Goal: Task Accomplishment & Management: Use online tool/utility

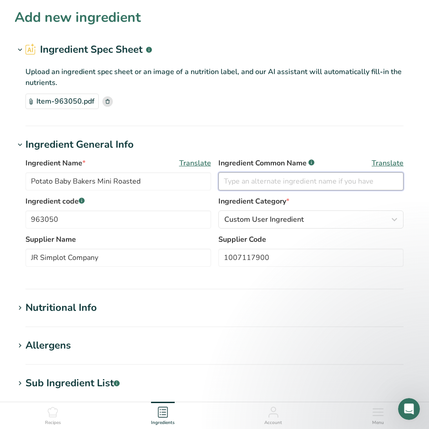
drag, startPoint x: 257, startPoint y: 178, endPoint x: 242, endPoint y: 174, distance: 14.7
click at [254, 176] on input "text" at bounding box center [311, 181] width 186 height 18
type input "b"
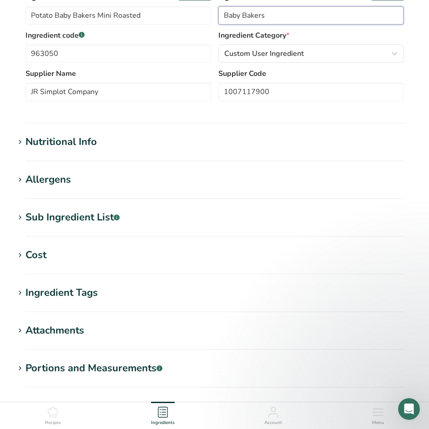
scroll to position [262, 0]
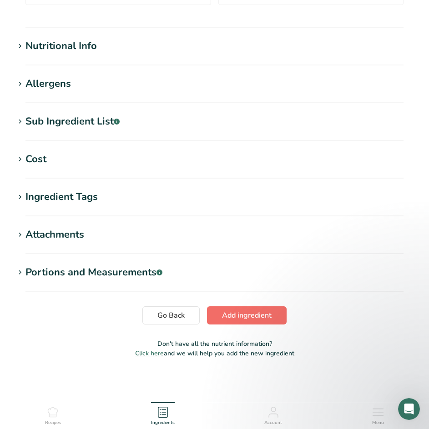
type input "Baby Bakers"
click at [232, 319] on span "Add ingredient" at bounding box center [247, 315] width 50 height 11
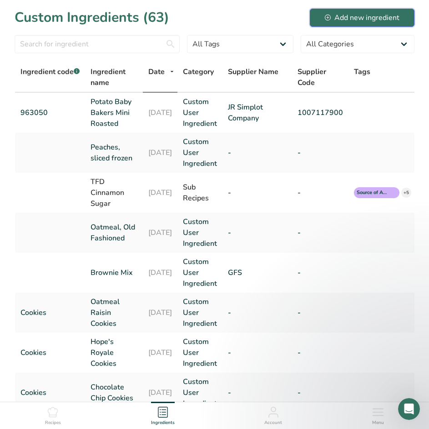
click at [340, 18] on div "Add new ingredient" at bounding box center [362, 17] width 75 height 11
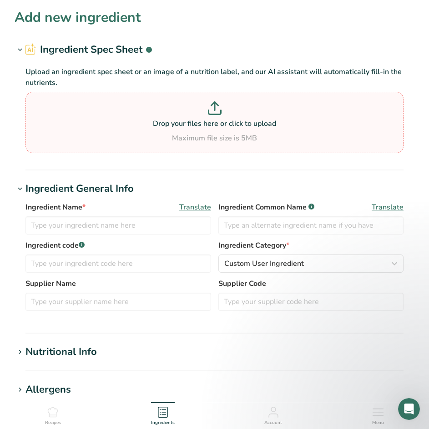
click at [191, 116] on p at bounding box center [214, 109] width 373 height 17
click at [191, 116] on input "Drop your files here or click to upload Maximum file size is 5MB" at bounding box center [214, 122] width 378 height 61
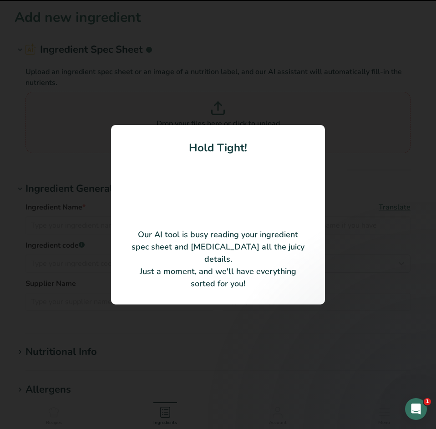
type input "Corn And Black Bean Flame Roasted"
type input "1007117977"
type input "JR Simplot Company"
type input "90382155"
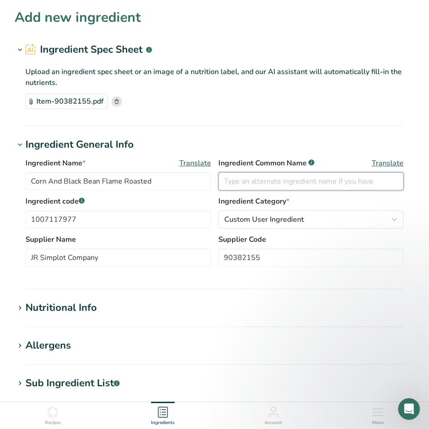
click at [282, 184] on input "text" at bounding box center [311, 181] width 186 height 18
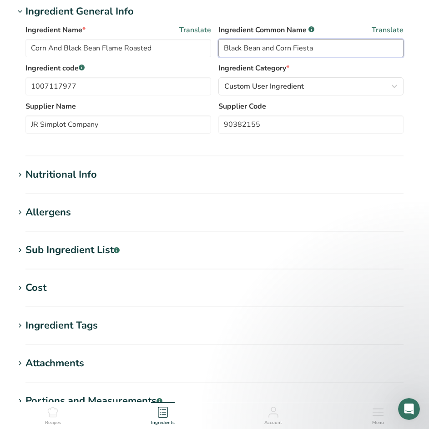
scroll to position [227, 0]
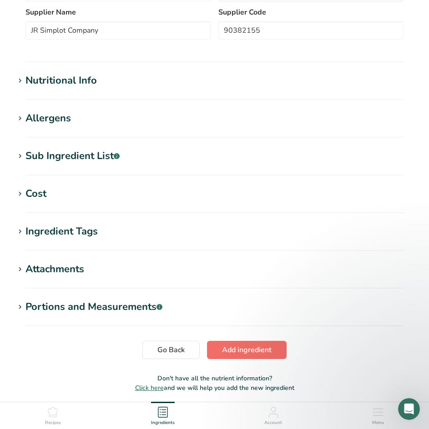
type input "Black Bean and Corn Fiesta"
click at [240, 356] on button "Add ingredient" at bounding box center [247, 350] width 80 height 18
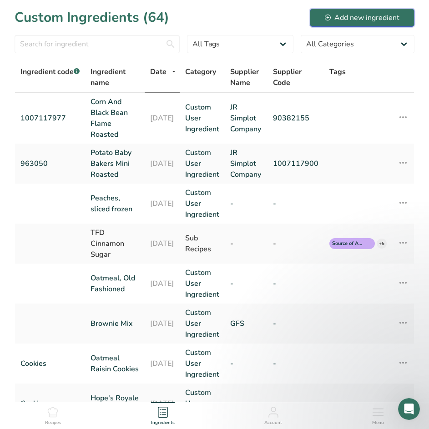
click at [330, 20] on icon at bounding box center [328, 18] width 6 height 6
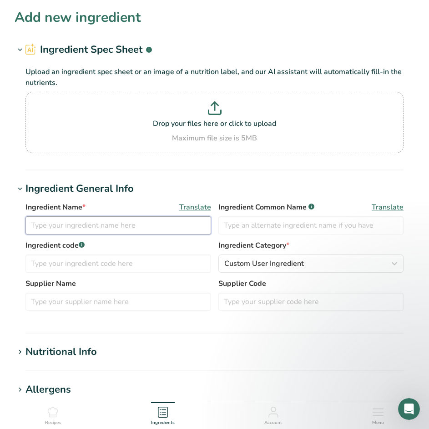
click at [88, 228] on input "text" at bounding box center [118, 225] width 186 height 18
type input "Broccoli mini florets"
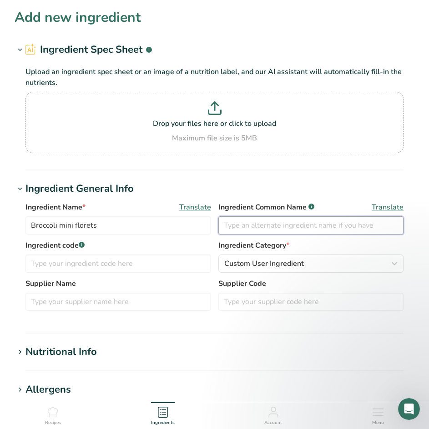
click at [269, 226] on input "text" at bounding box center [311, 225] width 186 height 18
type input "Broccoli"
click at [221, 127] on p "Drop your files here or click to upload" at bounding box center [214, 123] width 373 height 11
click at [221, 127] on input "Drop your files here or click to upload Maximum file size is 5MB" at bounding box center [214, 122] width 378 height 61
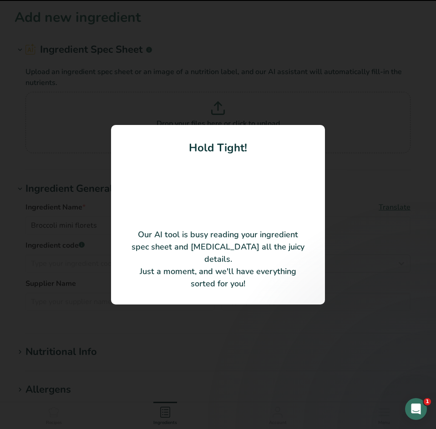
type input "Broccoli Florets Individually Quick Frozen [GEOGRAPHIC_DATA]"
type input "10420"
type input "Norpac Foods"
type input "962198"
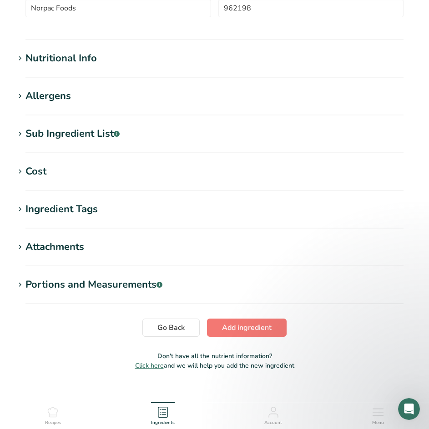
scroll to position [262, 0]
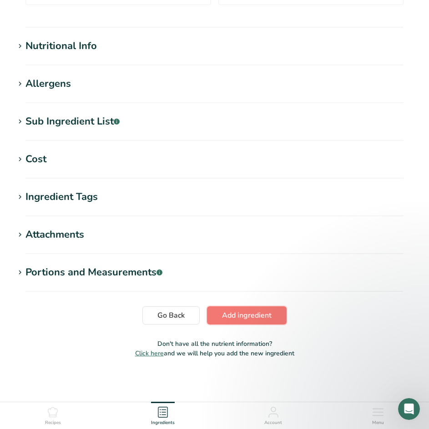
click at [245, 316] on span "Add ingredient" at bounding box center [247, 315] width 50 height 11
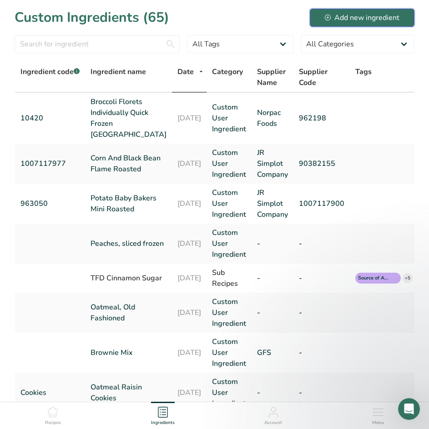
click at [339, 16] on div "Add new ingredient" at bounding box center [362, 17] width 75 height 11
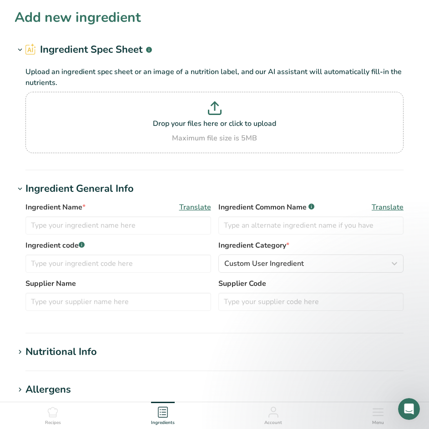
click at [313, 41] on section "Add new ingredient Ingredient Spec Sheet .a-a{fill:#347362;}.b-a{fill:#fff;} Up…" at bounding box center [214, 339] width 429 height 679
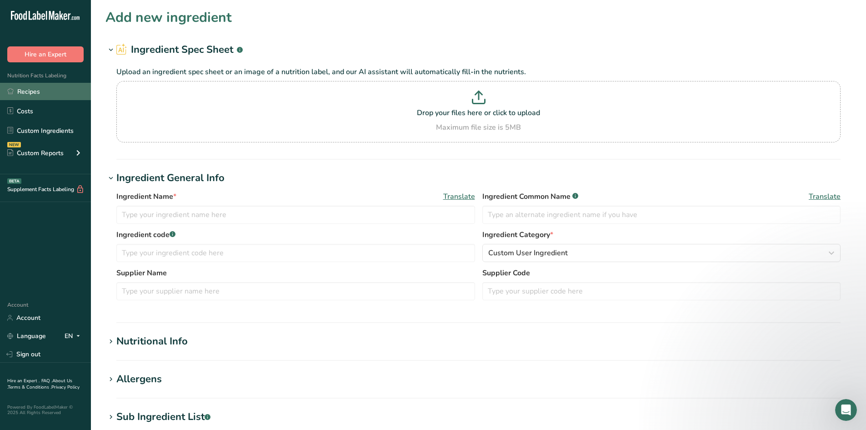
click at [35, 90] on link "Recipes" at bounding box center [45, 91] width 91 height 17
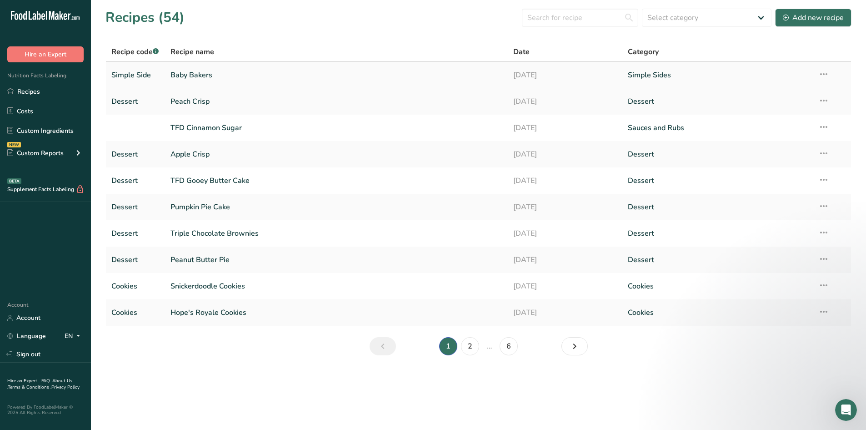
click at [199, 75] on link "Baby Bakers" at bounding box center [337, 74] width 332 height 19
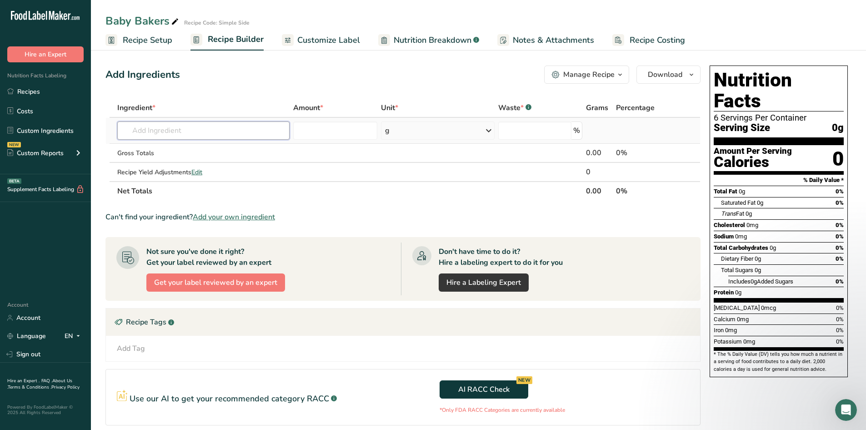
click at [201, 134] on input "text" at bounding box center [203, 130] width 172 height 18
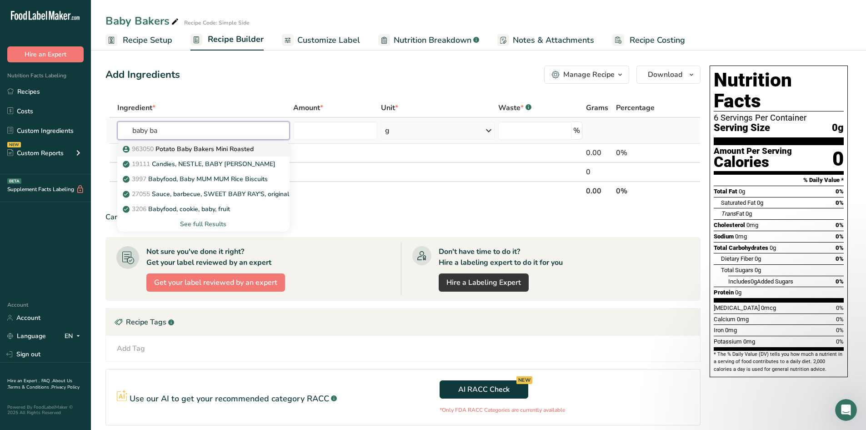
type input "baby ba"
click at [207, 149] on p "963050 Potato Baby Bakers Mini Roasted" at bounding box center [189, 149] width 129 height 10
type input "Potato Baby Bakers Mini Roasted"
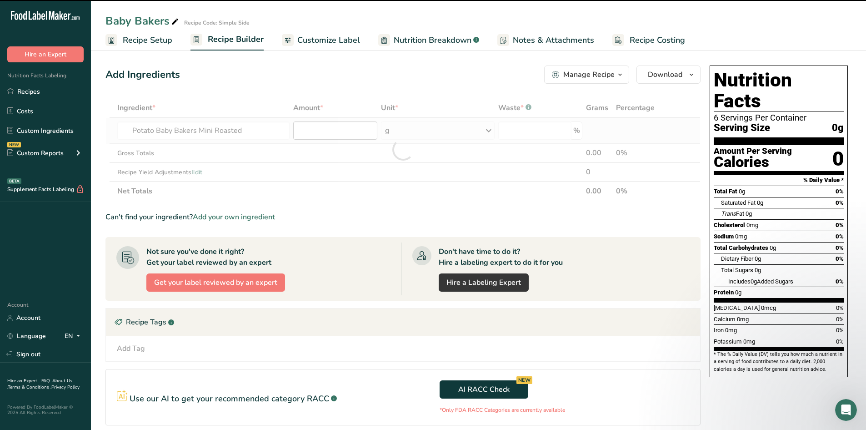
type input "0"
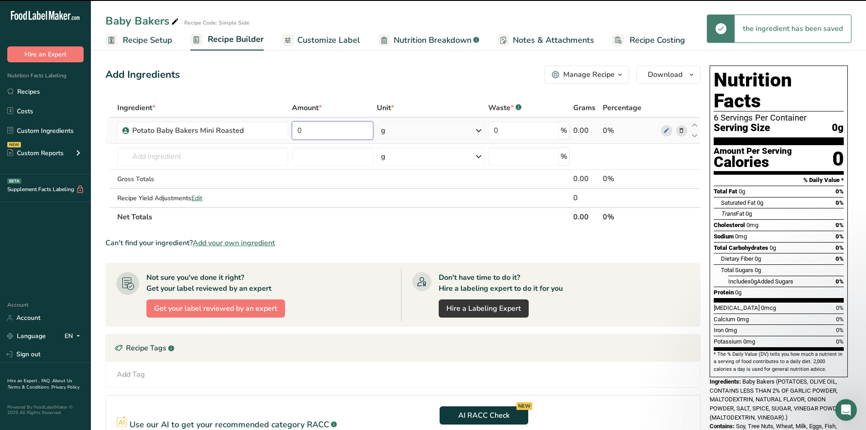
click at [329, 131] on input "0" at bounding box center [332, 130] width 81 height 18
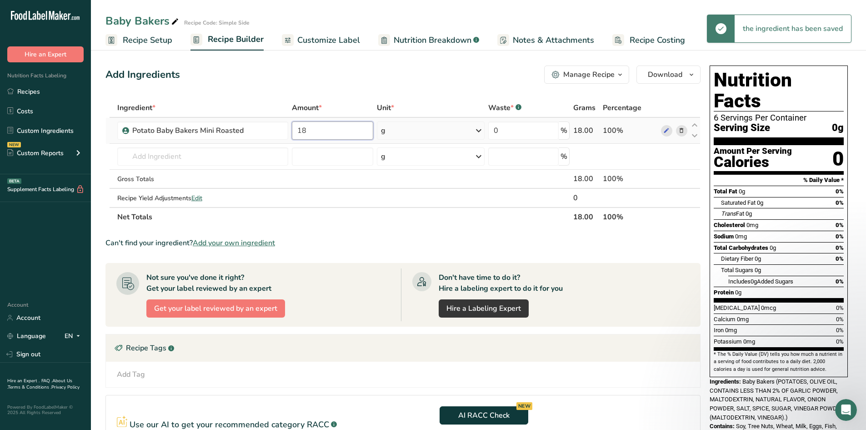
type input "18"
click at [402, 136] on div "Ingredient * Amount * Unit * Waste * .a-a{fill:#347362;}.b-a{fill:#fff;} Grams …" at bounding box center [403, 162] width 595 height 128
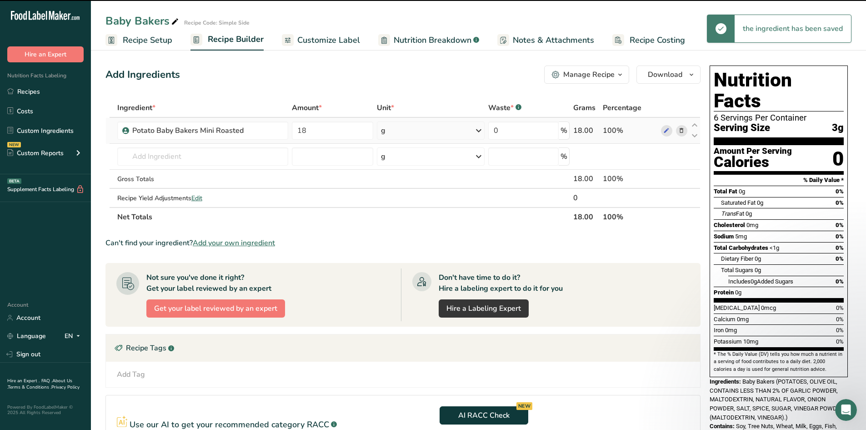
click at [404, 136] on div "g" at bounding box center [431, 130] width 108 height 18
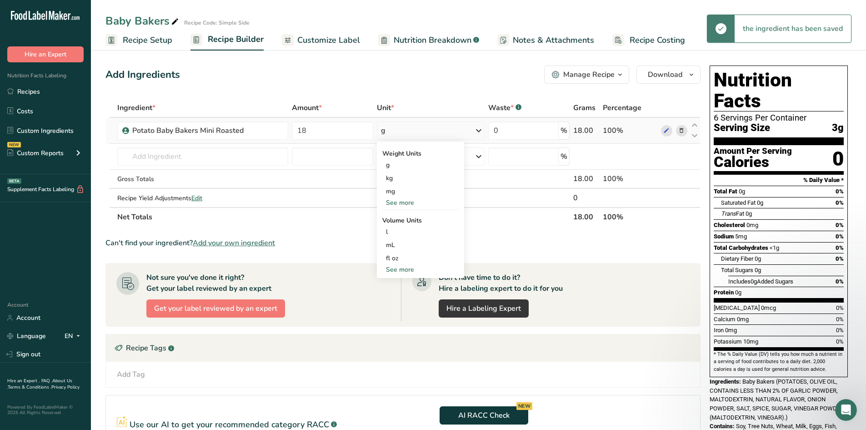
click at [405, 200] on div "See more" at bounding box center [420, 203] width 76 height 10
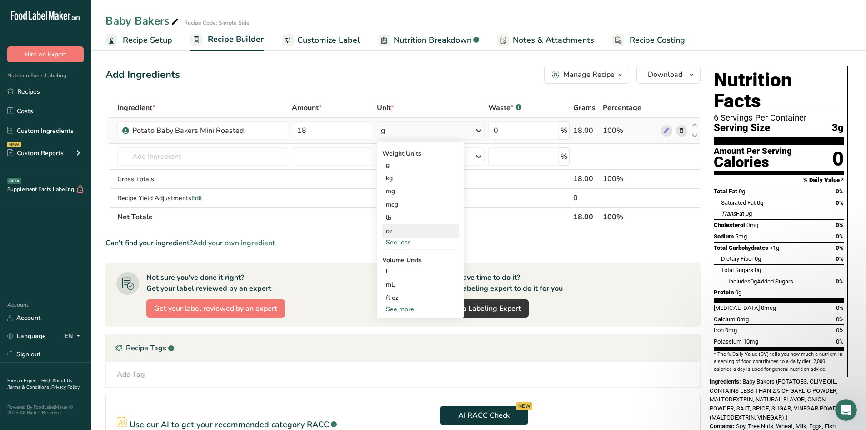
click at [397, 232] on div "oz" at bounding box center [420, 230] width 76 height 13
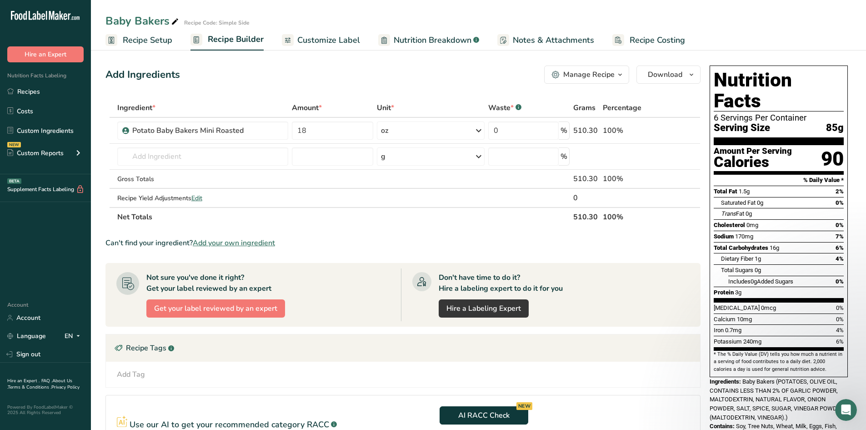
click at [311, 48] on link "Customize Label" at bounding box center [321, 40] width 78 height 20
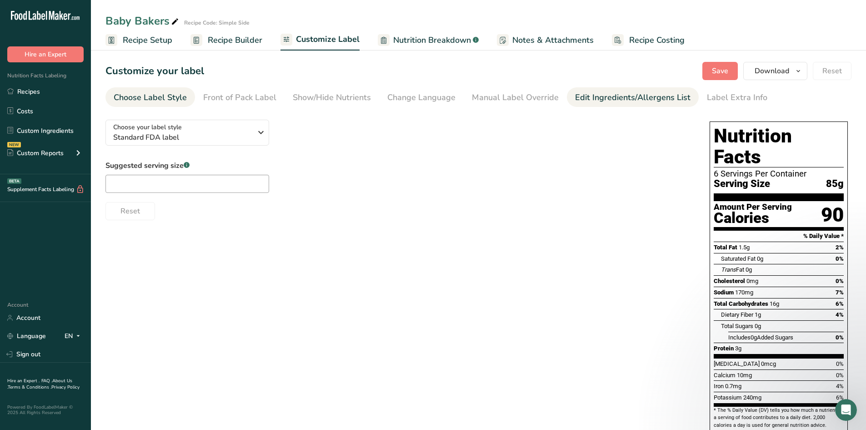
click at [428, 106] on link "Edit Ingredients/Allergens List" at bounding box center [633, 97] width 116 height 20
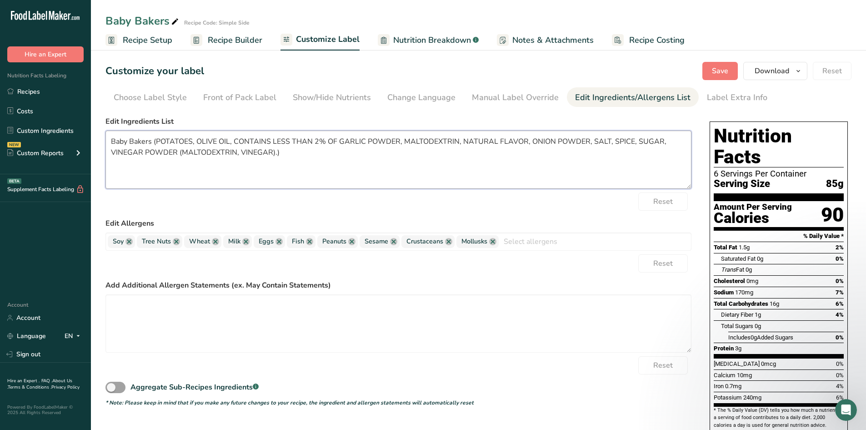
drag, startPoint x: 155, startPoint y: 142, endPoint x: 105, endPoint y: 144, distance: 50.1
click at [105, 144] on section "Customize your label Save Download Choose what to show on your downloaded label…" at bounding box center [478, 283] width 775 height 472
drag, startPoint x: 109, startPoint y: 138, endPoint x: 206, endPoint y: 153, distance: 98.5
click at [206, 153] on textarea "POTATOES, OLIVE OIL, CONTAINS LESS THAN 2% OF GARLIC POWDER, MALTODEXTRIN, NATU…" at bounding box center [399, 160] width 586 height 58
paste textarea "otatoes, Olive Oil, Contains Less Than 2% Of Garlic Powder, Maltodextrin, Natur…"
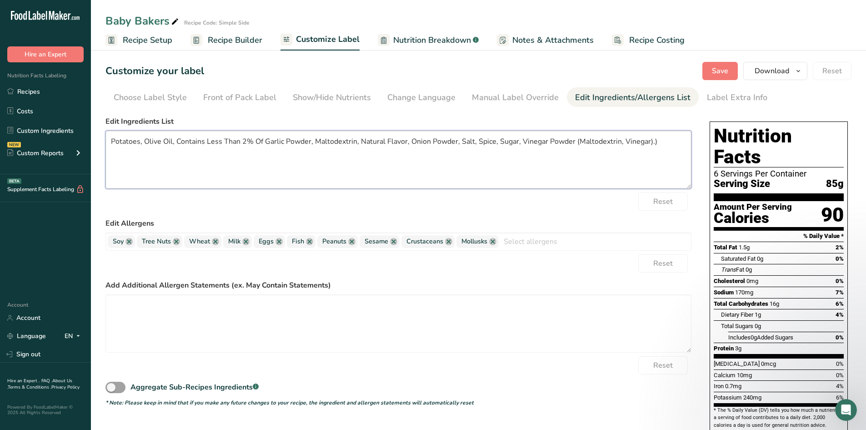
drag, startPoint x: 654, startPoint y: 140, endPoint x: 649, endPoint y: 140, distance: 4.6
click at [428, 140] on textarea "Potatoes, Olive Oil, Contains Less Than 2% Of Garlic Powder, Maltodextrin, Natu…" at bounding box center [399, 160] width 586 height 58
drag, startPoint x: 263, startPoint y: 140, endPoint x: 175, endPoint y: 136, distance: 88.4
click at [175, 136] on textarea "Potatoes, Olive Oil, Contains Less Than 2% Of Garlic Powder, Maltodextrin, Natu…" at bounding box center [399, 160] width 586 height 58
drag, startPoint x: 569, startPoint y: 138, endPoint x: 483, endPoint y: 141, distance: 86.5
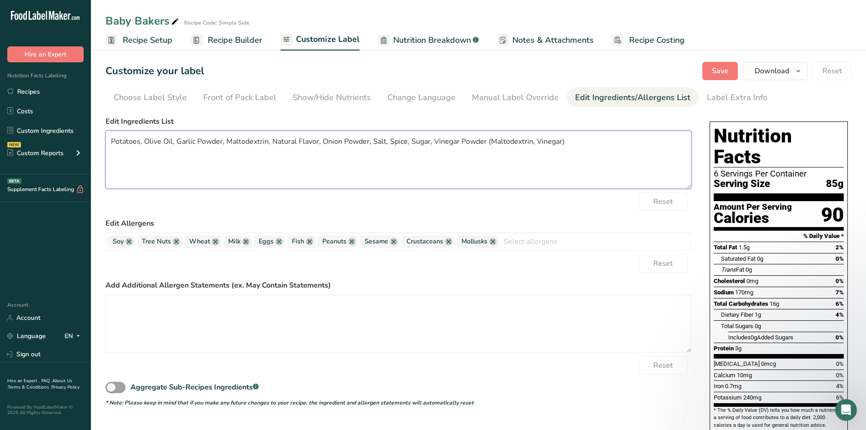
click at [428, 141] on textarea "Potatoes, Olive Oil, Garlic Powder, Maltodextrin, Natural Flavor, Onion Powder,…" at bounding box center [399, 160] width 586 height 58
type textarea "Potatoes, Olive Oil, Garlic Powder, Maltodextrin, Natural Flavor, Onion Powder,…"
click at [428, 75] on span "Save" at bounding box center [720, 70] width 16 height 11
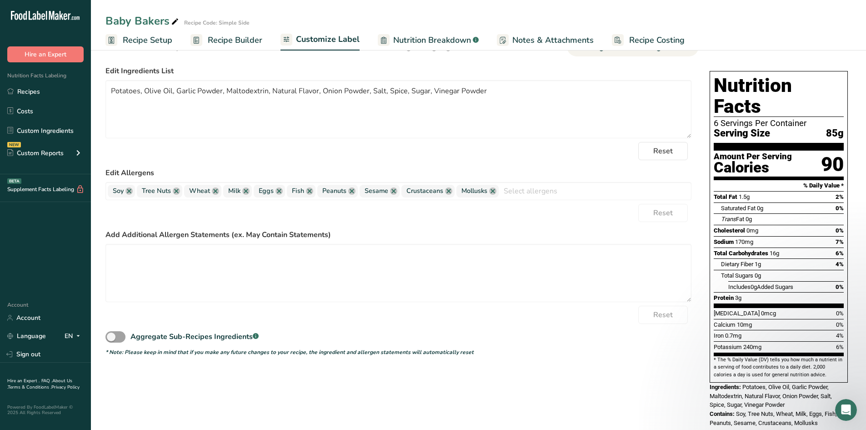
scroll to position [51, 0]
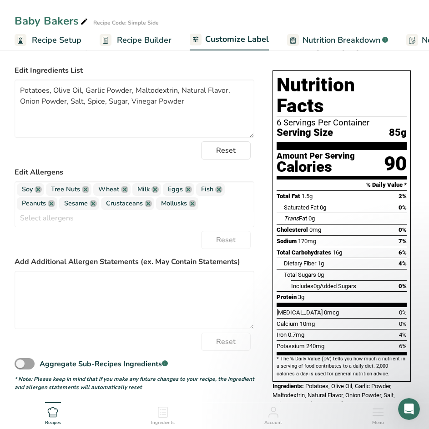
click at [408, 67] on div "Nutrition Facts 6 Servings Per Container Serving Size 85g Amount Per Serving Ca…" at bounding box center [342, 248] width 146 height 374
click at [189, 208] on span "Mollusks" at bounding box center [177, 203] width 42 height 13
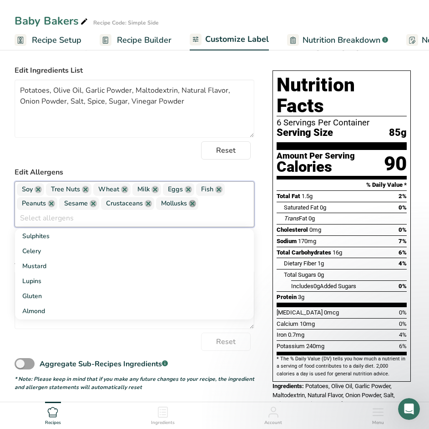
click at [191, 206] on link at bounding box center [192, 203] width 7 height 7
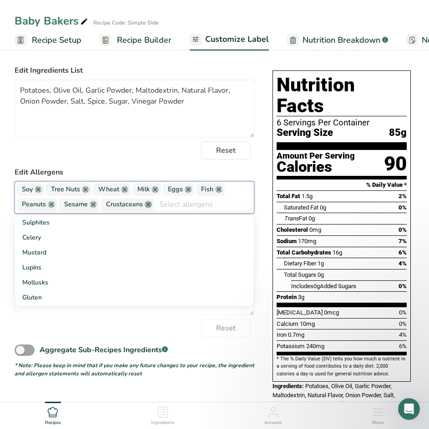
click at [145, 208] on link at bounding box center [148, 204] width 7 height 7
click at [91, 208] on link at bounding box center [93, 204] width 7 height 7
click at [47, 206] on span "Peanuts" at bounding box center [37, 204] width 40 height 13
click at [50, 206] on link at bounding box center [51, 204] width 7 height 7
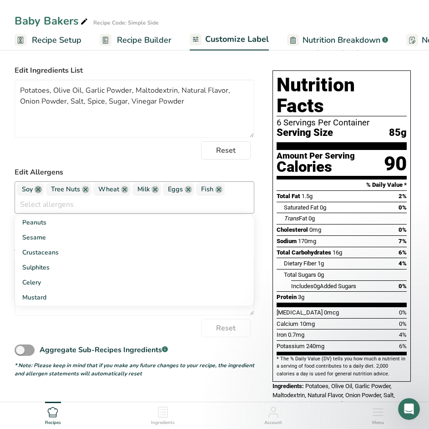
click at [37, 193] on link at bounding box center [38, 189] width 7 height 7
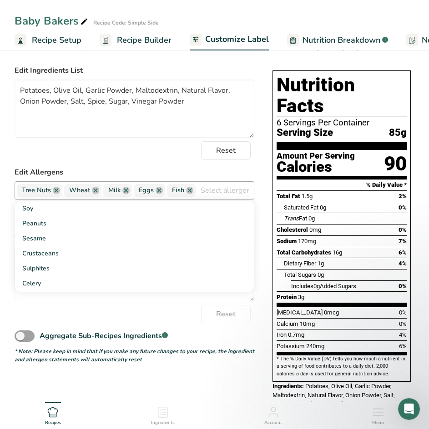
click at [52, 193] on span "Tree Nuts" at bounding box center [39, 190] width 45 height 13
click at [187, 191] on link at bounding box center [189, 190] width 7 height 7
click at [158, 194] on link at bounding box center [159, 190] width 7 height 7
click at [126, 194] on link at bounding box center [125, 190] width 7 height 7
drag, startPoint x: 96, startPoint y: 191, endPoint x: 84, endPoint y: 191, distance: 11.4
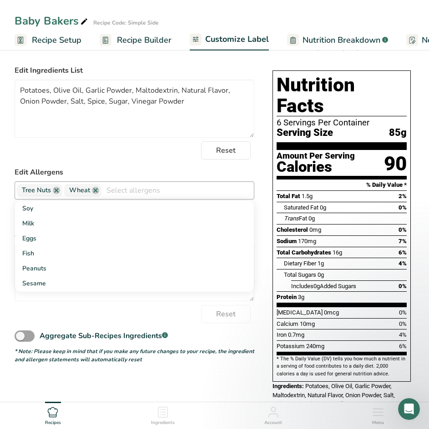
click at [95, 191] on link at bounding box center [95, 190] width 7 height 7
click at [57, 192] on link at bounding box center [56, 190] width 7 height 7
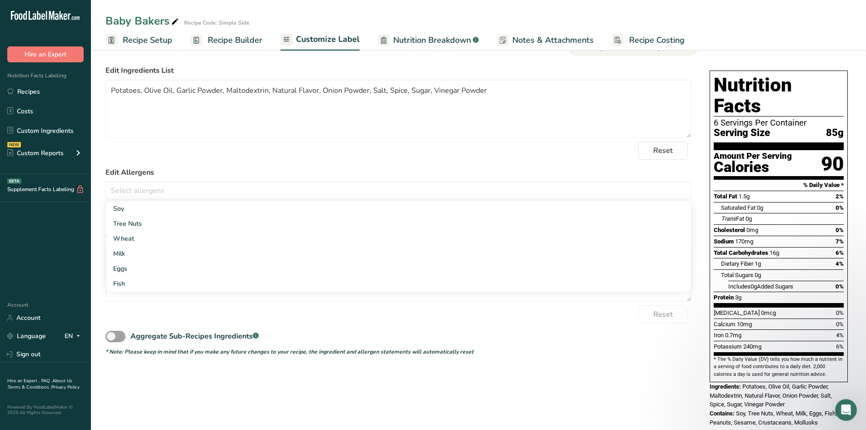
click at [334, 42] on span "Customize Label" at bounding box center [328, 39] width 64 height 12
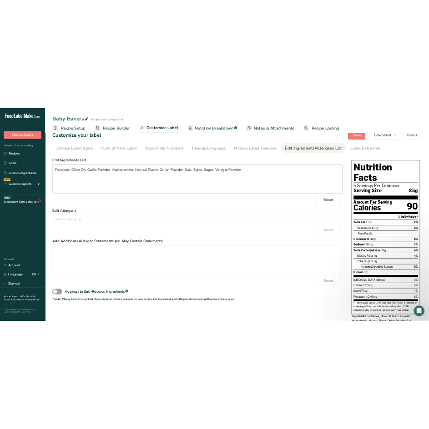
scroll to position [0, 0]
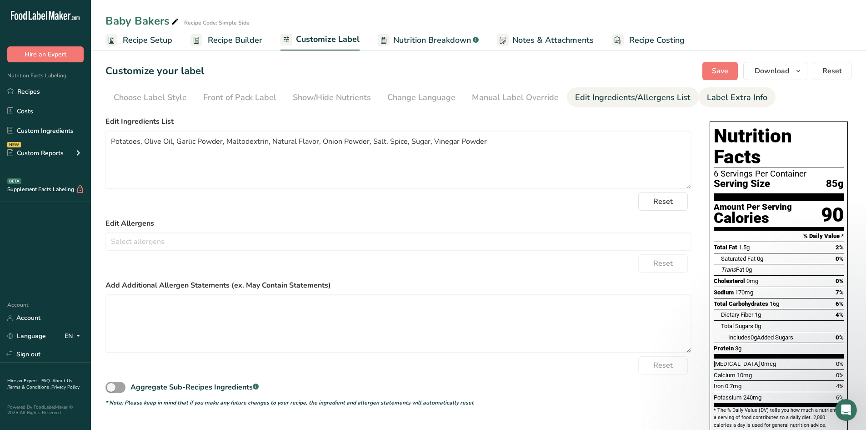
click at [428, 105] on link "Label Extra Info" at bounding box center [737, 97] width 60 height 20
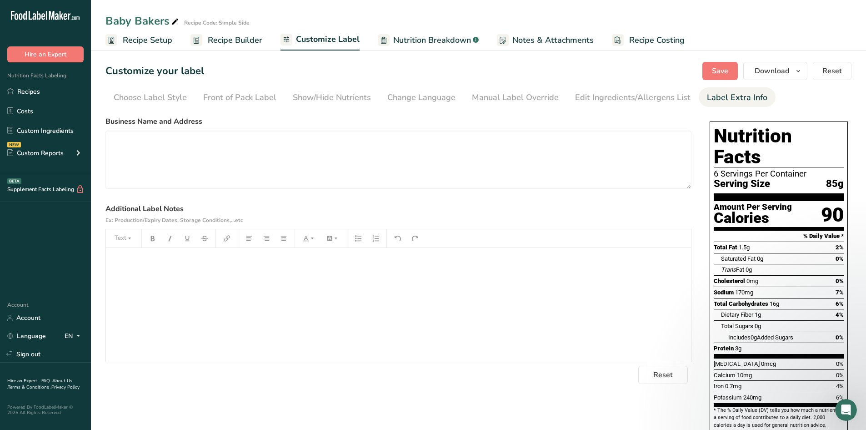
click at [218, 276] on div "﻿" at bounding box center [398, 305] width 585 height 114
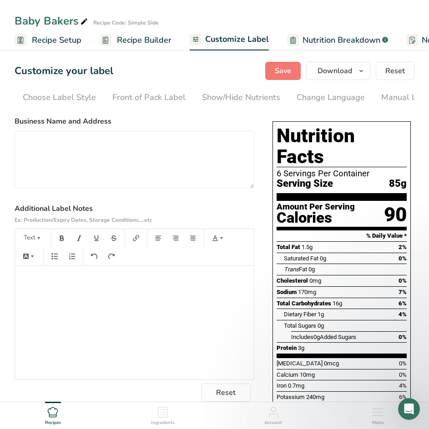
click at [34, 302] on div "﻿" at bounding box center [134, 323] width 239 height 114
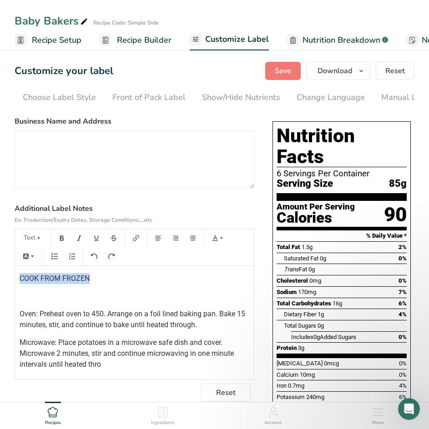
drag, startPoint x: 91, startPoint y: 280, endPoint x: 5, endPoint y: 277, distance: 86.9
click at [5, 277] on section "Customize your label Save Download Choose what to show on your downloaded label…" at bounding box center [214, 274] width 429 height 454
click at [29, 242] on button "Text" at bounding box center [32, 238] width 27 height 15
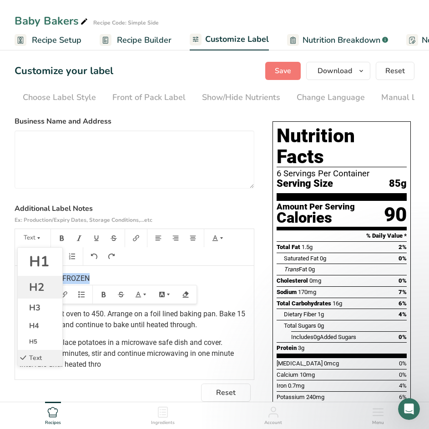
click at [30, 288] on span "H2" at bounding box center [36, 287] width 15 height 15
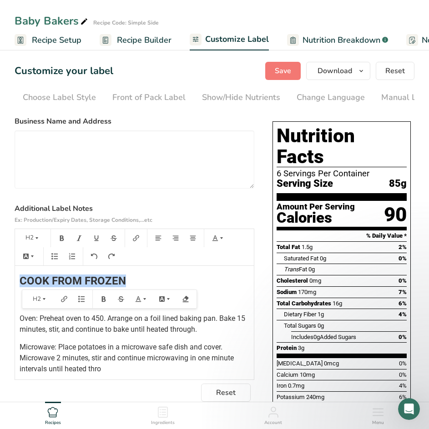
click at [50, 283] on span "COOK FROM FROZEN" at bounding box center [73, 281] width 106 height 13
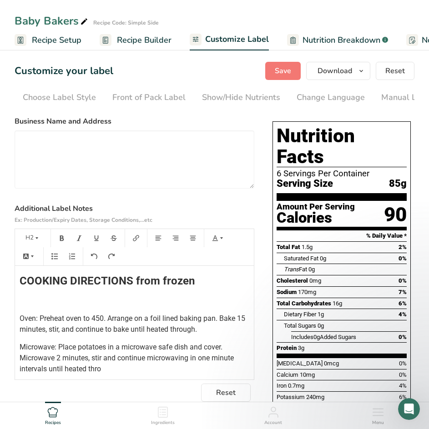
click at [23, 307] on p at bounding box center [135, 301] width 230 height 11
click at [17, 320] on div "COOKING DIRECTIONS from frozen ﻿ Oven: Preheat oven to 450. Arrange on a foil l…" at bounding box center [134, 323] width 239 height 114
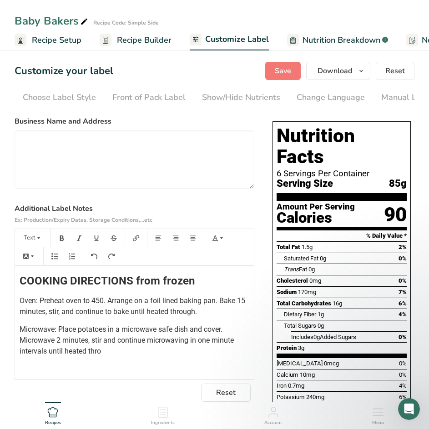
click at [132, 354] on p "Microwave: Place potatoes in a microwave safe dish and cover. Microwave 2 minut…" at bounding box center [135, 340] width 230 height 33
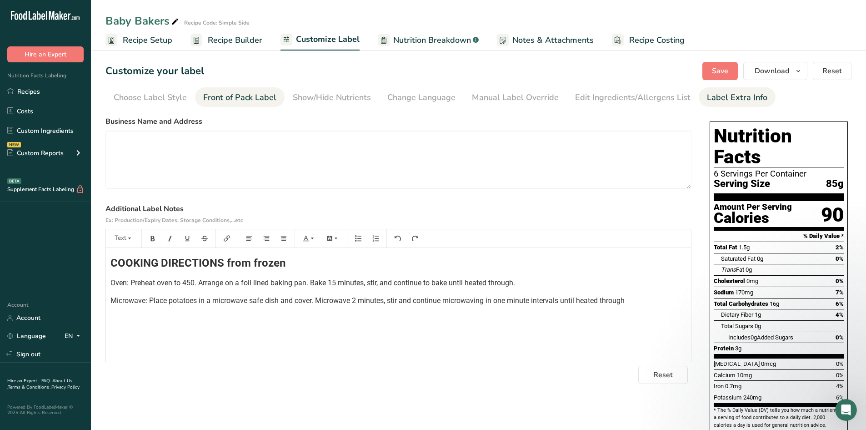
click at [240, 103] on div "Front of Pack Label" at bounding box center [239, 97] width 73 height 12
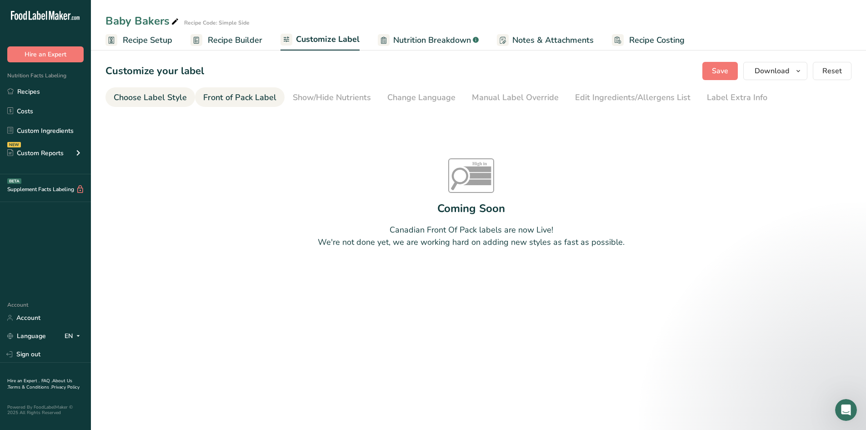
click at [160, 98] on div "Choose Label Style" at bounding box center [150, 97] width 73 height 12
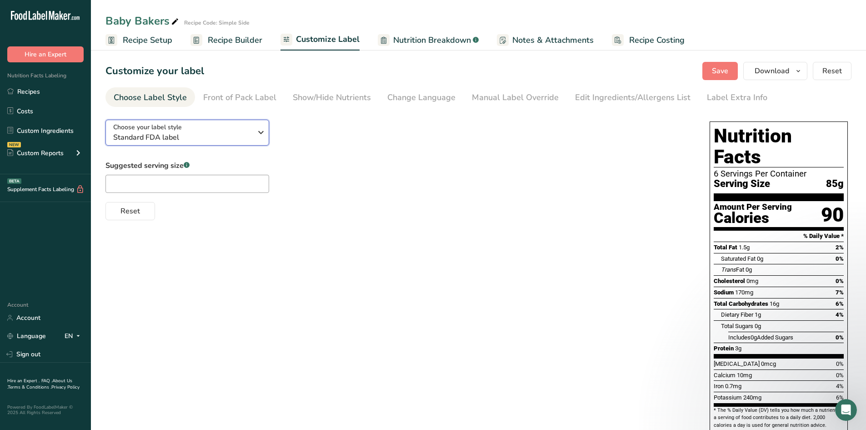
click at [186, 134] on span "Standard FDA label" at bounding box center [182, 137] width 139 height 11
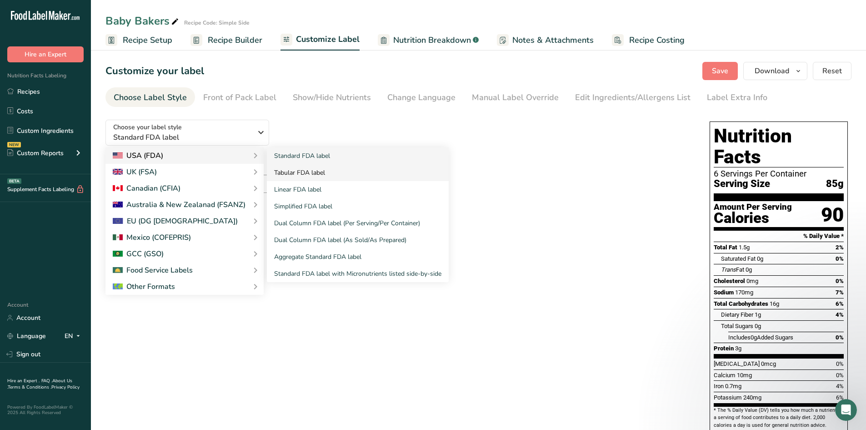
click at [310, 173] on link "Tabular FDA label" at bounding box center [358, 172] width 182 height 17
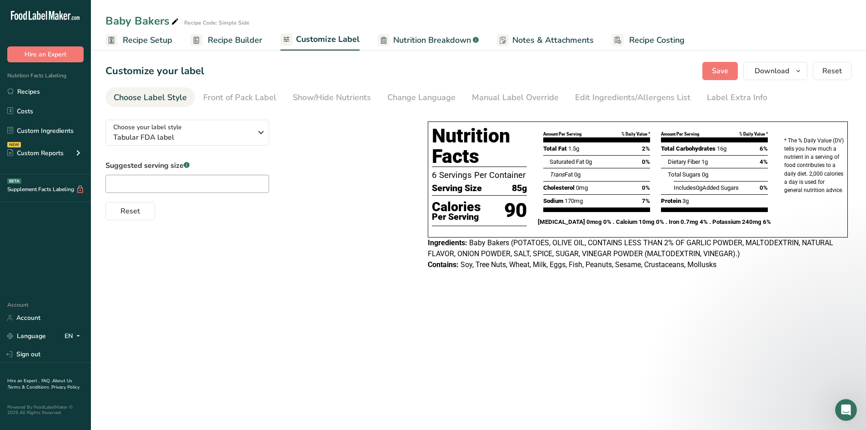
click at [342, 201] on div "Reset" at bounding box center [258, 209] width 304 height 22
click at [428, 75] on span "Save" at bounding box center [720, 70] width 16 height 11
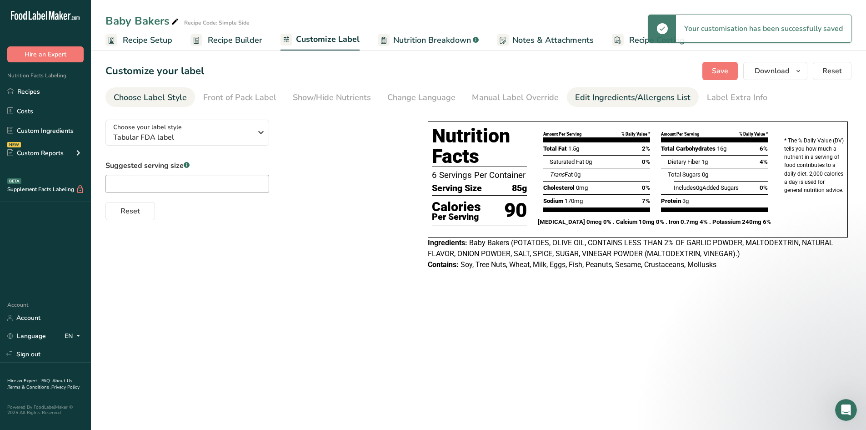
click at [428, 99] on div "Edit Ingredients/Allergens List" at bounding box center [633, 97] width 116 height 12
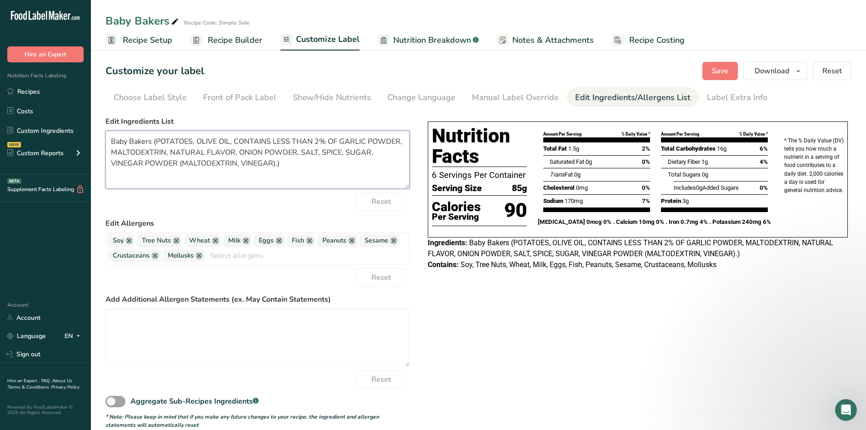
click at [156, 140] on textarea "Baby Bakers (POTATOES, OLIVE OIL, CONTAINS LESS THAN 2% OF GARLIC POWDER, MALTO…" at bounding box center [258, 160] width 304 height 58
click at [428, 103] on ul "Choose Label Style Front of Pack Label Show/Hide Nutrients Change Language Manu…" at bounding box center [479, 97] width 746 height 20
drag, startPoint x: 276, startPoint y: 165, endPoint x: 1, endPoint y: 141, distance: 275.2
click at [1, 141] on div ".a-20{fill:#fff;} Hire an Expert Nutrition Facts Labeling Recipes Costs Custom …" at bounding box center [433, 221] width 866 height 443
paste textarea "Potatoes, Olive Oil, Garlic Powder, Maltodextrin, Natural Flavor, Onion Powder,…"
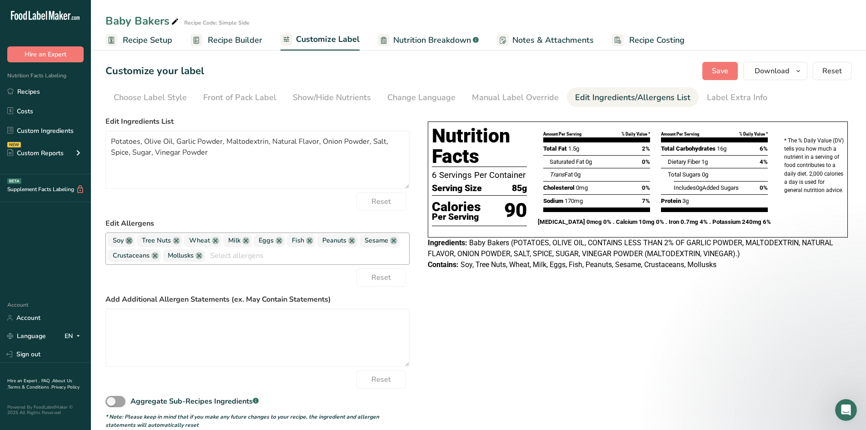
click at [131, 240] on link at bounding box center [129, 240] width 7 height 7
click at [146, 238] on link at bounding box center [147, 240] width 7 height 7
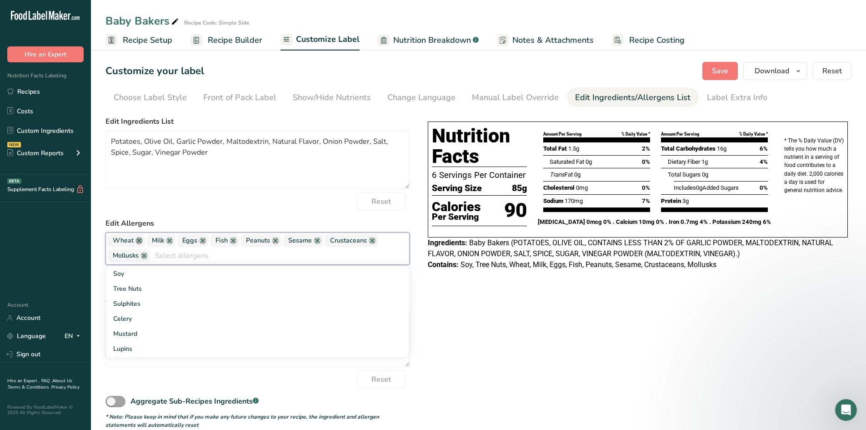
click at [139, 241] on link at bounding box center [139, 240] width 7 height 7
click at [130, 242] on link at bounding box center [130, 240] width 7 height 7
click at [136, 242] on link at bounding box center [133, 240] width 7 height 7
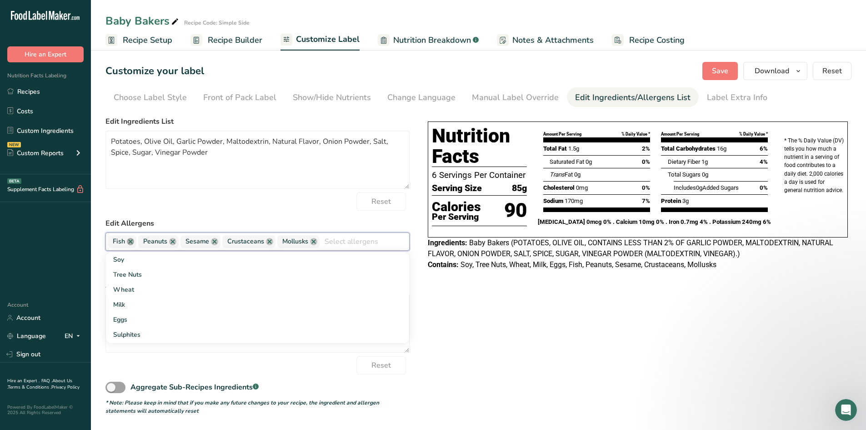
click at [128, 242] on link at bounding box center [130, 241] width 7 height 7
click at [144, 242] on link at bounding box center [142, 241] width 7 height 7
click at [143, 241] on link at bounding box center [141, 241] width 7 height 7
click at [152, 242] on link at bounding box center [154, 241] width 7 height 7
click at [147, 242] on link at bounding box center [144, 241] width 7 height 7
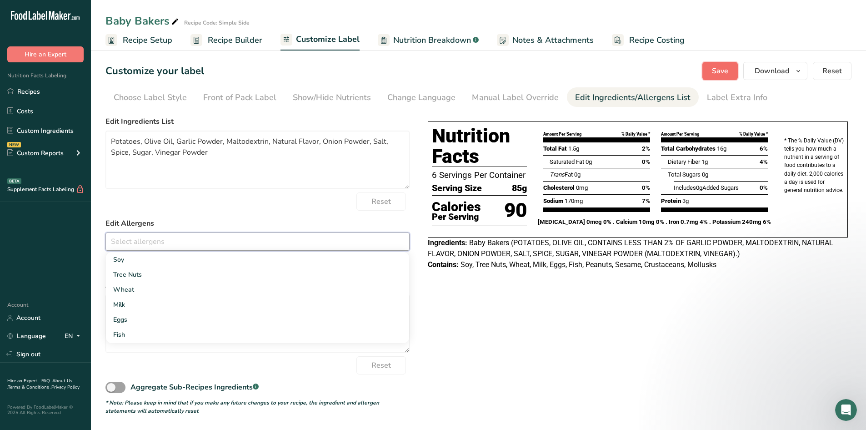
click at [428, 74] on span "Save" at bounding box center [720, 70] width 16 height 11
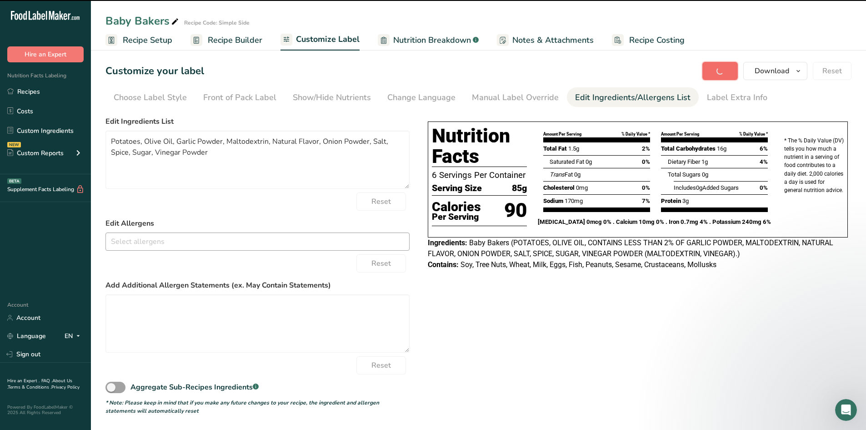
type textarea "Potatoes, Olive Oil, Garlic Powder, Maltodextrin, Natural Flavor, Onion Powder,…"
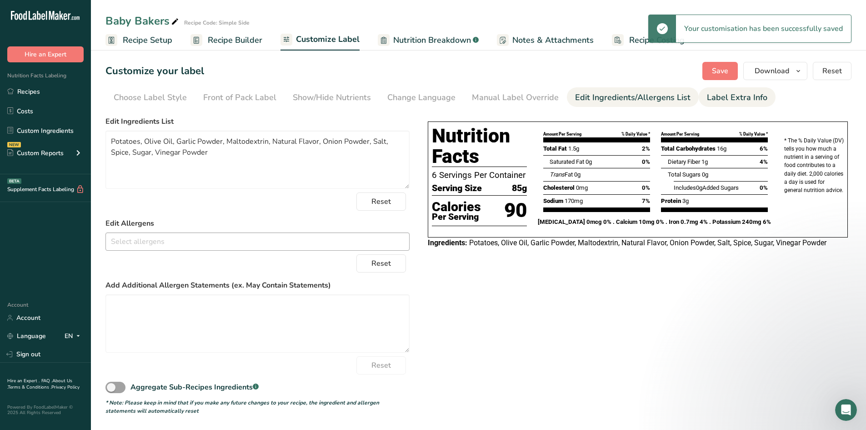
click at [428, 95] on div "Label Extra Info" at bounding box center [737, 97] width 60 height 12
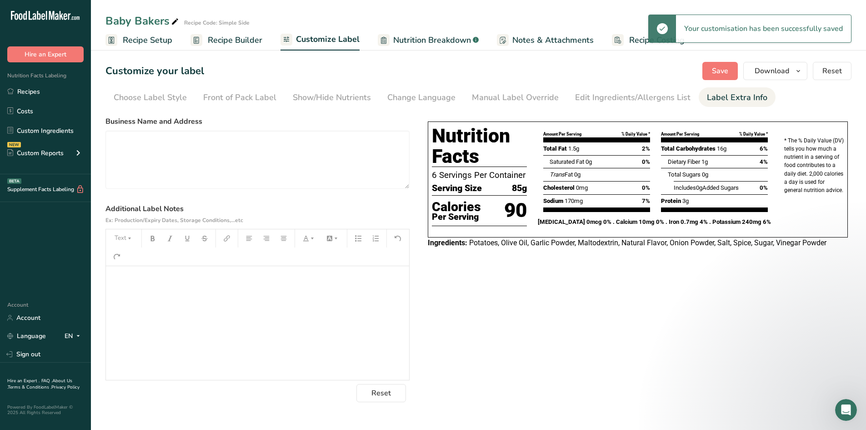
click at [175, 286] on div "﻿" at bounding box center [257, 323] width 303 height 114
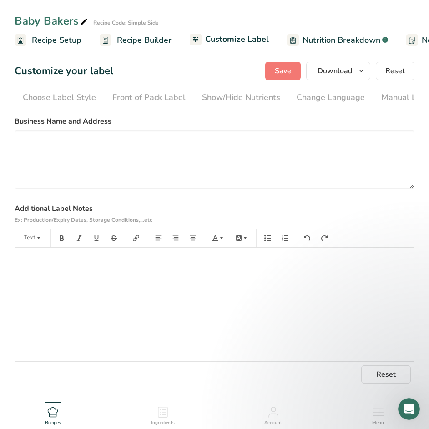
click at [88, 292] on div "﻿" at bounding box center [214, 305] width 399 height 114
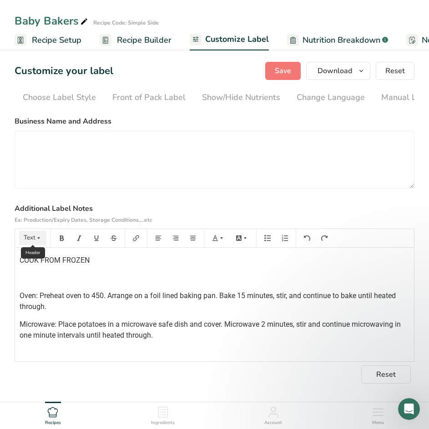
click at [33, 246] on button "Text" at bounding box center [32, 238] width 27 height 15
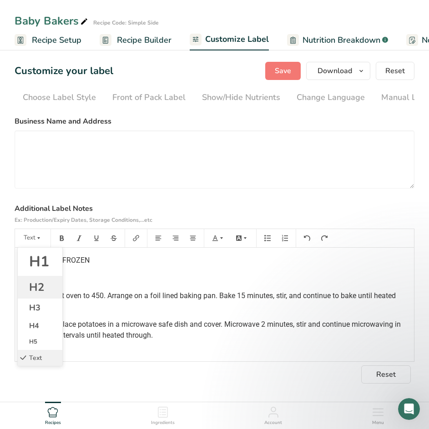
click at [27, 293] on li "H2" at bounding box center [40, 287] width 45 height 23
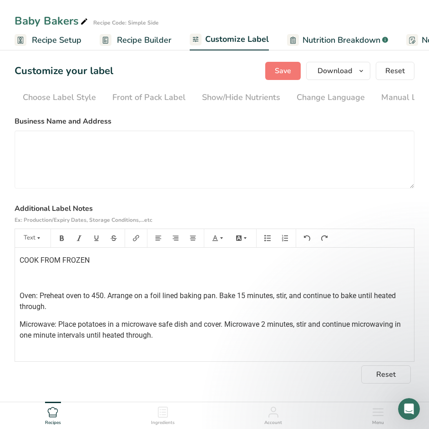
scroll to position [0, 0]
drag, startPoint x: 17, startPoint y: 262, endPoint x: 90, endPoint y: 261, distance: 72.8
click at [93, 262] on div "COOK FROM FROZEN Oven: Preheat oven to 450. Arrange on a foil lined baking pan.…" at bounding box center [214, 304] width 399 height 114
click at [28, 241] on button "Text" at bounding box center [32, 238] width 27 height 15
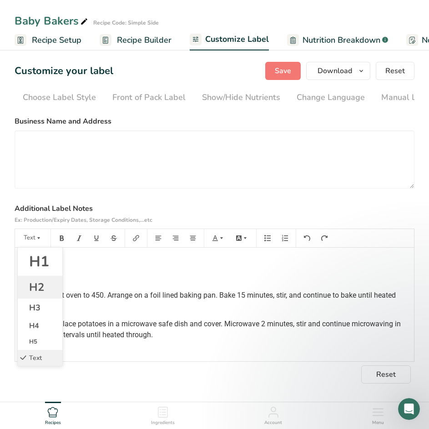
click at [36, 287] on span "H2" at bounding box center [36, 287] width 15 height 15
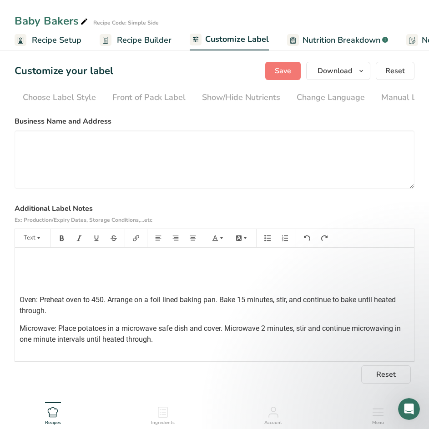
scroll to position [5, 0]
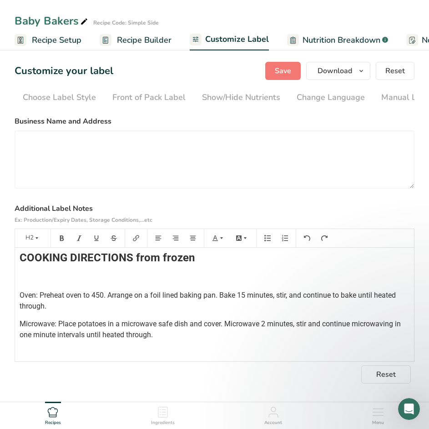
click at [61, 282] on p at bounding box center [215, 277] width 390 height 11
click at [17, 294] on div "COOKING DIRECTIONS from frozen ﻿ Oven: Preheat oven to 450. Arrange on a foil l…" at bounding box center [214, 302] width 399 height 118
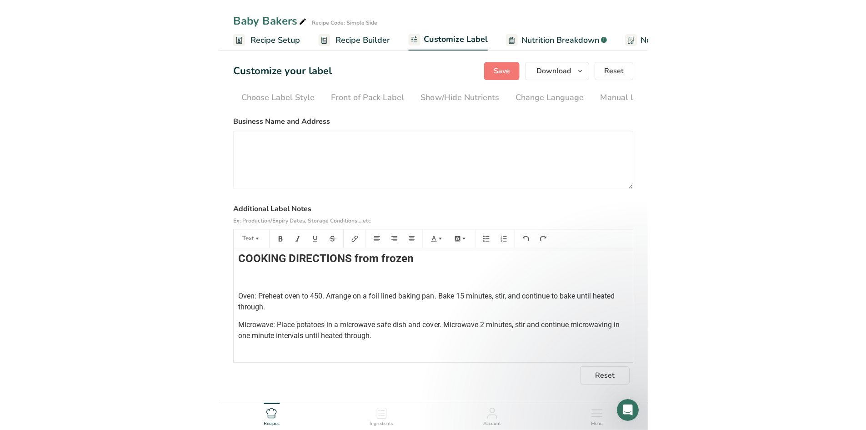
scroll to position [0, 0]
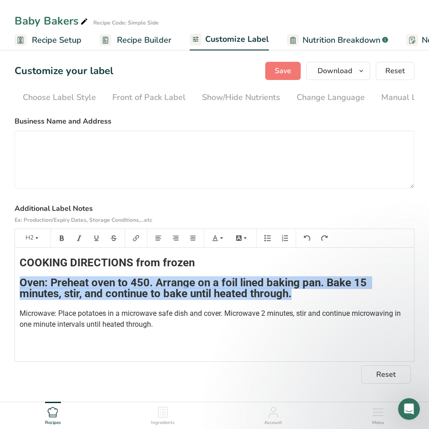
drag, startPoint x: 308, startPoint y: 292, endPoint x: 51, endPoint y: 252, distance: 259.6
click at [9, 279] on section "Customize your label Save Download Choose what to show on your downloaded label…" at bounding box center [214, 308] width 429 height 523
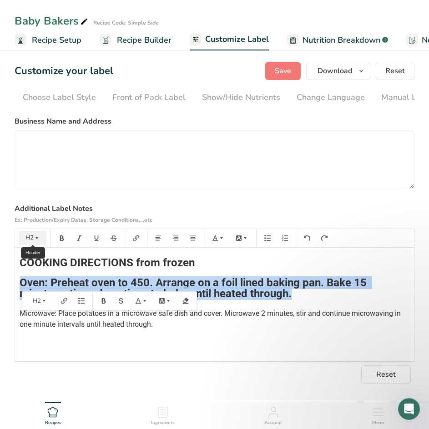
click at [33, 242] on button "H2" at bounding box center [32, 238] width 27 height 15
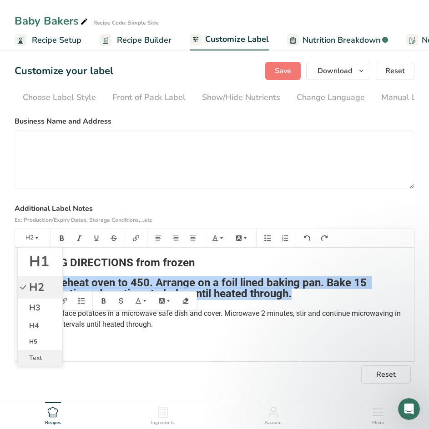
click at [40, 360] on span "Text" at bounding box center [35, 358] width 13 height 9
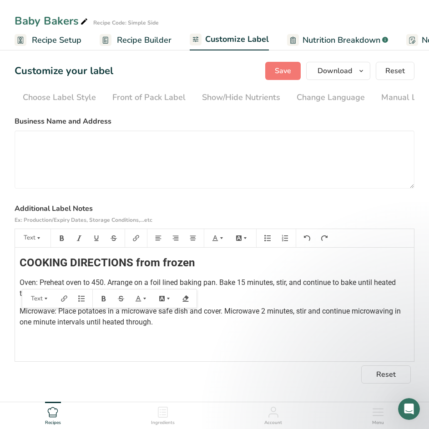
click at [182, 372] on div "Reset" at bounding box center [215, 375] width 400 height 18
click at [18, 265] on div "COOKING DIRECTIONS from frozen Oven: Preheat oven to 450. Arrange on a foil lin…" at bounding box center [214, 305] width 399 height 114
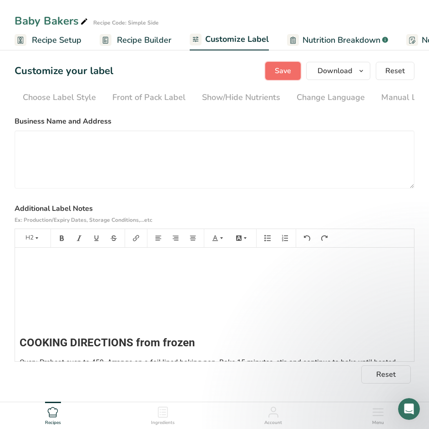
click at [285, 69] on span "Save" at bounding box center [283, 70] width 16 height 11
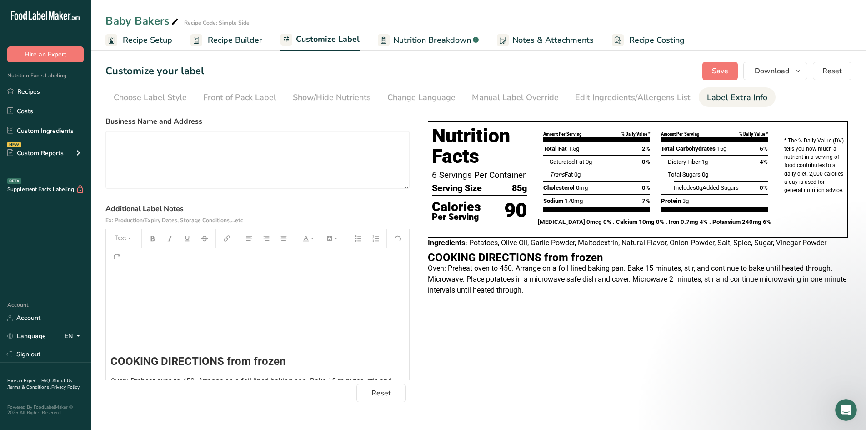
click at [188, 320] on h2 "﻿" at bounding box center [258, 321] width 294 height 11
click at [428, 73] on span "Save" at bounding box center [720, 70] width 16 height 11
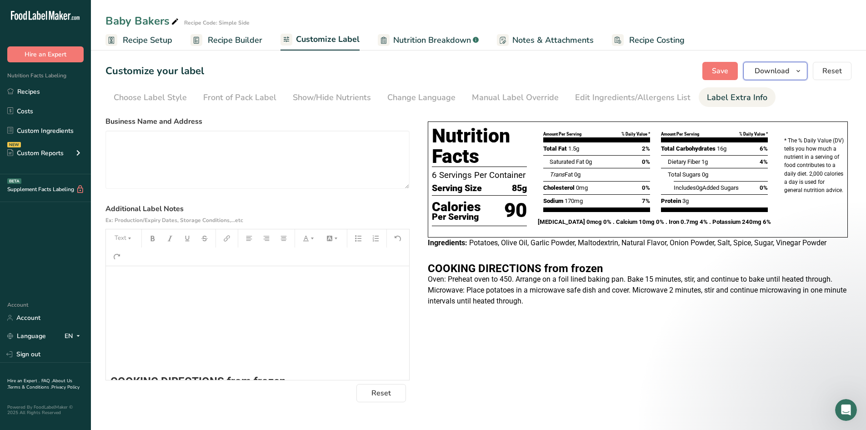
click at [428, 75] on span "Download" at bounding box center [772, 70] width 35 height 11
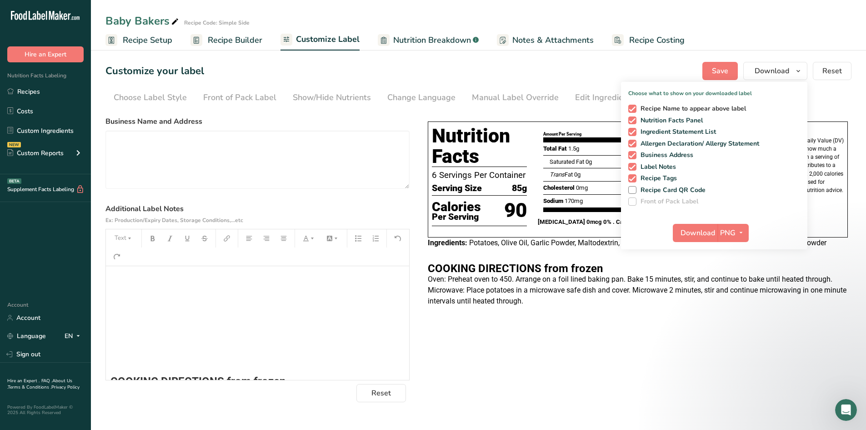
click at [428, 110] on span at bounding box center [633, 109] width 8 height 8
click at [428, 110] on input "Recipe Name to appear above label" at bounding box center [632, 109] width 6 height 6
checkbox input "false"
click at [428, 152] on span at bounding box center [633, 155] width 8 height 8
click at [428, 152] on input "Business Address" at bounding box center [632, 155] width 6 height 6
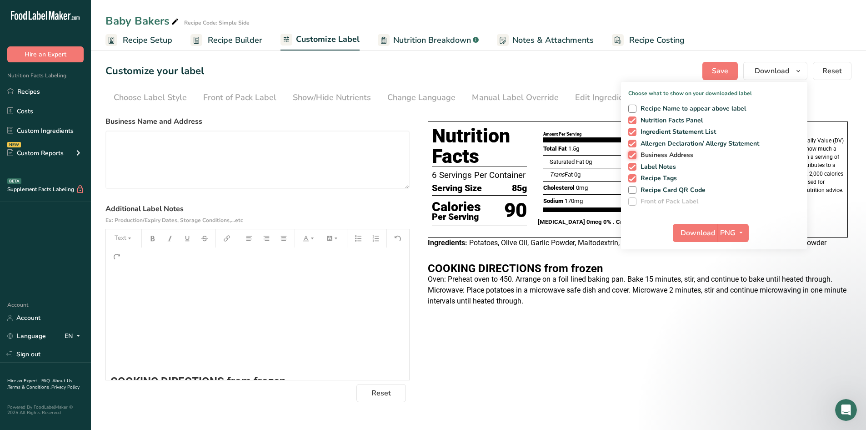
checkbox input "false"
click at [428, 178] on span at bounding box center [633, 178] width 8 height 8
click at [428, 178] on input "Recipe Tags" at bounding box center [632, 178] width 6 height 6
drag, startPoint x: 780, startPoint y: 176, endPoint x: 750, endPoint y: 143, distance: 43.8
click at [428, 176] on label "Recipe Tags" at bounding box center [713, 178] width 169 height 8
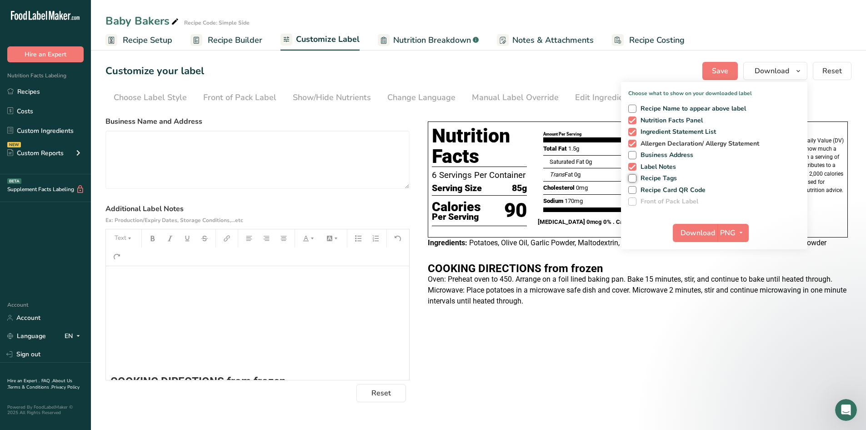
click at [428, 176] on input "Recipe Tags" at bounding box center [632, 178] width 6 height 6
click at [428, 180] on span at bounding box center [633, 178] width 8 height 8
click at [428, 180] on input "Recipe Tags" at bounding box center [632, 178] width 6 height 6
checkbox input "false"
click at [428, 69] on span "Save" at bounding box center [720, 70] width 16 height 11
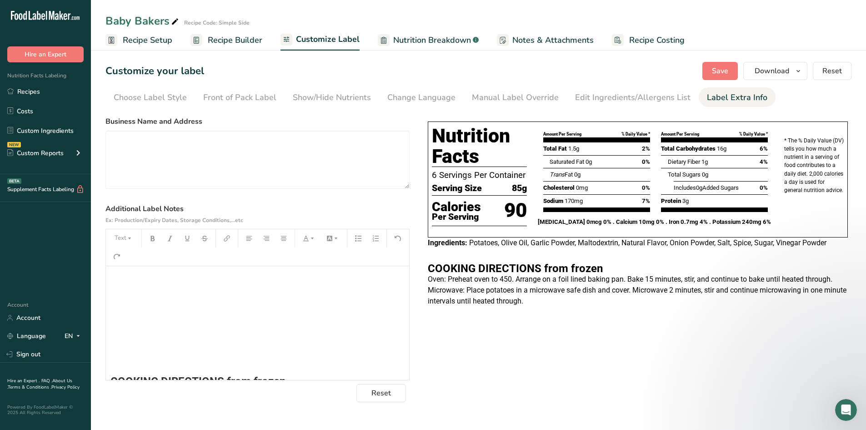
click at [428, 338] on div "Choose your label style Tabular FDA label USA (FDA) Standard FDA label Tabular …" at bounding box center [479, 257] width 746 height 290
click at [44, 95] on link "Recipes" at bounding box center [45, 91] width 91 height 17
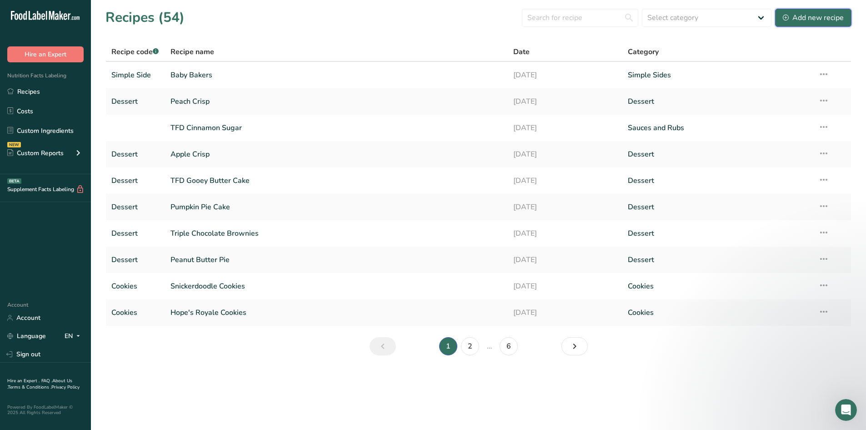
click at [428, 17] on div "Add new recipe" at bounding box center [813, 17] width 61 height 11
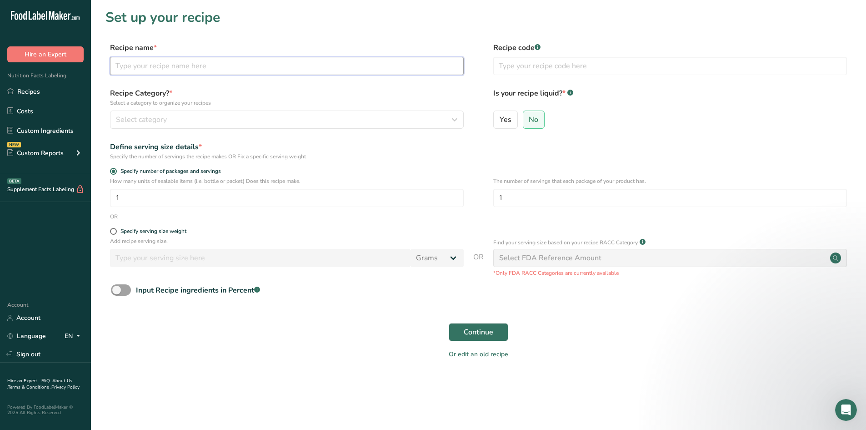
drag, startPoint x: 307, startPoint y: 68, endPoint x: 317, endPoint y: 60, distance: 11.9
click at [307, 68] on input "text" at bounding box center [287, 66] width 354 height 18
type input "Black Bean and Corn Fiesta"
type input "Simple Side"
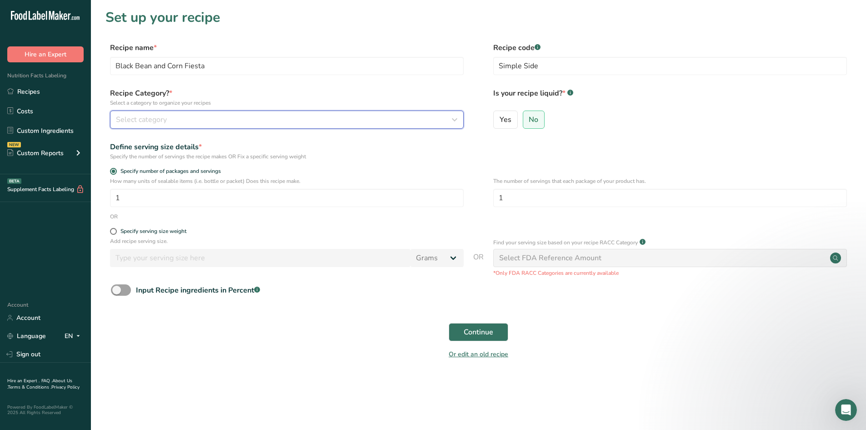
click at [231, 118] on div "Select category" at bounding box center [284, 119] width 337 height 11
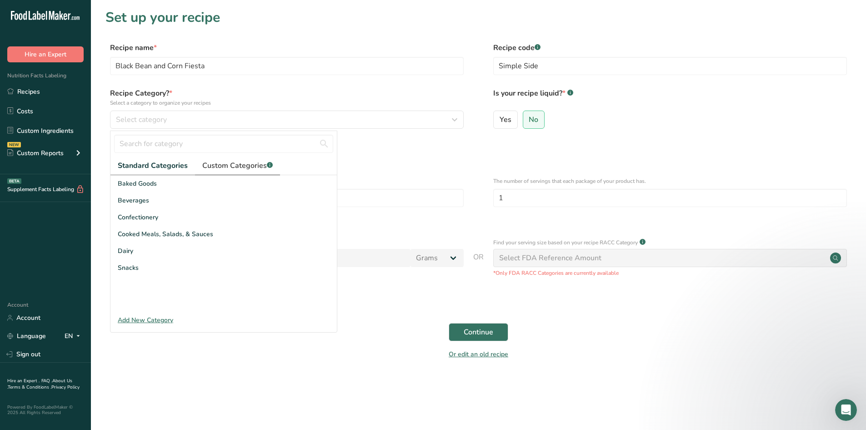
click at [242, 164] on span "Custom Categories .a-a{fill:#347362;}.b-a{fill:#fff;}" at bounding box center [237, 165] width 70 height 11
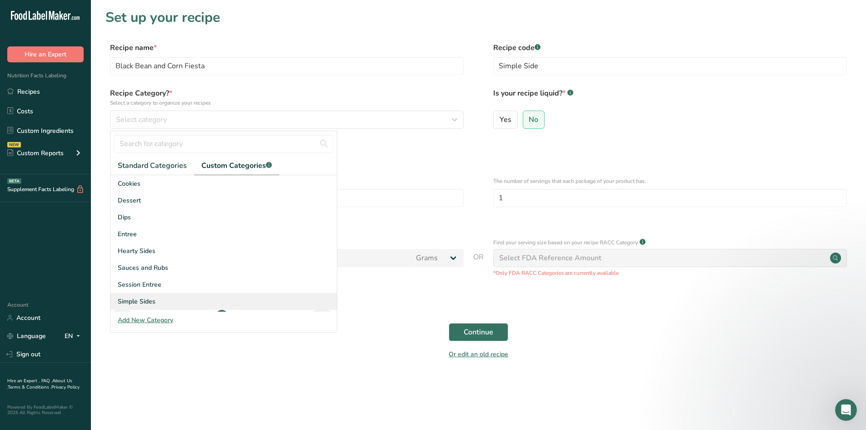
click at [147, 299] on span "Simple Sides" at bounding box center [137, 302] width 38 height 10
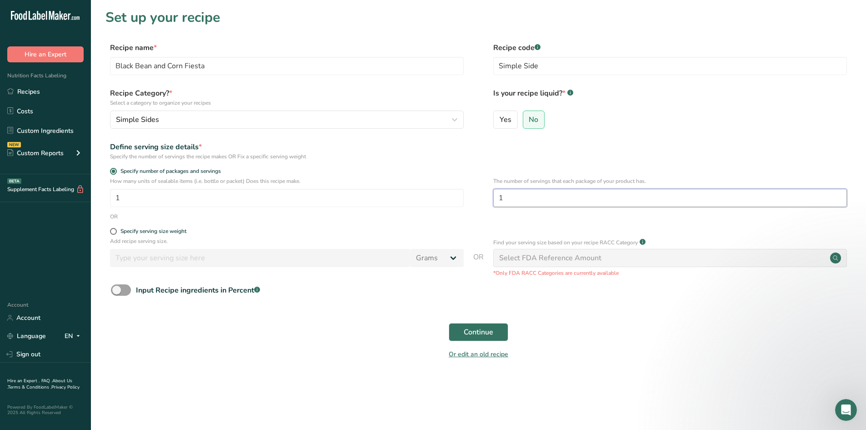
click at [428, 200] on input "1" at bounding box center [670, 198] width 354 height 18
drag, startPoint x: 524, startPoint y: 199, endPoint x: 437, endPoint y: 202, distance: 87.8
click at [428, 202] on div "How many units of sealable items (i.e. bottle or packet) Does this recipe make.…" at bounding box center [479, 194] width 746 height 35
type input "6"
click at [428, 336] on span "Continue" at bounding box center [479, 332] width 30 height 11
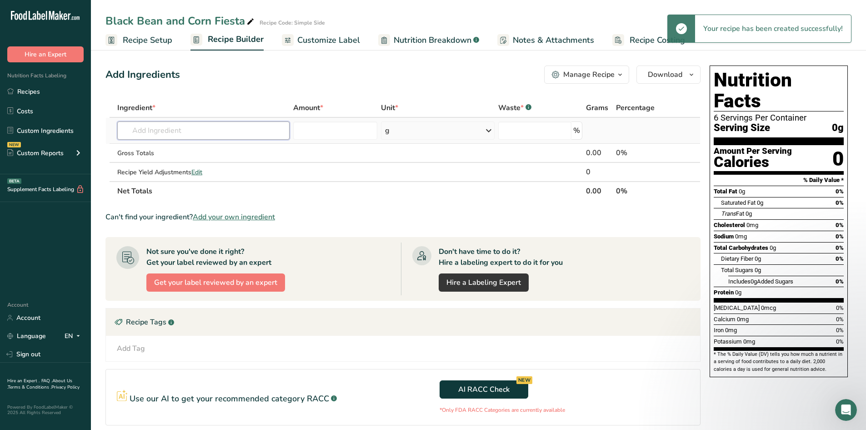
click at [173, 131] on input "text" at bounding box center [203, 130] width 172 height 18
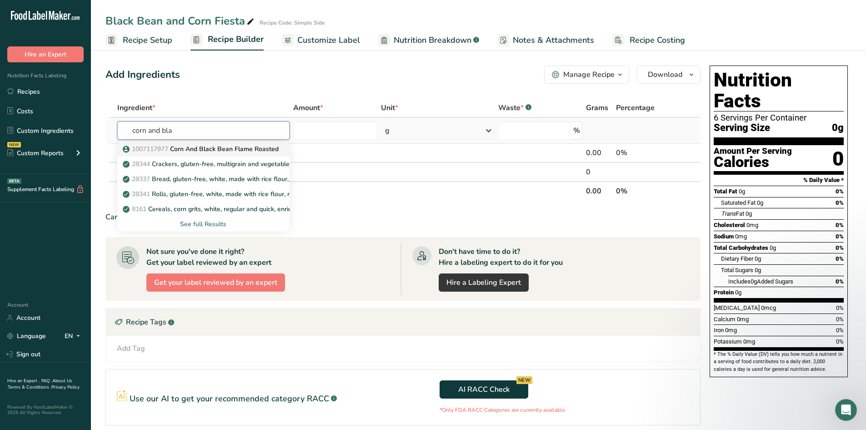
type input "corn and bla"
click at [196, 150] on p "1007117977 Corn And Black Bean Flame Roasted" at bounding box center [202, 149] width 154 height 10
type input "Corn And Black Bean Flame Roasted"
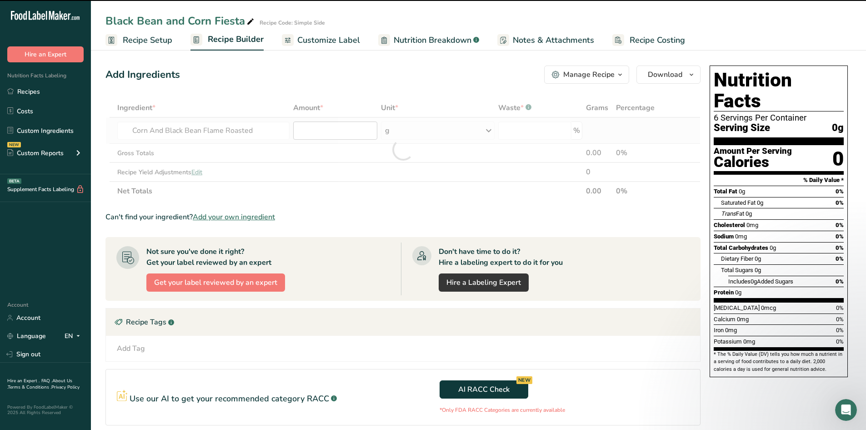
type input "0"
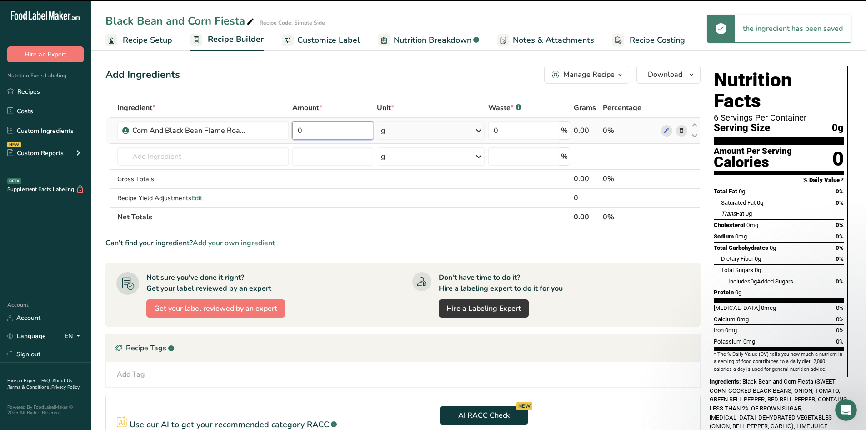
click at [351, 131] on input "0" at bounding box center [332, 130] width 81 height 18
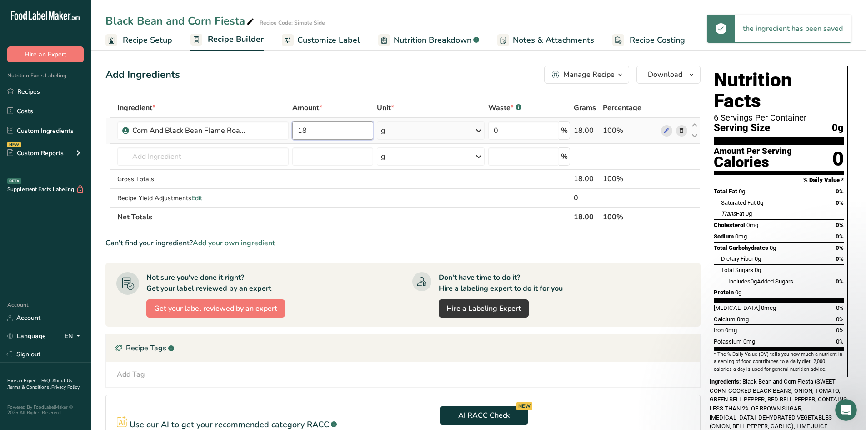
type input "18"
click at [398, 133] on div "Ingredient * Amount * Unit * Waste * .a-a{fill:#347362;}.b-a{fill:#fff;} Grams …" at bounding box center [403, 162] width 595 height 128
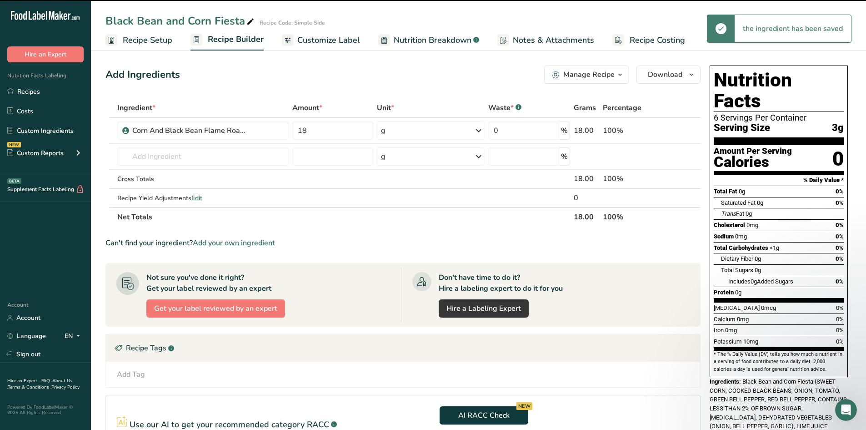
click at [397, 136] on div "g" at bounding box center [431, 130] width 108 height 18
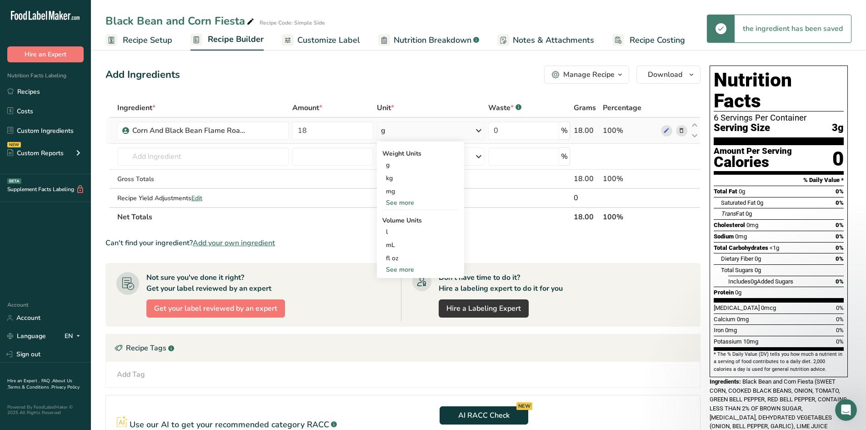
click at [395, 201] on div "See more" at bounding box center [420, 203] width 76 height 10
click at [397, 231] on div "oz" at bounding box center [420, 230] width 76 height 13
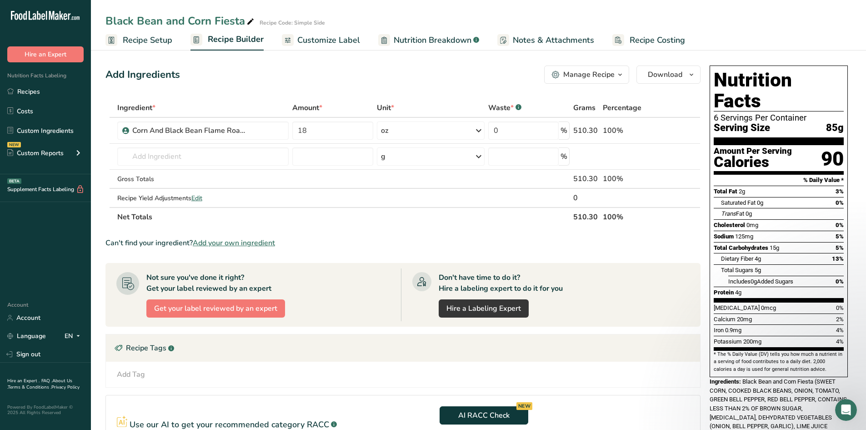
click at [324, 42] on span "Customize Label" at bounding box center [328, 40] width 63 height 12
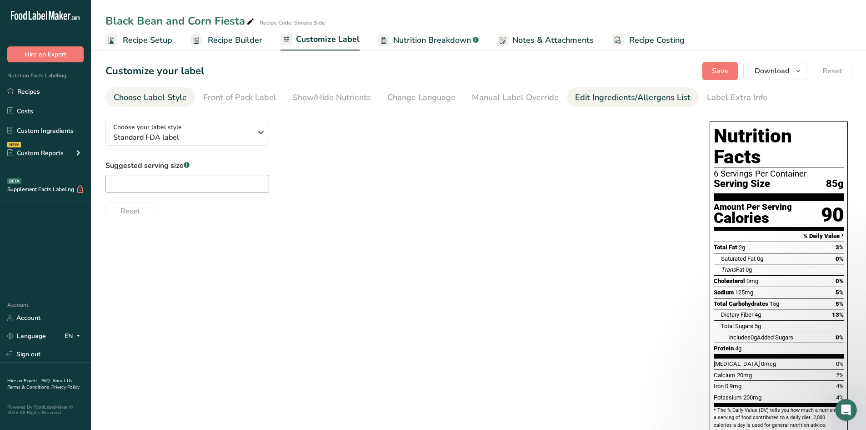
click at [428, 101] on div "Edit Ingredients/Allergens List" at bounding box center [633, 97] width 116 height 12
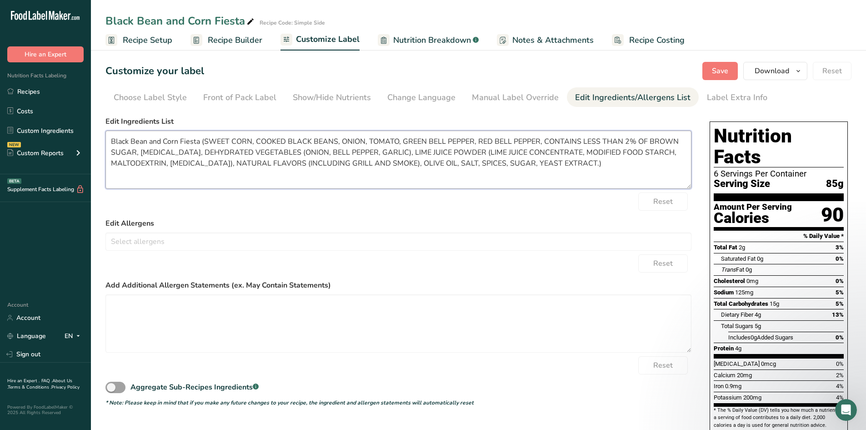
drag, startPoint x: 204, startPoint y: 141, endPoint x: 571, endPoint y: 161, distance: 367.6
click at [428, 161] on textarea "Black Bean and Corn Fiesta (SWEET CORN, COOKED BLACK BEANS, ONION, TOMATO, GREE…" at bounding box center [399, 160] width 586 height 58
click at [428, 178] on div "Serving Size 85g" at bounding box center [779, 183] width 130 height 11
drag, startPoint x: 612, startPoint y: 161, endPoint x: 60, endPoint y: 136, distance: 552.3
click at [60, 136] on div ".a-20{fill:#fff;} Hire an Expert Nutrition Facts Labeling Recipes Costs Custom …" at bounding box center [433, 277] width 866 height 555
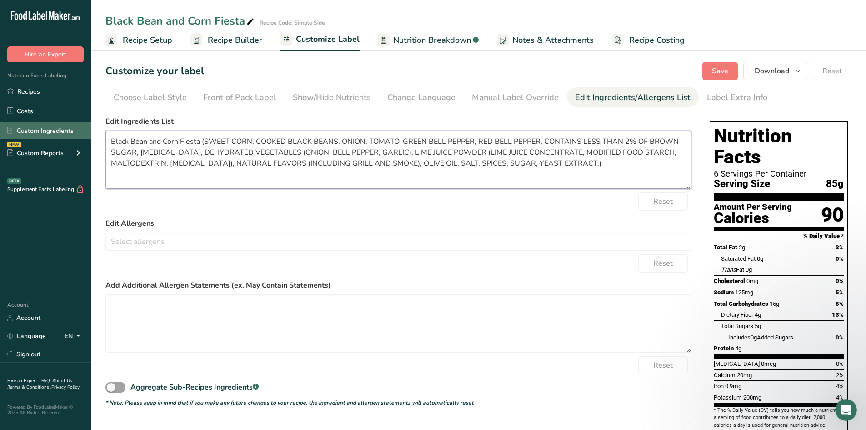
paste textarea "Sweet Corn, Black Beans, Onion, Tomato, Green Bell Pepper, Red Bell Pepper, Sea…"
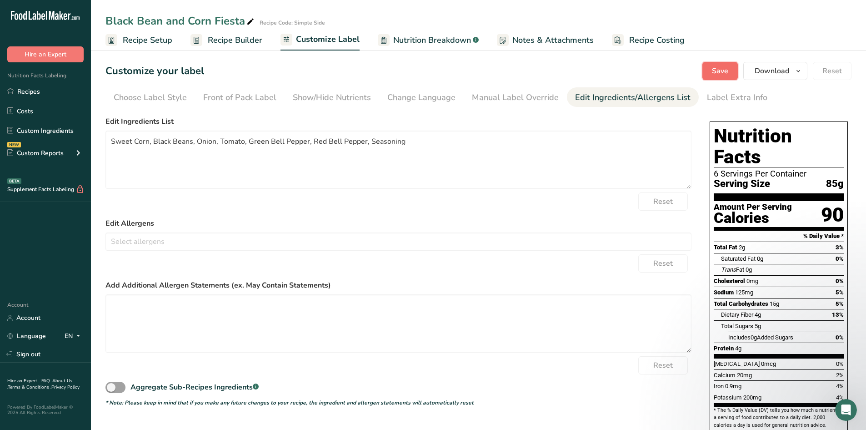
click at [428, 76] on span "Save" at bounding box center [720, 70] width 16 height 11
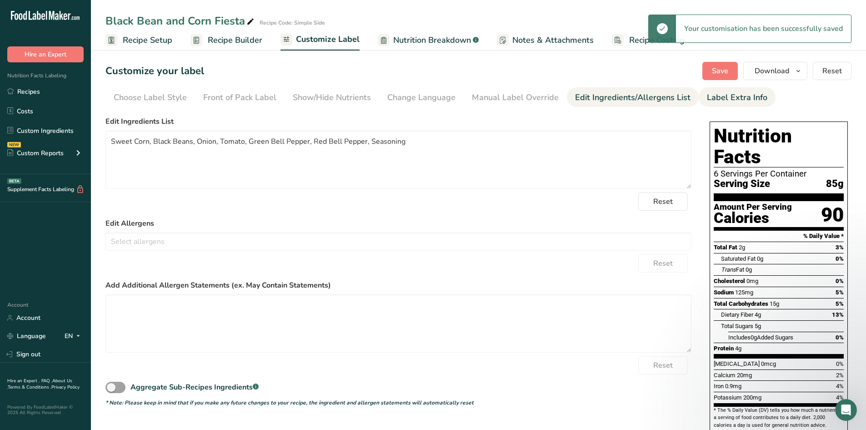
click at [428, 99] on div "Label Extra Info" at bounding box center [737, 97] width 60 height 12
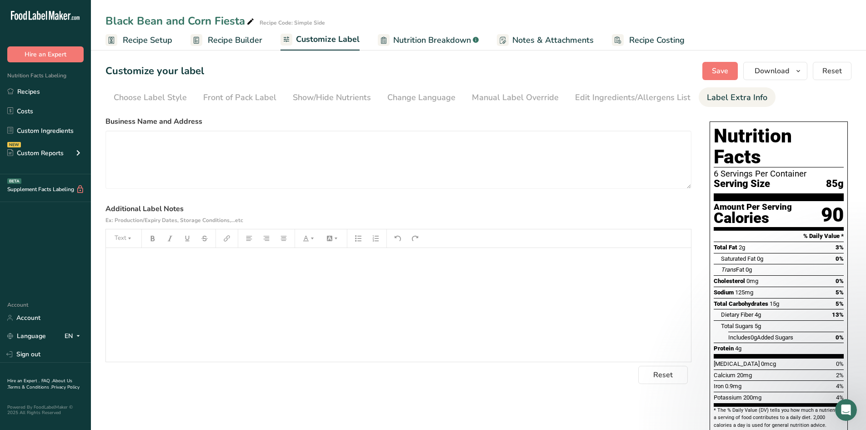
click at [141, 252] on div "﻿" at bounding box center [398, 305] width 585 height 114
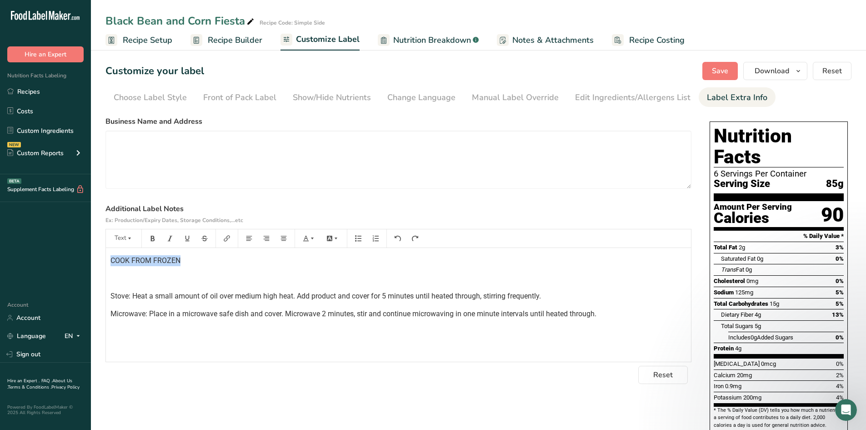
drag, startPoint x: 111, startPoint y: 257, endPoint x: 195, endPoint y: 257, distance: 84.6
click at [214, 260] on p "COOK FROM FROZEN" at bounding box center [399, 260] width 576 height 11
click at [120, 241] on button "Text" at bounding box center [123, 238] width 27 height 15
click at [124, 287] on span "H2" at bounding box center [127, 287] width 15 height 15
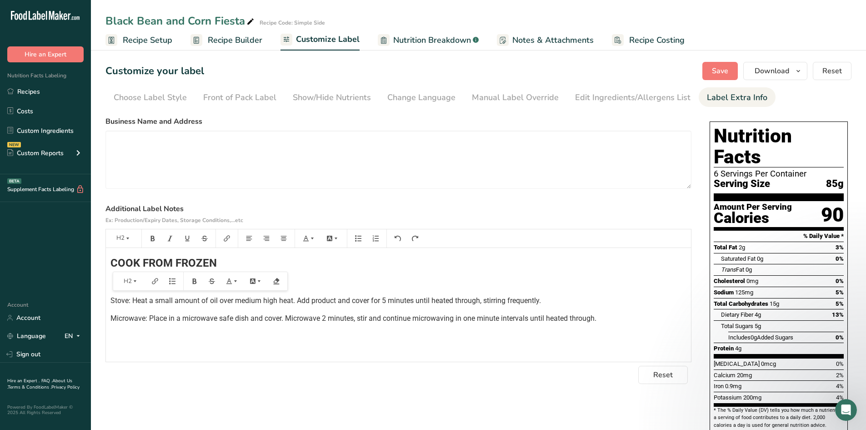
click at [138, 263] on span "COOK FROM FROZEN" at bounding box center [164, 263] width 106 height 13
drag, startPoint x: 225, startPoint y: 262, endPoint x: 301, endPoint y: 267, distance: 75.6
click at [301, 267] on h2 "COOKING DIRECTIONS FROM FROZEN" at bounding box center [399, 262] width 576 height 11
click at [280, 258] on span "COOKING DIRECTIONS FROM FROZEN" at bounding box center [206, 263] width 191 height 13
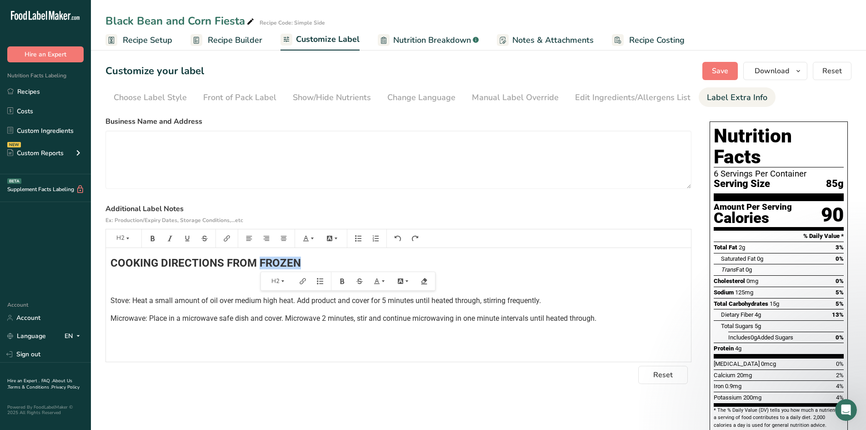
click at [298, 260] on span "COOKING DIRECTIONS FROM FROZEN" at bounding box center [206, 263] width 191 height 13
click at [297, 260] on span "COOKING DIRECTIONS FROM FROZEN" at bounding box center [206, 263] width 191 height 13
drag, startPoint x: 297, startPoint y: 260, endPoint x: 226, endPoint y: 261, distance: 71.4
click at [226, 261] on span "COOKING DIRECTIONS FROM FROZEN" at bounding box center [206, 263] width 191 height 13
click at [111, 301] on span "Stove: Heat a small amount of oil over medium high heat. Add product and cover …" at bounding box center [326, 300] width 431 height 9
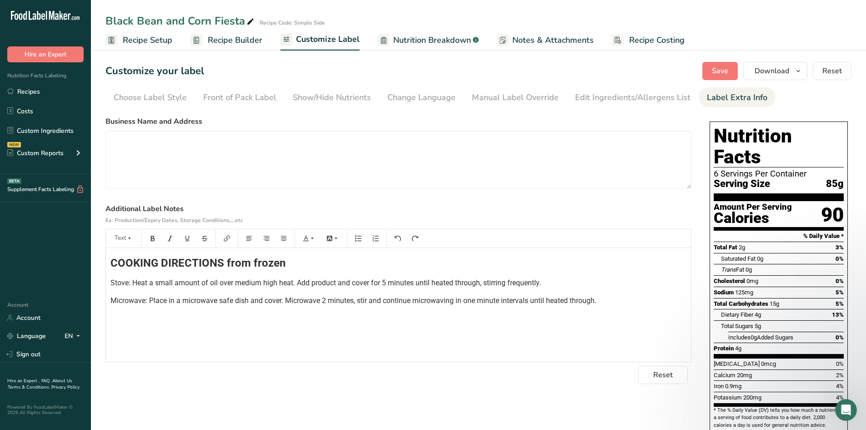
click at [111, 265] on span "COOKING DIRECTIONS from frozen" at bounding box center [198, 263] width 175 height 13
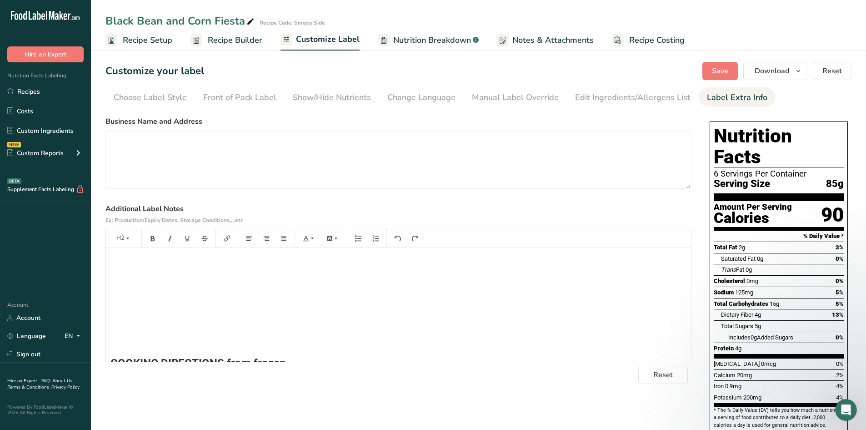
scroll to position [8, 0]
click at [428, 73] on span "Save" at bounding box center [720, 70] width 16 height 11
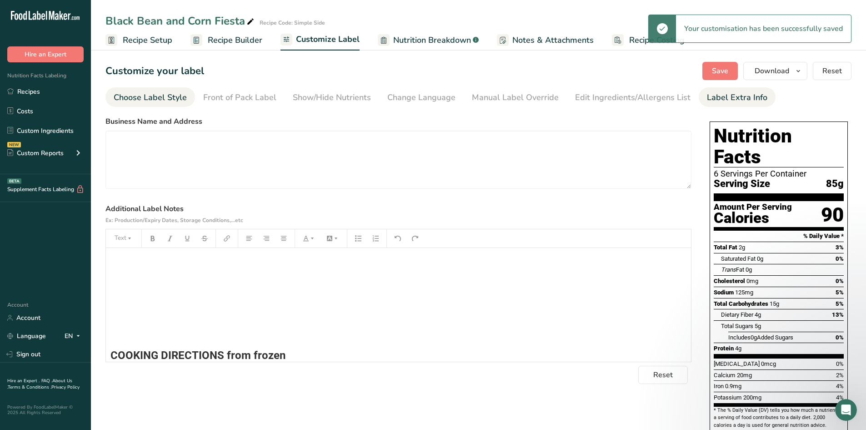
click at [139, 97] on div "Choose Label Style" at bounding box center [150, 97] width 73 height 12
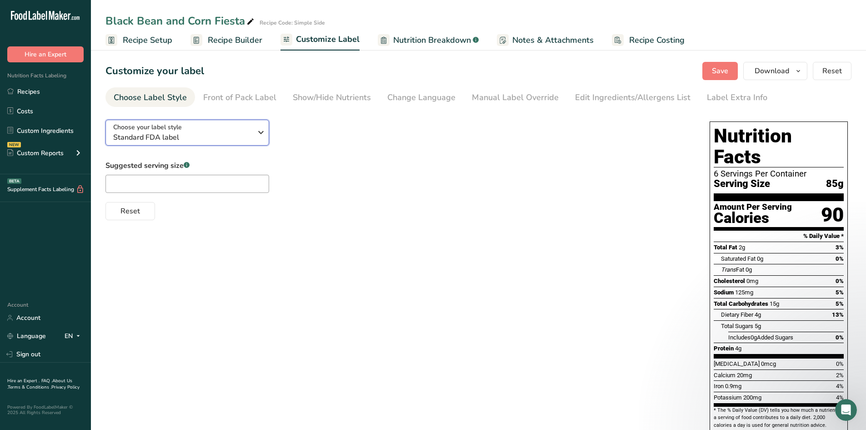
click at [153, 135] on span "Standard FDA label" at bounding box center [182, 137] width 139 height 11
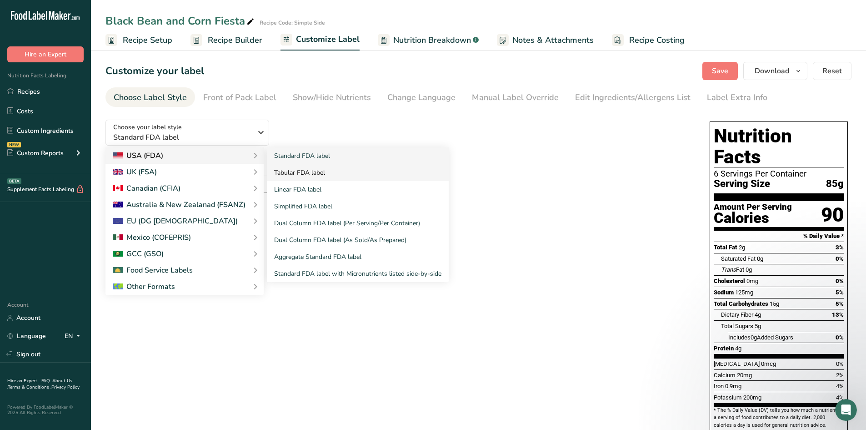
click at [284, 175] on link "Tabular FDA label" at bounding box center [358, 172] width 182 height 17
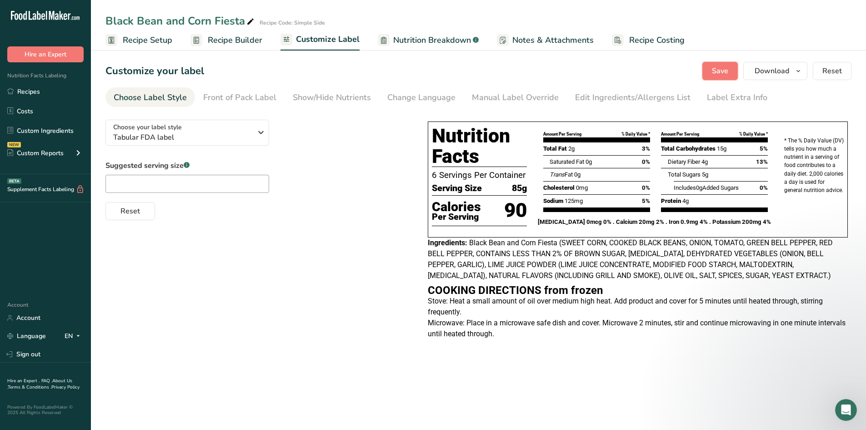
click at [428, 79] on button "Save" at bounding box center [720, 71] width 35 height 18
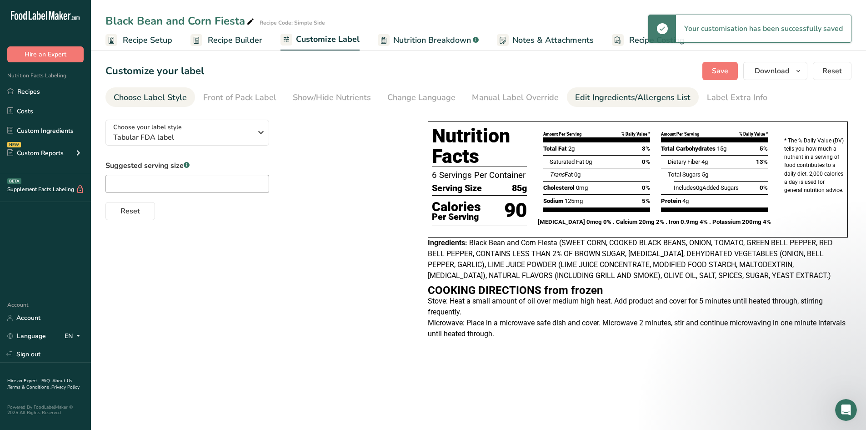
click at [428, 97] on div "Edit Ingredients/Allergens List" at bounding box center [633, 97] width 116 height 12
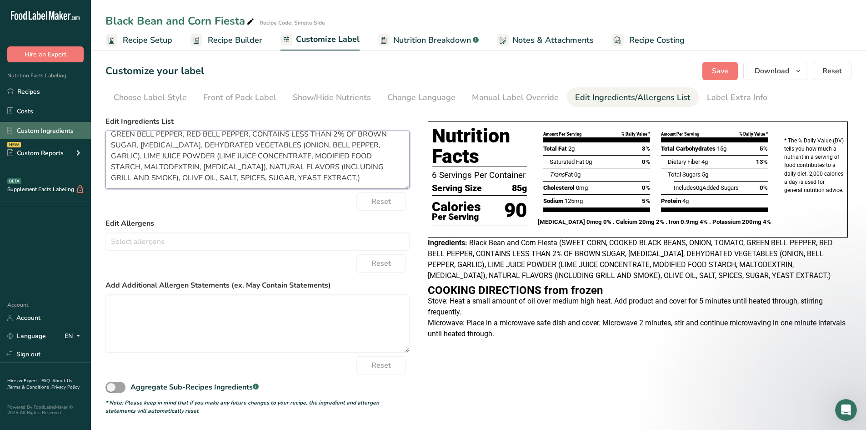
scroll to position [0, 0]
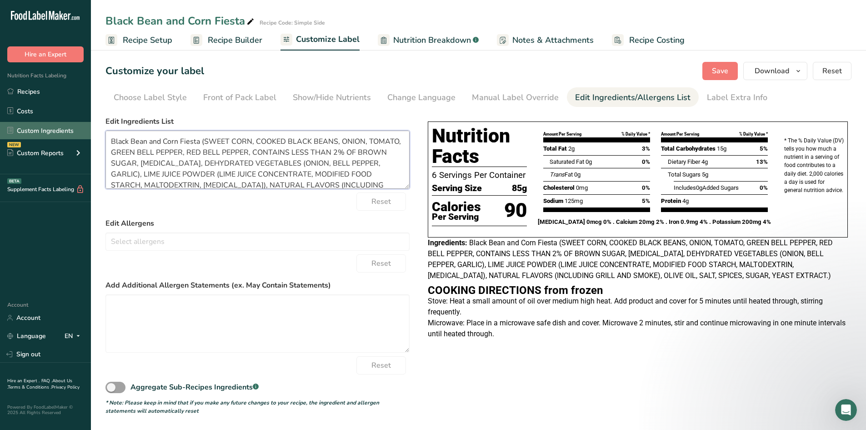
drag, startPoint x: 387, startPoint y: 182, endPoint x: 84, endPoint y: 129, distance: 307.1
click at [84, 129] on div ".a-20{fill:#fff;} Hire an Expert Nutrition Facts Labeling Recipes Costs Custom …" at bounding box center [433, 215] width 866 height 430
paste textarea "COOK FROM FROZEN Stove: Heat a small amount of oil over medium high heat. Add p…"
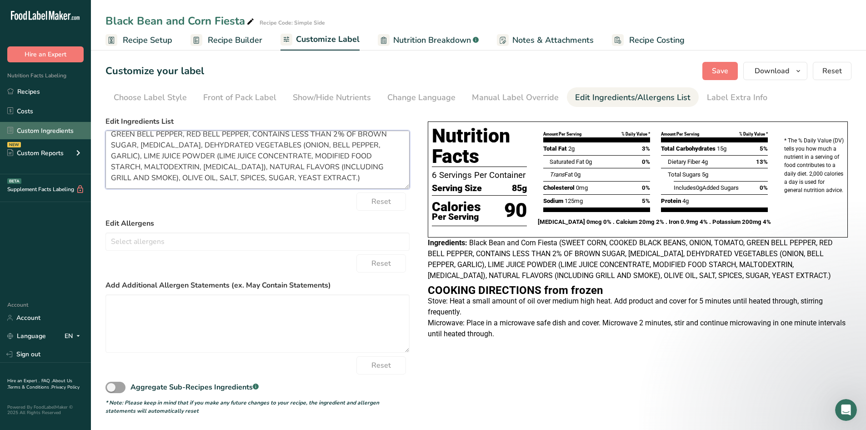
scroll to position [18, 0]
drag, startPoint x: 808, startPoint y: 321, endPoint x: 798, endPoint y: 315, distance: 11.6
click at [428, 316] on div "COOKING DIRECTIONS from frozen Stove: Heat a small amount of oil over medium hi…" at bounding box center [638, 312] width 428 height 55
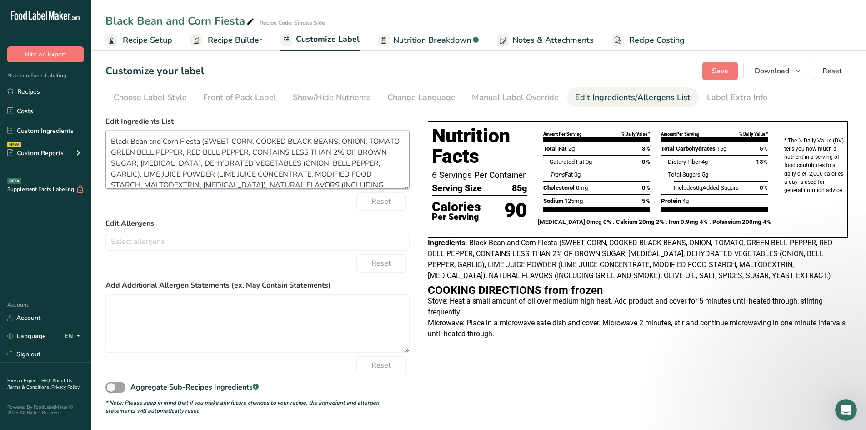
drag, startPoint x: 365, startPoint y: 179, endPoint x: 95, endPoint y: 132, distance: 274.6
click at [95, 132] on section "Customize your label Save Download Choose what to show on your downloaded label…" at bounding box center [478, 238] width 775 height 382
paste textarea "Sweet Corn, Black Beans, Onion, Tomato, Green Bell Pepper, Red Bell Pepper, Sea…"
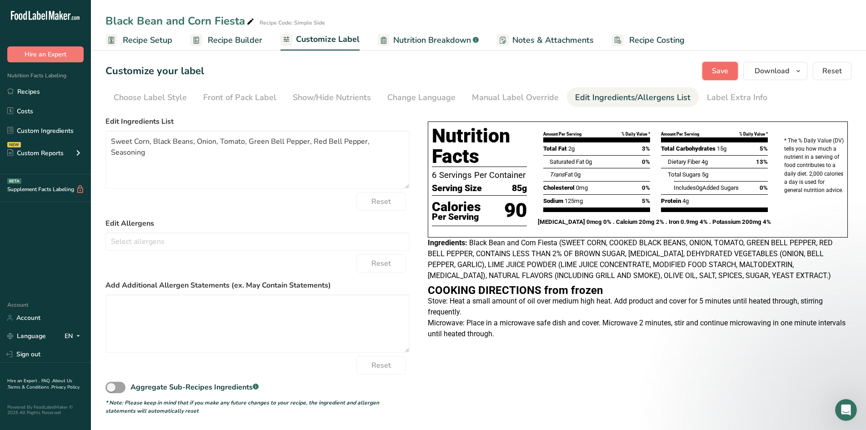
click at [428, 72] on span "Save" at bounding box center [720, 70] width 16 height 11
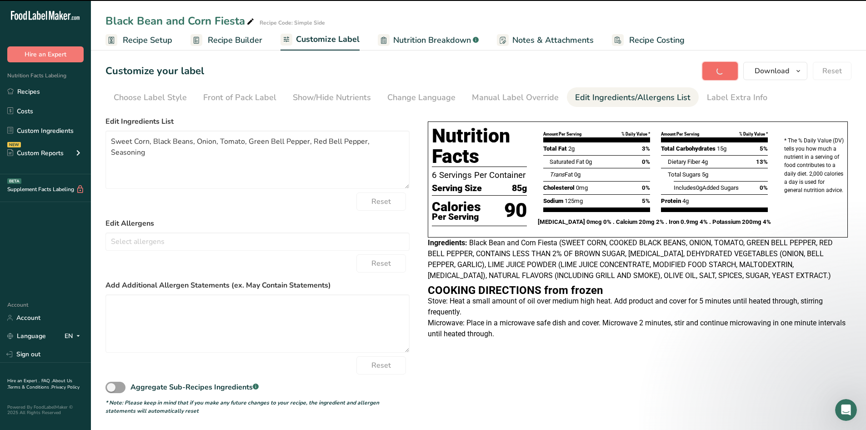
type textarea "Sweet Corn, Black Beans, Onion, Tomato, Green Bell Pepper, Red Bell Pepper, Sea…"
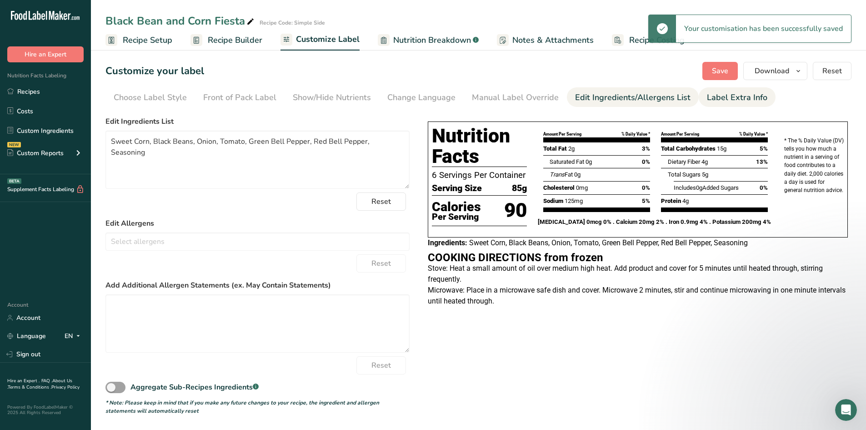
drag, startPoint x: 740, startPoint y: 96, endPoint x: 745, endPoint y: 92, distance: 5.6
click at [428, 96] on div "Label Extra Info" at bounding box center [737, 97] width 60 height 12
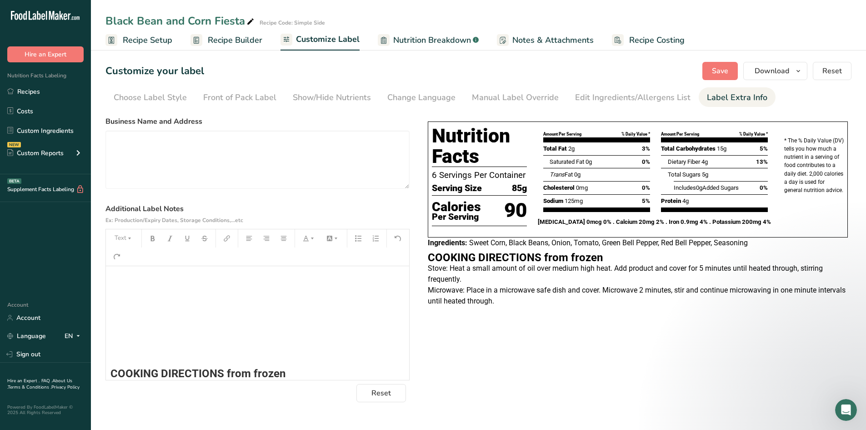
click at [218, 344] on div "﻿ ﻿ ﻿ ﻿ ﻿ COOKING DIRECTIONS from frozen Stove: Heat a small amount of oil over…" at bounding box center [257, 357] width 303 height 198
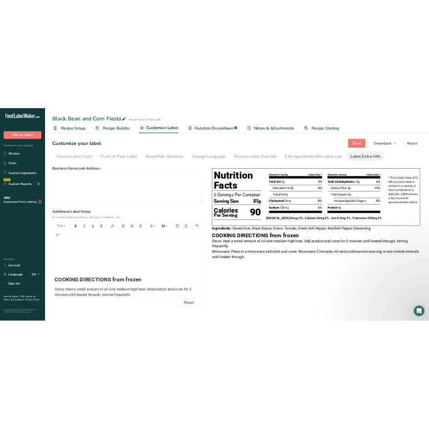
scroll to position [111, 0]
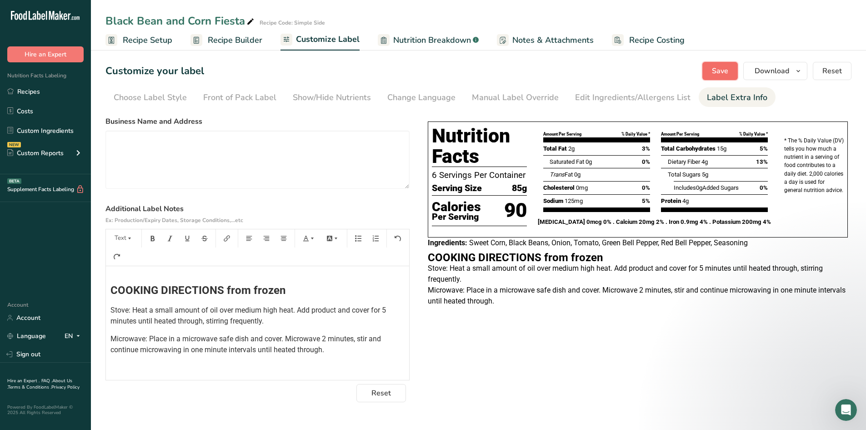
click at [428, 70] on span "Save" at bounding box center [720, 70] width 16 height 11
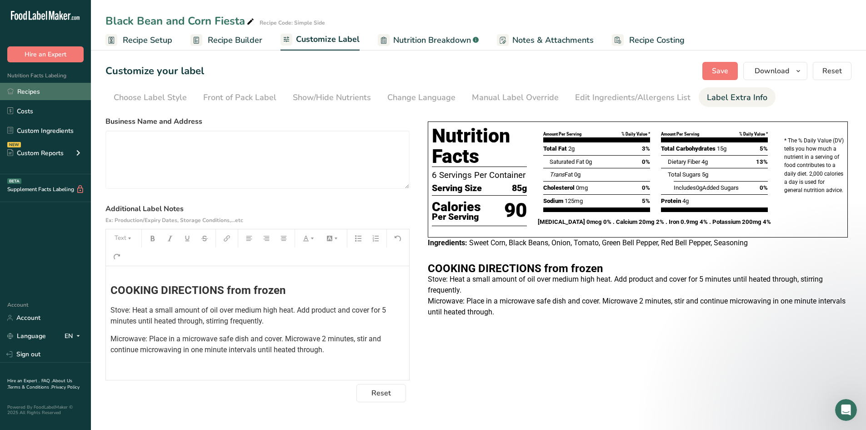
click at [43, 93] on link "Recipes" at bounding box center [45, 91] width 91 height 17
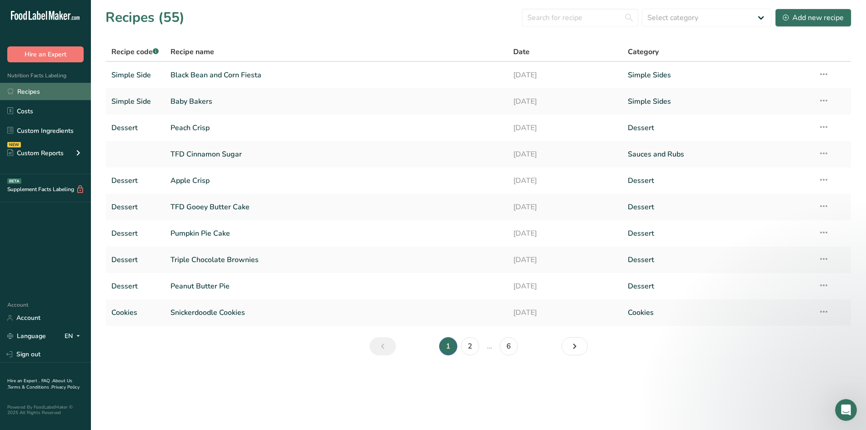
click at [30, 94] on link "Recipes" at bounding box center [45, 91] width 91 height 17
click at [428, 19] on div "Add new recipe" at bounding box center [813, 17] width 61 height 11
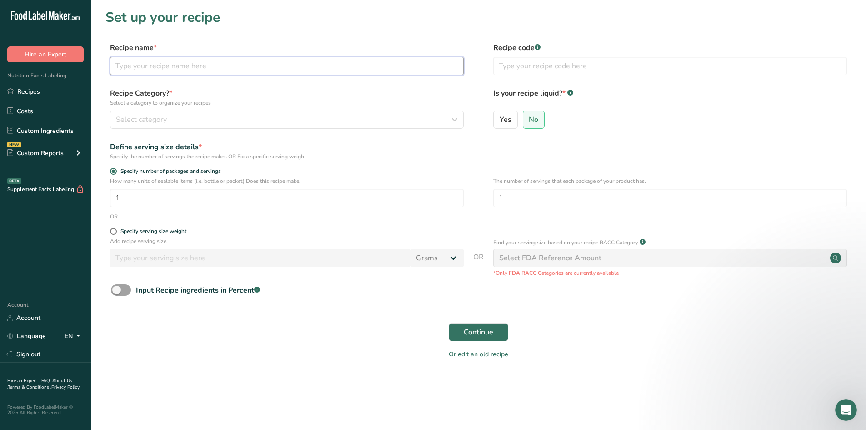
click at [197, 70] on input "text" at bounding box center [287, 66] width 354 height 18
click at [140, 67] on input "Brussles Sprouts with Savory" at bounding box center [287, 66] width 354 height 18
drag, startPoint x: 217, startPoint y: 66, endPoint x: 191, endPoint y: 67, distance: 26.4
click at [191, 67] on input "Brussels Sprouts with Savory" at bounding box center [287, 66] width 354 height 18
type input "Brussels Sprouts with [PERSON_NAME] Thyme Butter"
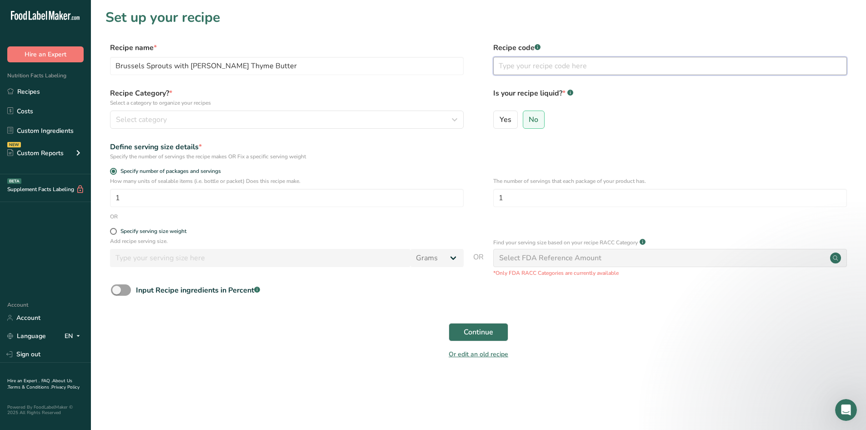
click at [428, 63] on input "text" at bounding box center [670, 66] width 354 height 18
type input "Simple Side"
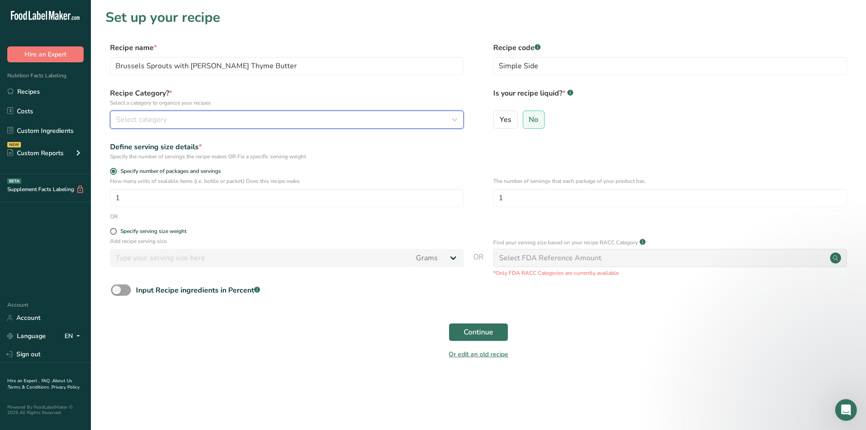
click at [336, 112] on button "Select category" at bounding box center [287, 120] width 354 height 18
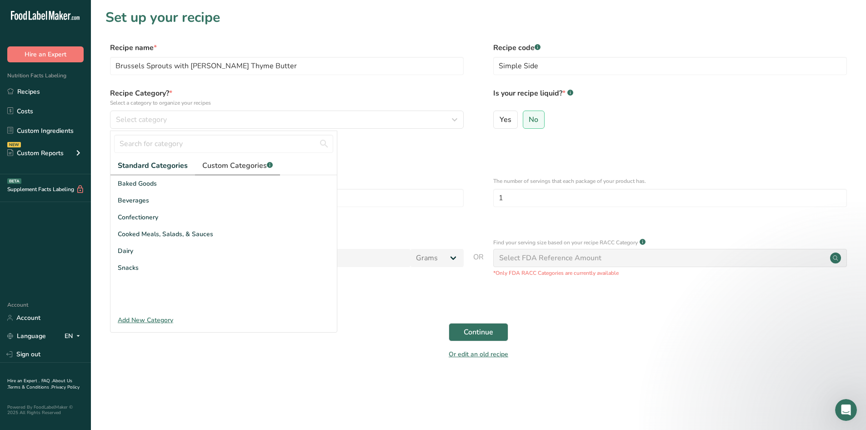
click at [245, 168] on span "Custom Categories .a-a{fill:#347362;}.b-a{fill:#fff;}" at bounding box center [237, 165] width 70 height 11
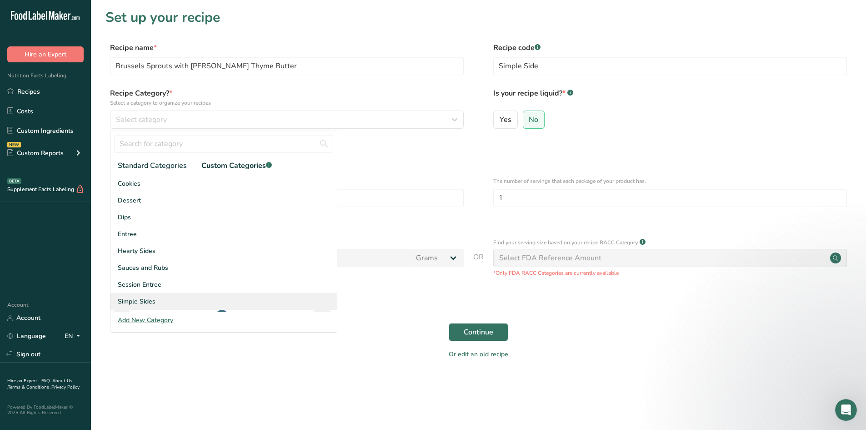
click at [145, 299] on span "Simple Sides" at bounding box center [137, 302] width 38 height 10
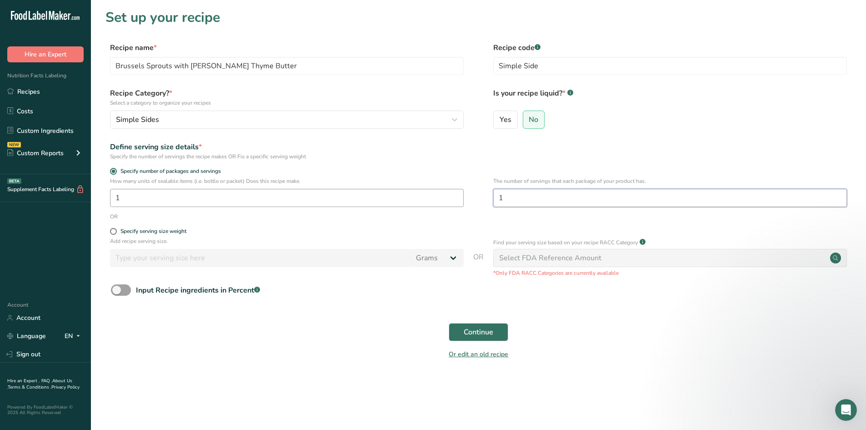
drag, startPoint x: 557, startPoint y: 196, endPoint x: 440, endPoint y: 198, distance: 116.5
click at [428, 198] on div "How many units of sealable items (i.e. bottle or packet) Does this recipe make.…" at bounding box center [479, 194] width 746 height 35
type input "6"
click at [428, 332] on span "Continue" at bounding box center [479, 332] width 30 height 11
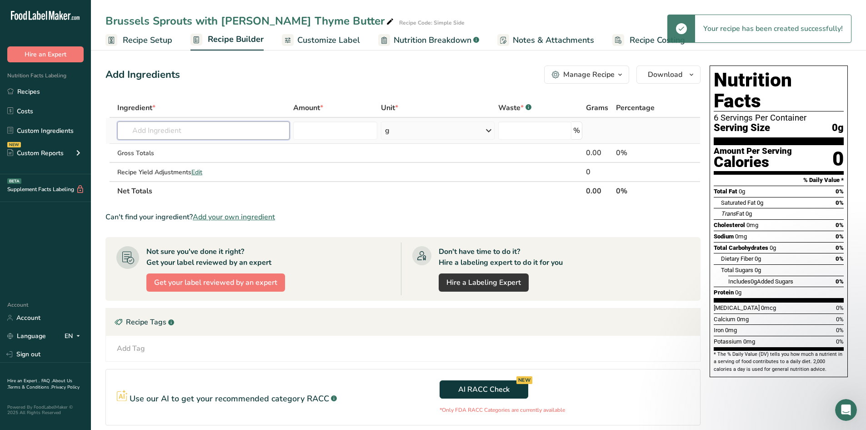
click at [146, 131] on input "text" at bounding box center [203, 130] width 172 height 18
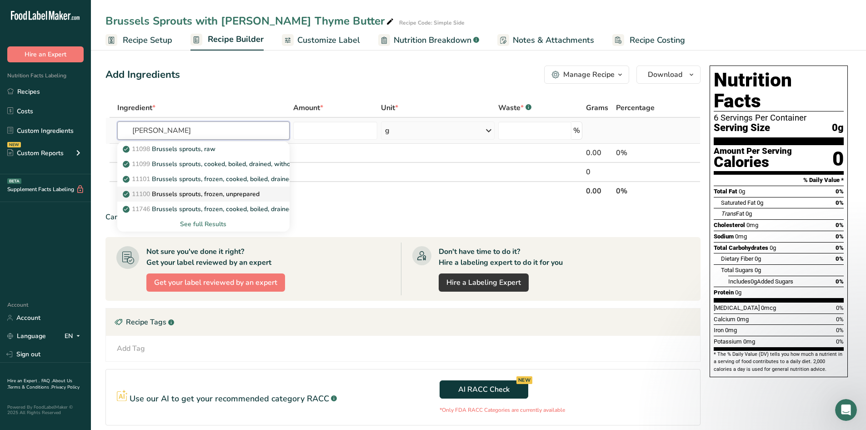
type input "[PERSON_NAME]"
click at [199, 195] on p "11100 Brussels sprouts, frozen, unprepared" at bounding box center [192, 194] width 135 height 10
type input "Brussels sprouts, frozen, unprepared"
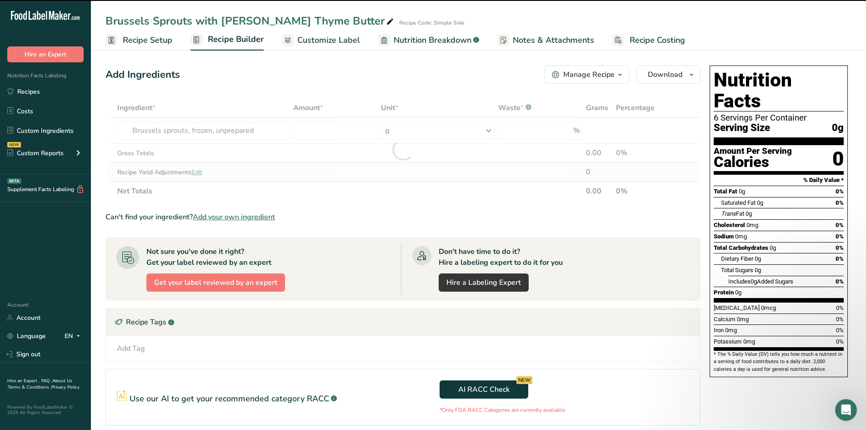
type input "0"
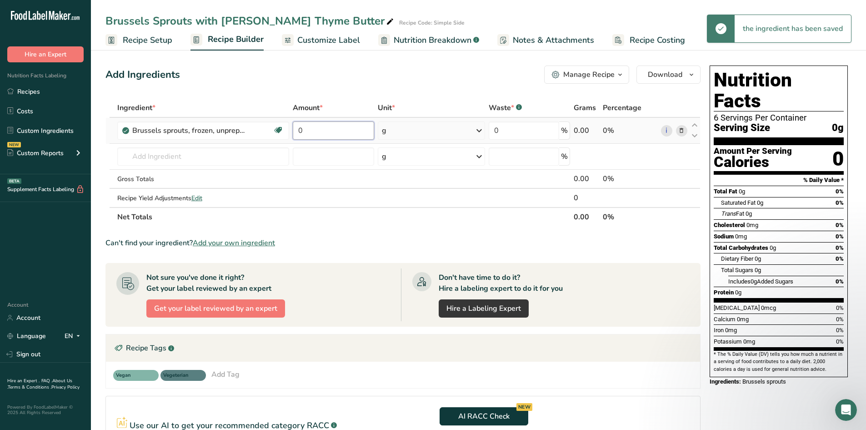
click at [309, 131] on input "0" at bounding box center [333, 130] width 81 height 18
type input "18"
click at [407, 131] on div "Ingredient * Amount * Unit * Waste * .a-a{fill:#347362;}.b-a{fill:#fff;} Grams …" at bounding box center [403, 162] width 595 height 128
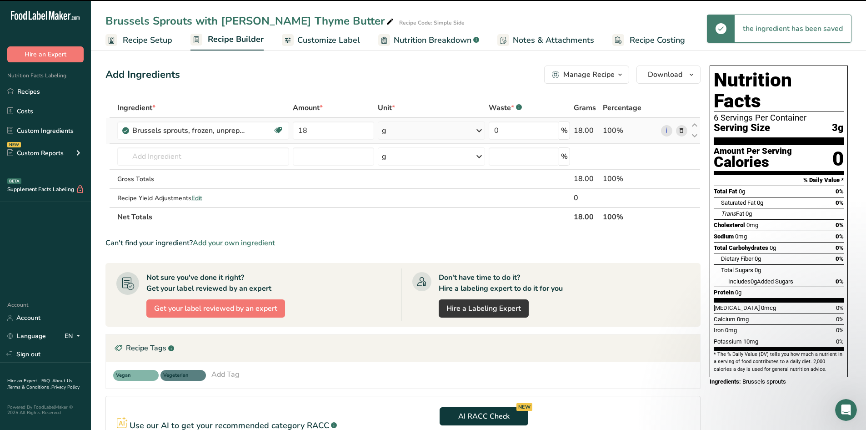
click at [407, 130] on div "g" at bounding box center [431, 130] width 107 height 18
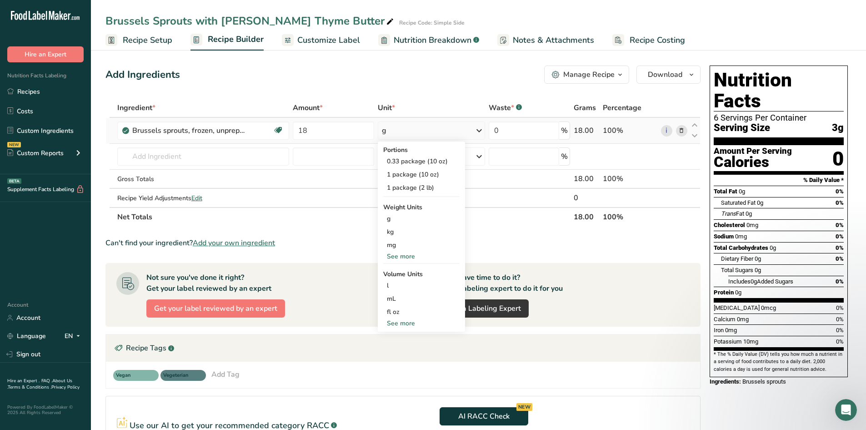
click at [403, 257] on div "See more" at bounding box center [421, 257] width 76 height 10
click at [393, 287] on div "oz" at bounding box center [421, 284] width 76 height 13
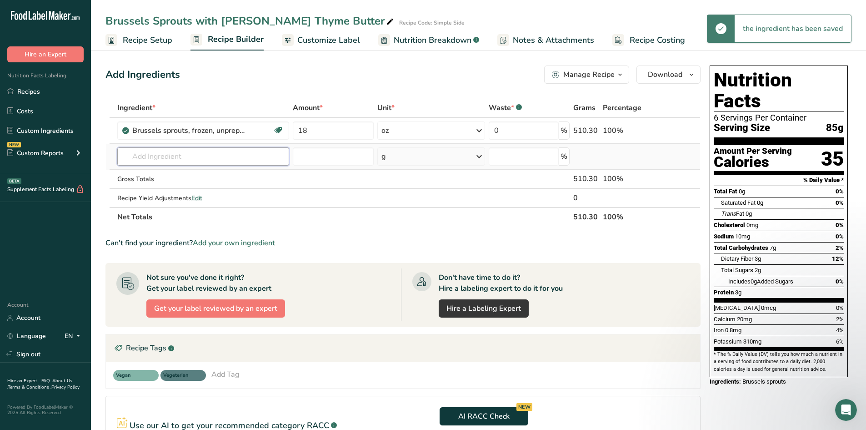
click at [173, 160] on input "text" at bounding box center [203, 156] width 172 height 18
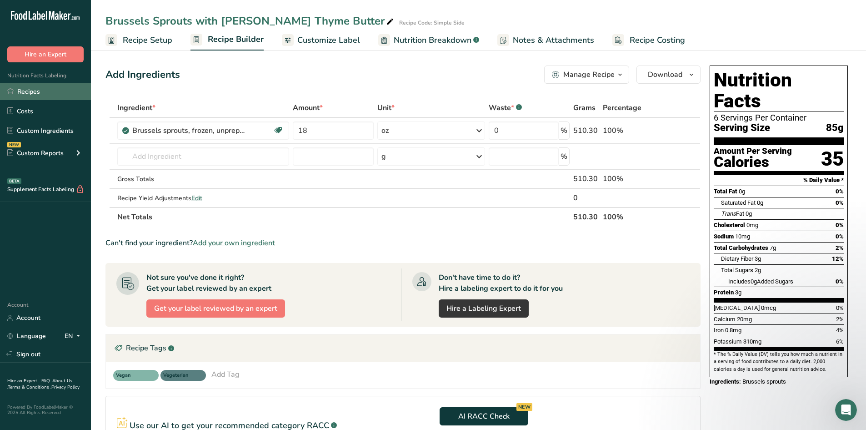
click at [24, 87] on link "Recipes" at bounding box center [45, 91] width 91 height 17
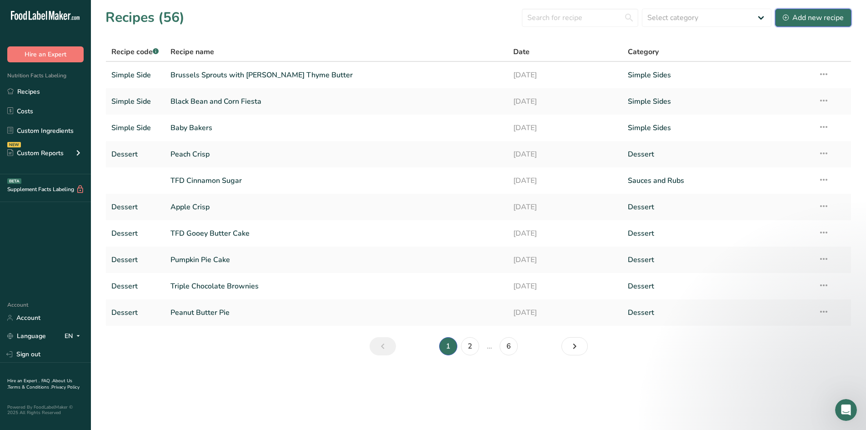
click at [428, 25] on button "Add new recipe" at bounding box center [813, 18] width 76 height 18
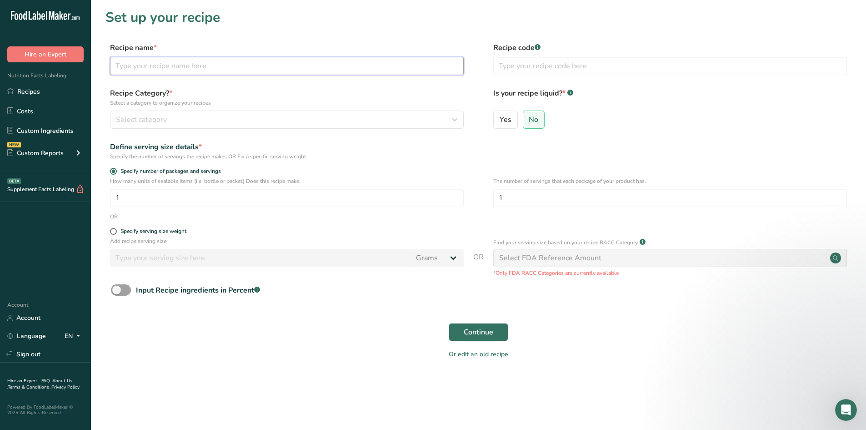
drag, startPoint x: 241, startPoint y: 68, endPoint x: 241, endPoint y: 63, distance: 5.0
click at [241, 68] on input "text" at bounding box center [287, 66] width 354 height 18
type input "Broccoli with Savory Butter"
click at [428, 68] on input "text" at bounding box center [670, 66] width 354 height 18
type input "Simple Side"
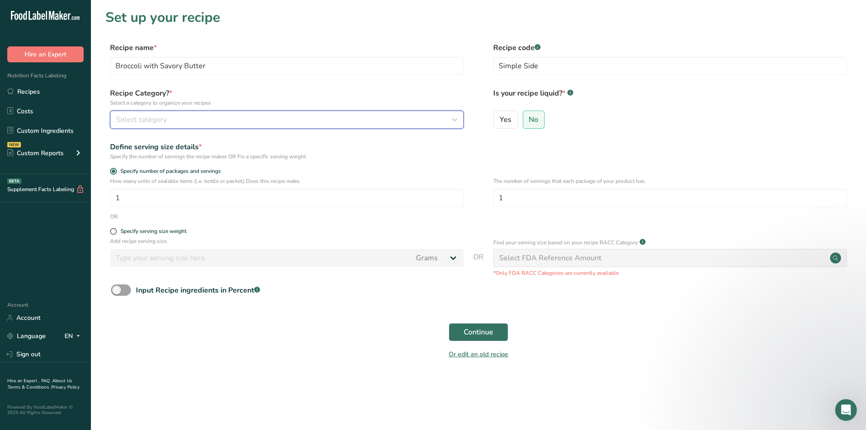
click at [358, 118] on div "Select category" at bounding box center [284, 119] width 337 height 11
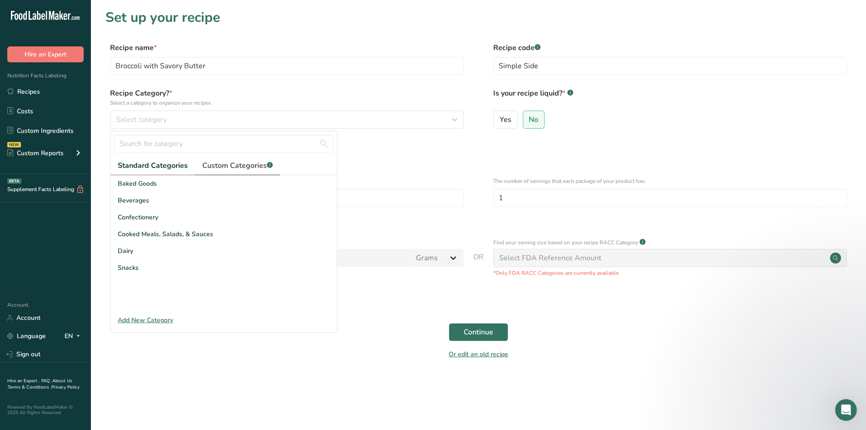
click at [231, 159] on link "Custom Categories .a-a{fill:#347362;}.b-a{fill:#fff;}" at bounding box center [237, 165] width 85 height 19
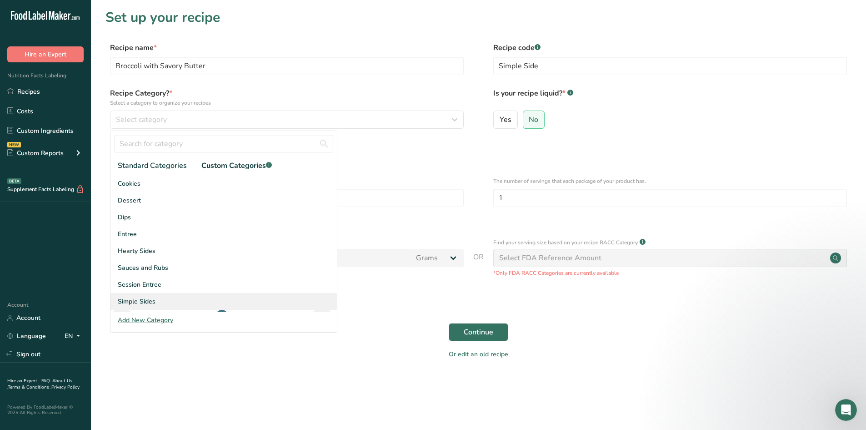
click at [146, 300] on span "Simple Sides" at bounding box center [137, 302] width 38 height 10
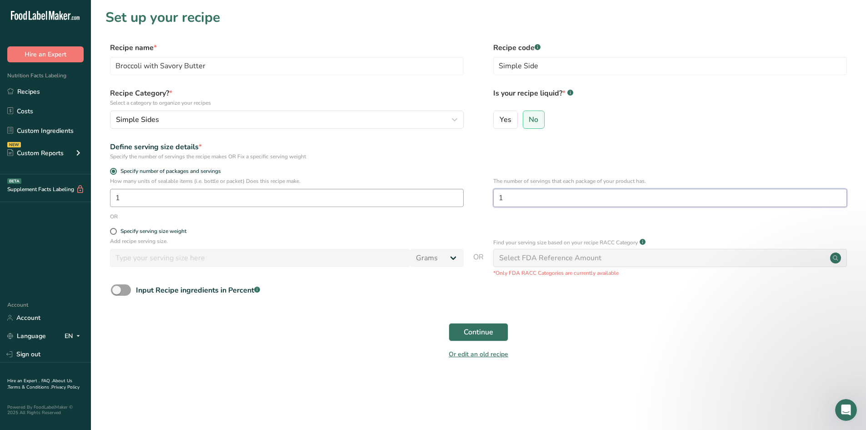
drag, startPoint x: 586, startPoint y: 196, endPoint x: 453, endPoint y: 206, distance: 133.1
click at [428, 206] on div "How many units of sealable items (i.e. bottle or packet) Does this recipe make.…" at bounding box center [479, 194] width 746 height 35
type input "6"
click at [428, 322] on div "Continue" at bounding box center [479, 331] width 746 height 29
click at [428, 330] on span "Continue" at bounding box center [479, 332] width 30 height 11
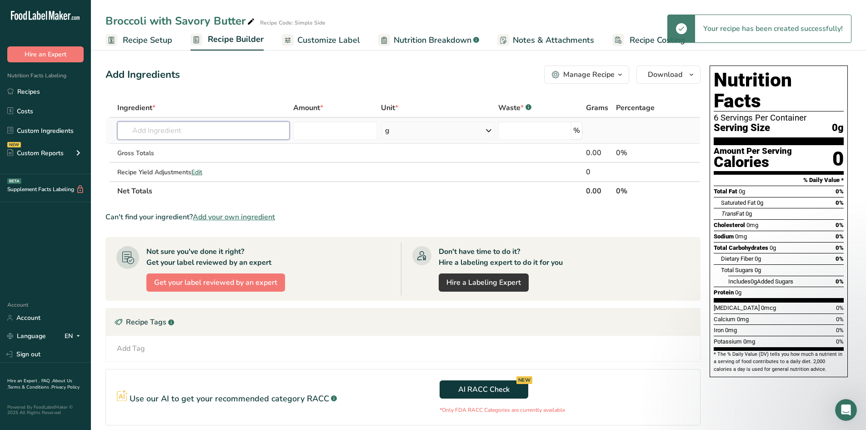
click at [257, 131] on input "text" at bounding box center [203, 130] width 172 height 18
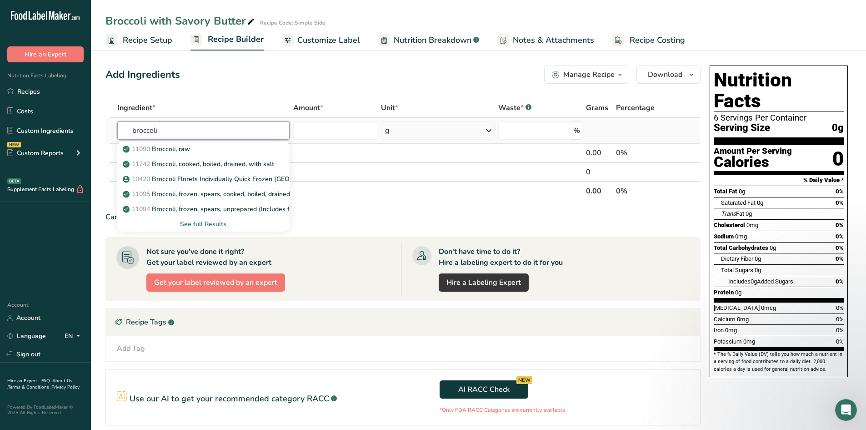
type input "broccoli"
click at [206, 221] on div "See full Results" at bounding box center [204, 224] width 158 height 10
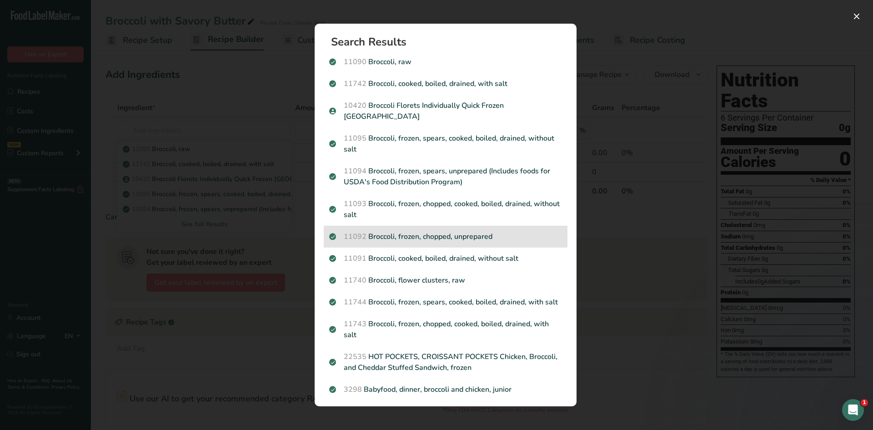
click at [428, 231] on p "11092 Broccoli, frozen, chopped, unprepared" at bounding box center [445, 236] width 233 height 11
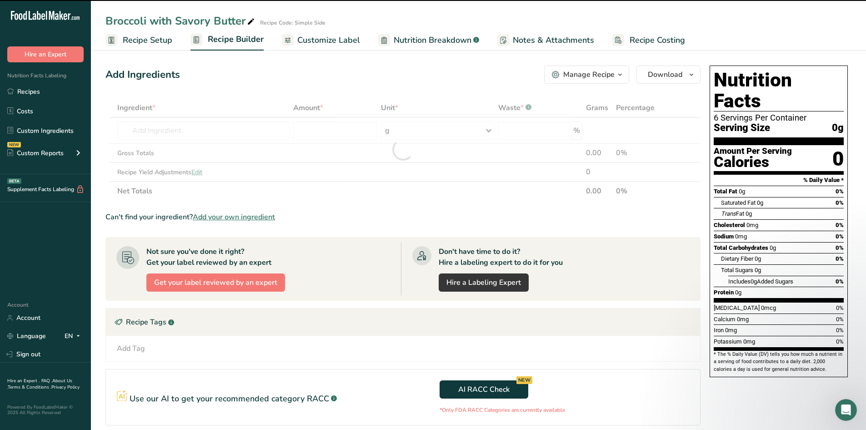
type input "0"
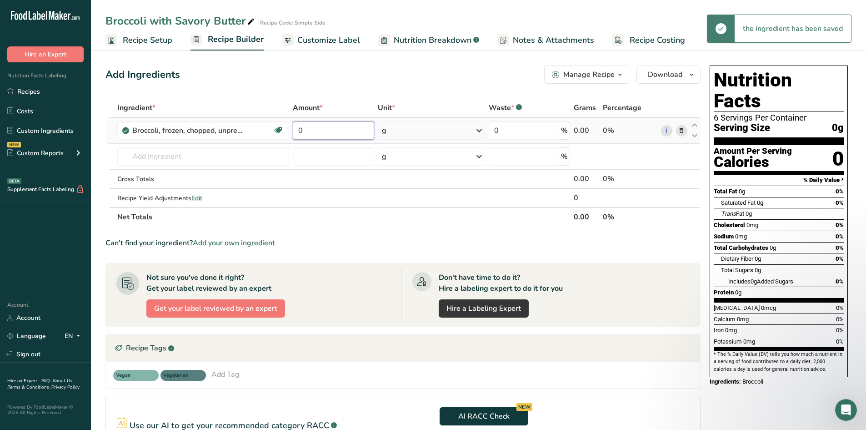
click at [336, 123] on input "0" at bounding box center [333, 130] width 81 height 18
type input "18"
click at [410, 128] on div "Ingredient * Amount * Unit * Waste * .a-a{fill:#347362;}.b-a{fill:#fff;} Grams …" at bounding box center [403, 162] width 595 height 128
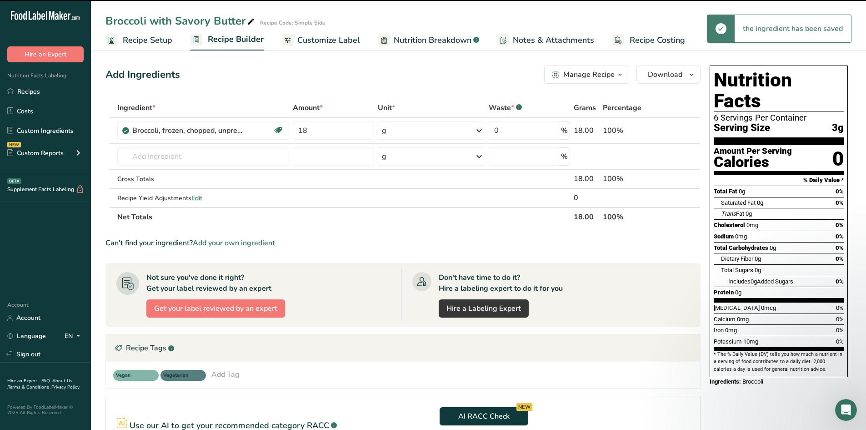
click at [413, 136] on div "g" at bounding box center [431, 130] width 107 height 18
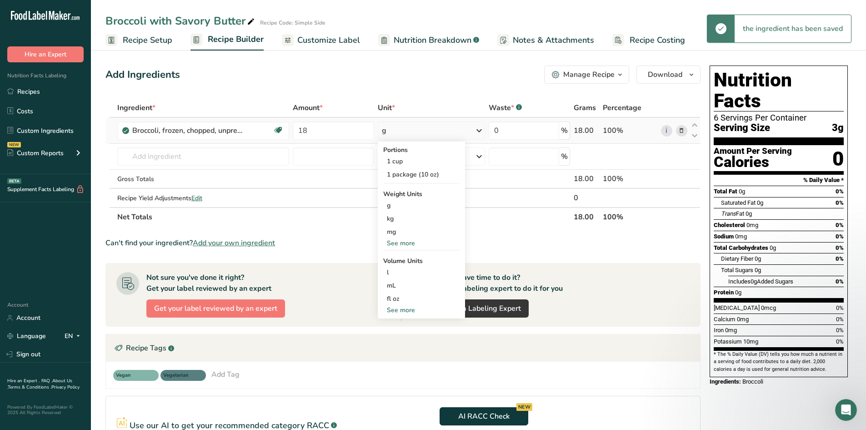
click at [405, 314] on div "See more" at bounding box center [421, 310] width 76 height 10
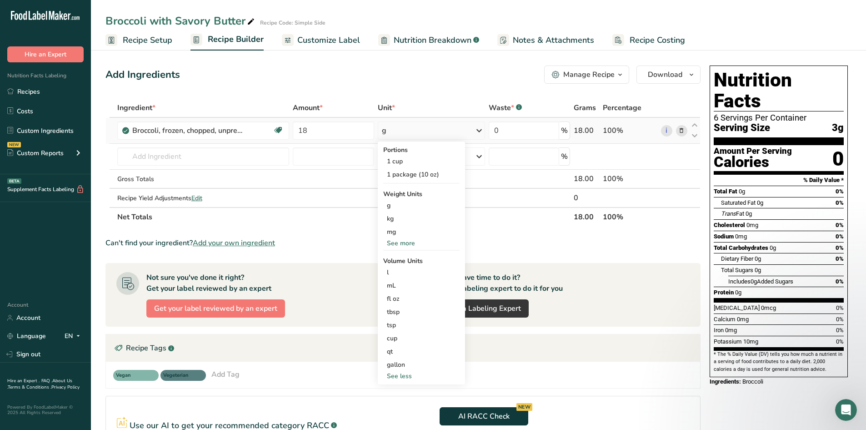
click at [410, 243] on div "See more" at bounding box center [421, 243] width 76 height 10
click at [401, 272] on div "oz" at bounding box center [421, 271] width 76 height 13
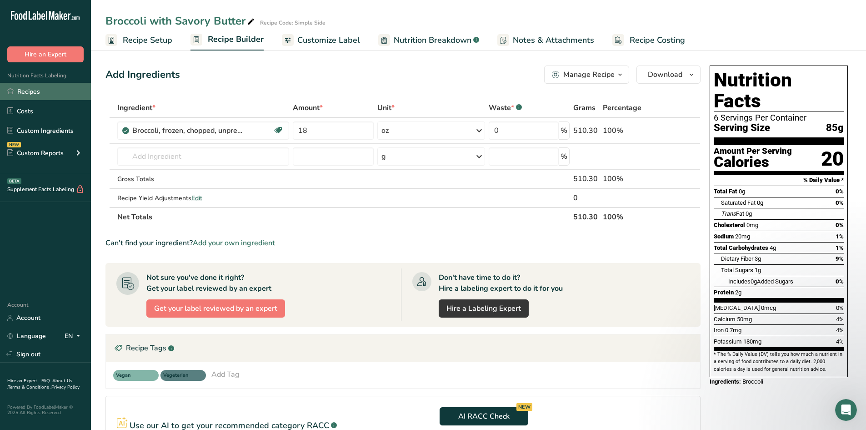
click at [42, 90] on link "Recipes" at bounding box center [45, 91] width 91 height 17
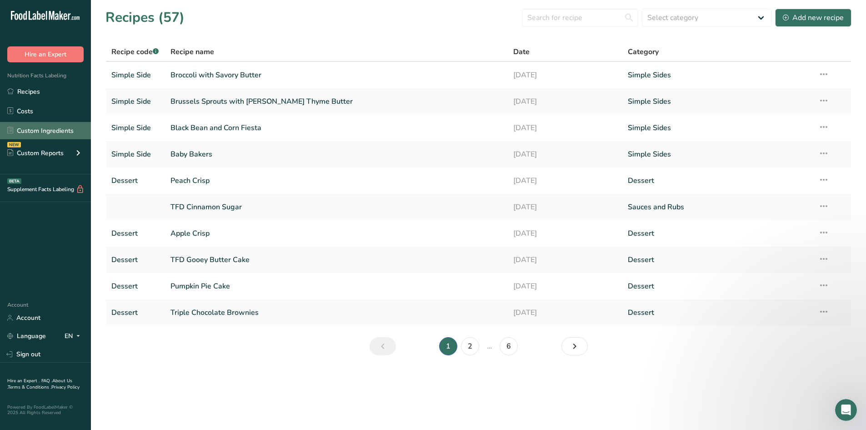
click at [47, 131] on link "Custom Ingredients" at bounding box center [45, 130] width 91 height 17
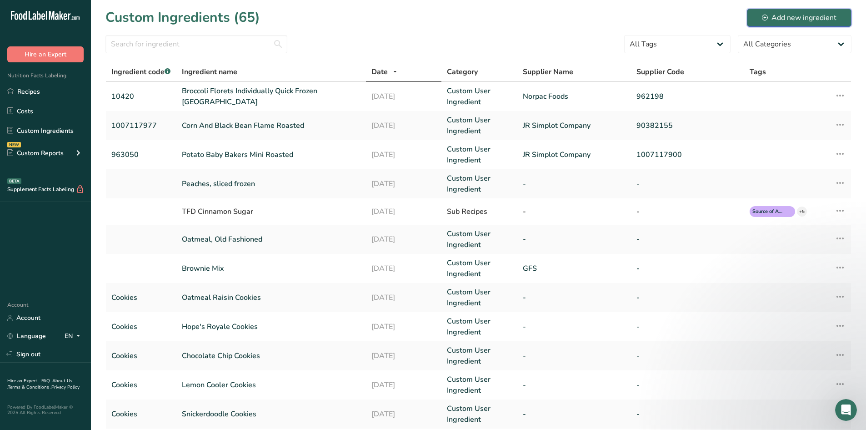
click at [428, 23] on div "Add new ingredient" at bounding box center [799, 17] width 75 height 11
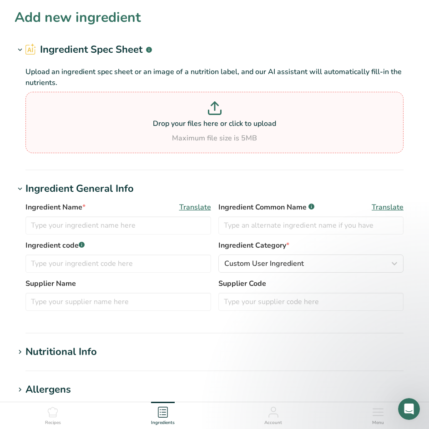
click at [229, 110] on p at bounding box center [214, 109] width 373 height 17
click at [229, 110] on input "Drop your files here or click to upload Maximum file size is 5MB" at bounding box center [214, 122] width 378 height 61
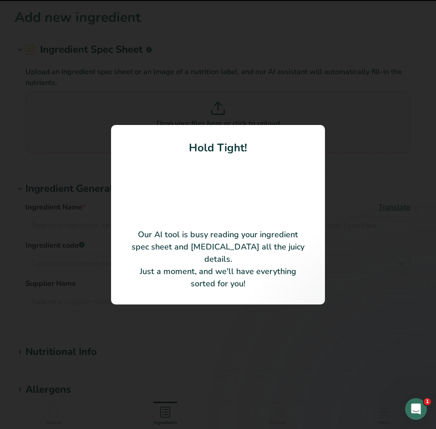
type input "Apple Fuji Flame Roasted"
type input "1007117977"
type input "JR Simplot Company"
type input "90397175"
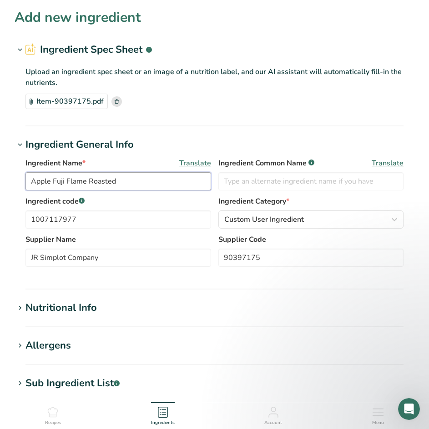
click at [161, 184] on input "Apple Fuji Flame Roasted" at bounding box center [118, 181] width 186 height 18
drag, startPoint x: 65, startPoint y: 181, endPoint x: -17, endPoint y: 183, distance: 82.4
click at [0, 183] on html "Add new ingredient Ingredient Spec Sheet .a-a{fill:#347362;}.b-a{fill:#fff;} Up…" at bounding box center [214, 345] width 429 height 691
click at [123, 173] on input "Flame Roasted" at bounding box center [118, 181] width 186 height 18
type input "Flame Roasted Fuji Apples"
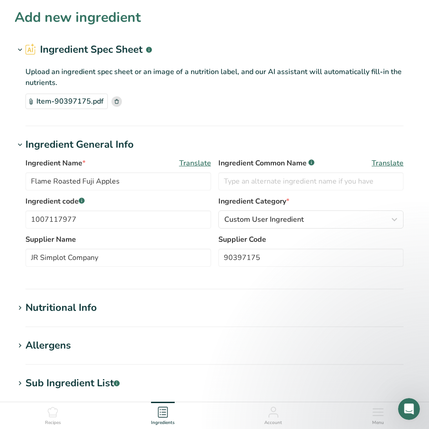
click at [259, 333] on section "Add new ingredient Ingredient Spec Sheet .a-a{fill:#347362;}.b-a{fill:#fff;} Up…" at bounding box center [214, 317] width 429 height 635
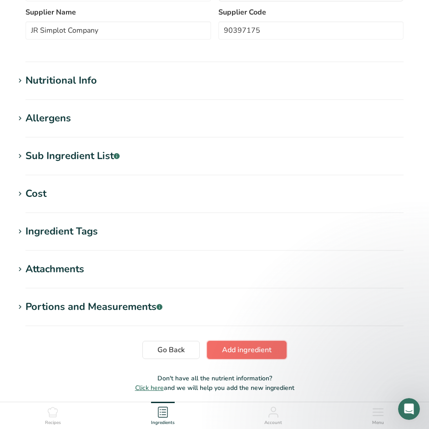
click at [262, 351] on span "Add ingredient" at bounding box center [247, 350] width 50 height 11
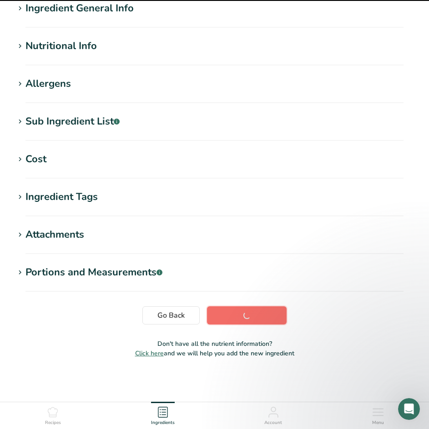
scroll to position [79, 0]
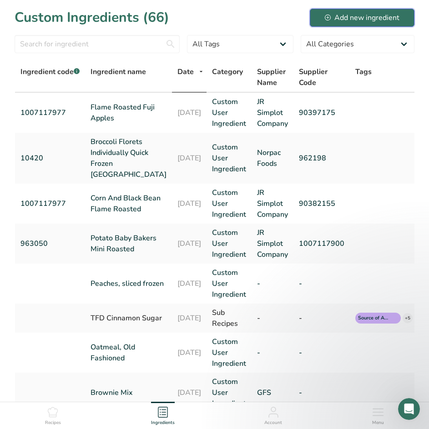
click at [361, 16] on div "Add new ingredient" at bounding box center [362, 17] width 75 height 11
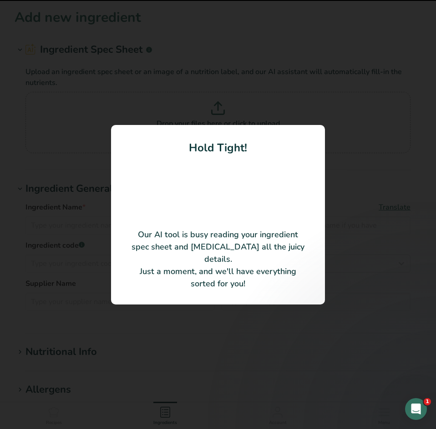
type input "Potato Redskin & Vegetable Flame Roasted"
type input "1007117979"
type input "JR Simplot Company"
type input "962890"
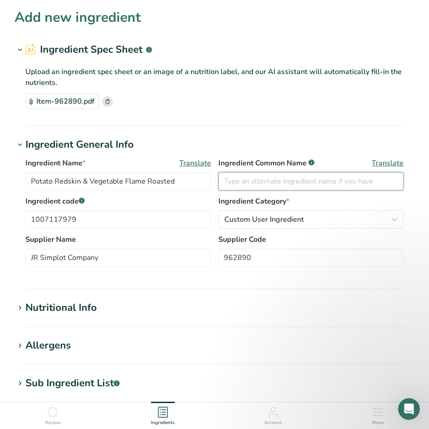
click at [233, 185] on input "text" at bounding box center [311, 181] width 186 height 18
type input "Flame Roasted Redskins and Veggies"
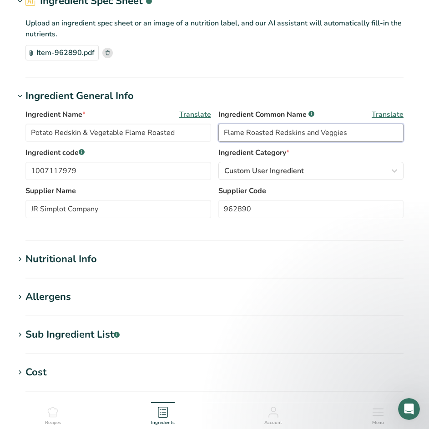
scroll to position [227, 0]
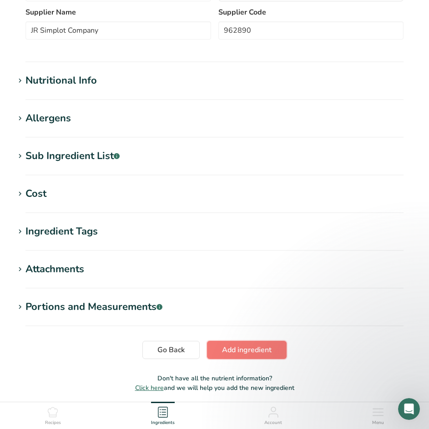
click at [247, 350] on span "Add ingredient" at bounding box center [247, 350] width 50 height 11
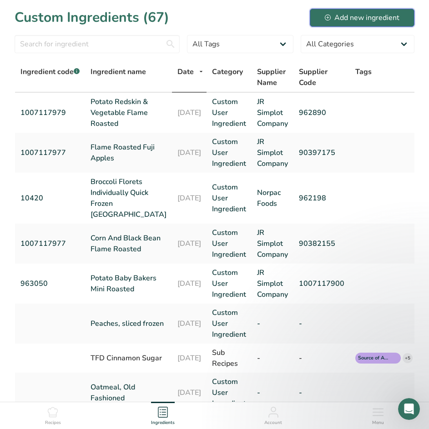
click at [341, 16] on div "Add new ingredient" at bounding box center [362, 17] width 75 height 11
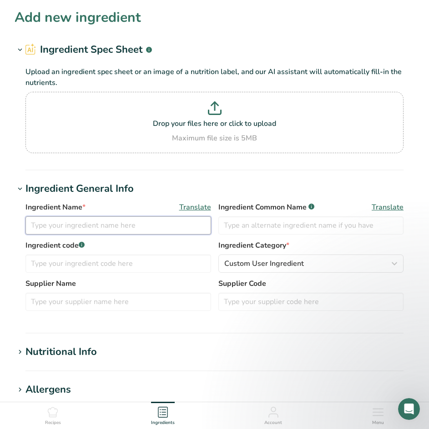
click at [95, 227] on input "text" at bounding box center [118, 225] width 186 height 18
click at [261, 123] on p "Drop your files here or click to upload" at bounding box center [214, 123] width 373 height 11
click at [261, 123] on input "Drop your files here or click to upload Maximum file size is 5MB" at bounding box center [214, 122] width 378 height 61
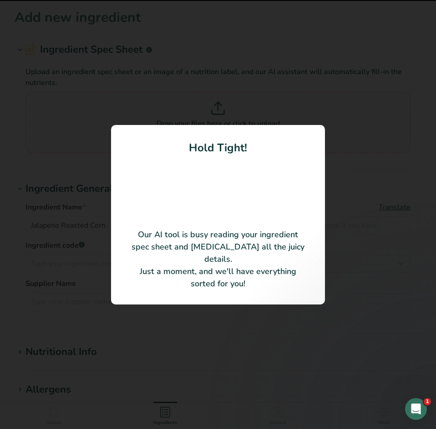
type input "Roasted Corn And Jalapenos"
type input "90634788"
type input "JR Simplot Company"
type input "1007117903"
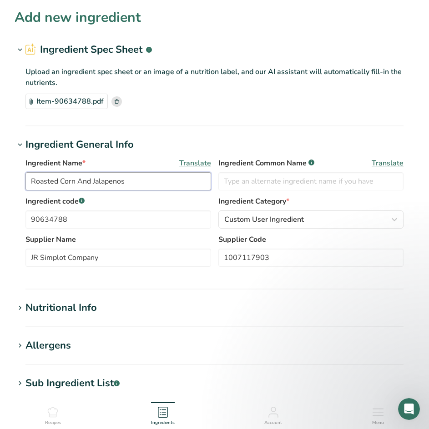
drag, startPoint x: 164, startPoint y: 184, endPoint x: -30, endPoint y: 184, distance: 193.7
click at [0, 184] on html "Add new ingredient Ingredient Spec Sheet .a-a{fill:#347362;}.b-a{fill:#fff;} Up…" at bounding box center [214, 345] width 429 height 691
type input "Jalapeno Roasted Corn"
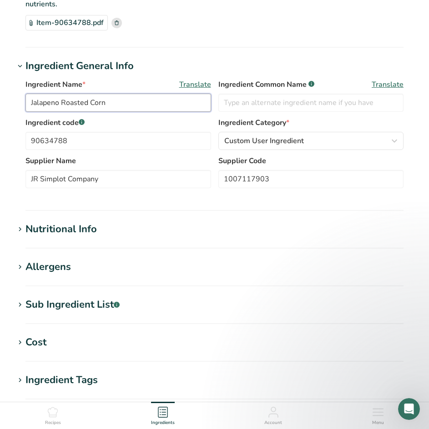
scroll to position [227, 0]
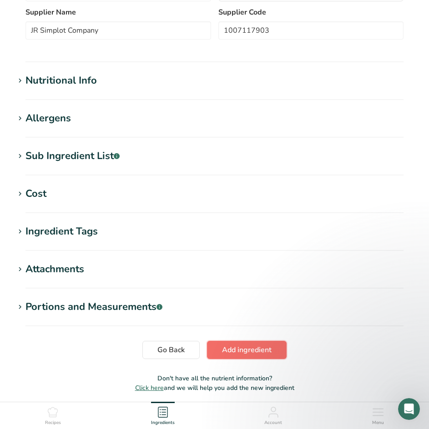
click at [247, 346] on span "Add ingredient" at bounding box center [247, 350] width 50 height 11
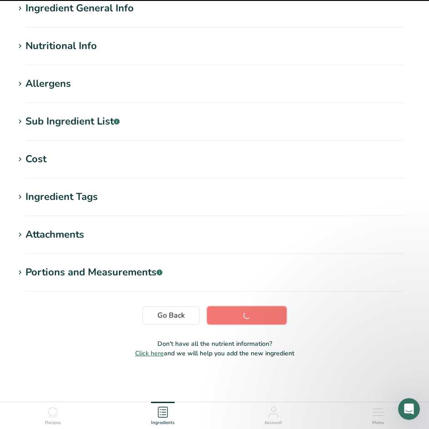
scroll to position [79, 0]
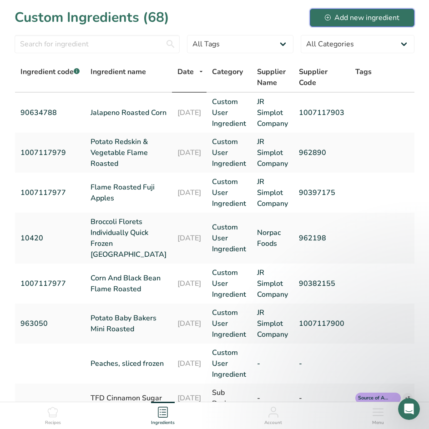
click at [366, 16] on div "Add new ingredient" at bounding box center [362, 17] width 75 height 11
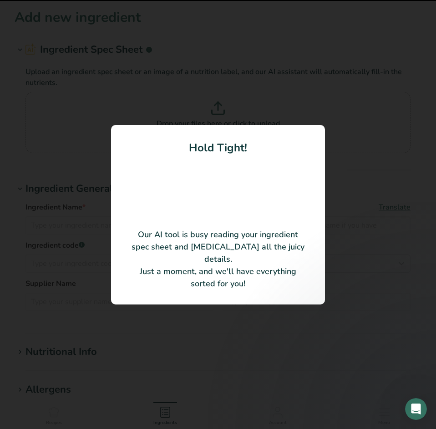
type input "Potato Roasted Sweet with Maple Seasoning"
type input "1007117970"
type input "JR Simplot Company"
type input "90409351"
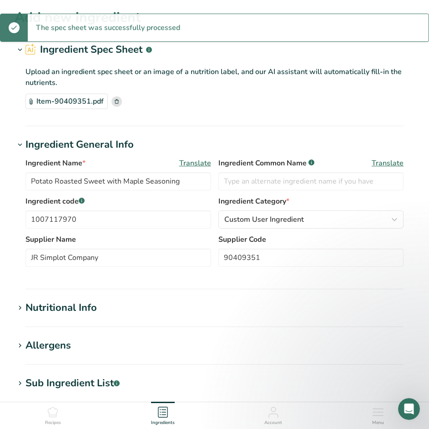
click at [233, 332] on section "Add new ingredient Ingredient Spec Sheet .a-a{fill:#347362;}.b-a{fill:#fff;} Up…" at bounding box center [214, 317] width 429 height 635
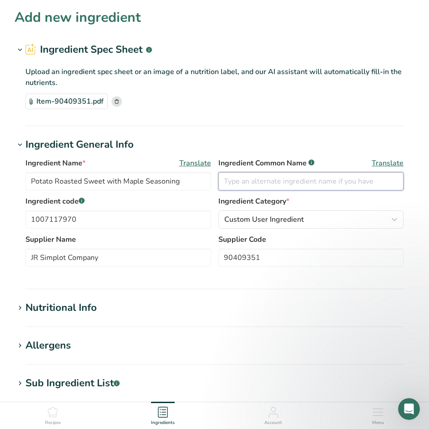
click at [257, 178] on input "text" at bounding box center [311, 181] width 186 height 18
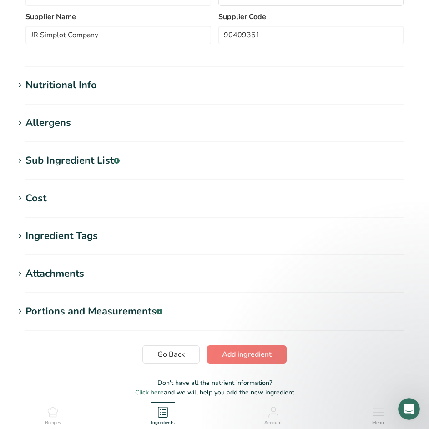
scroll to position [262, 0]
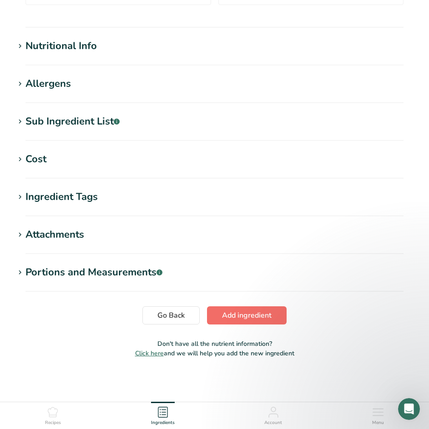
type input "Maple Roasted Sweet Potatoes"
click at [238, 316] on span "Add ingredient" at bounding box center [247, 315] width 50 height 11
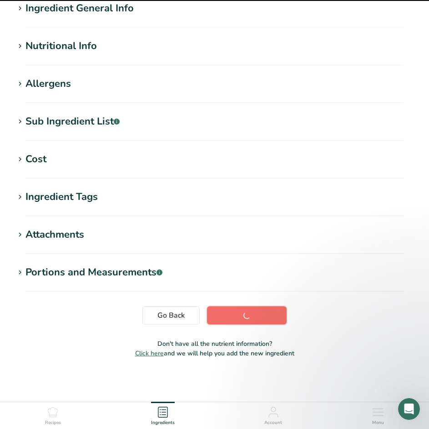
scroll to position [79, 0]
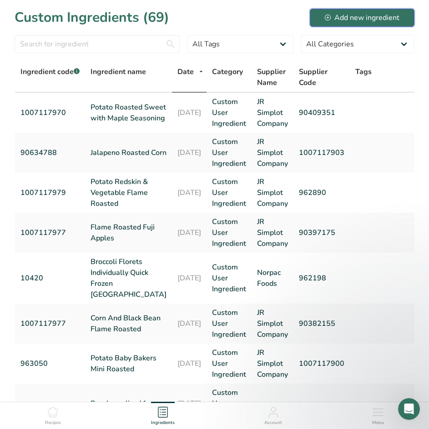
click at [360, 16] on div "Add new ingredient" at bounding box center [362, 17] width 75 height 11
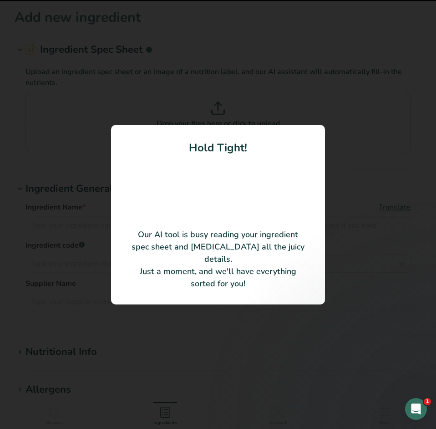
type input "Orzo Blend Grain And Vegetable"
type input "1007117902"
type input "JR Simplot Company"
type input "90555543"
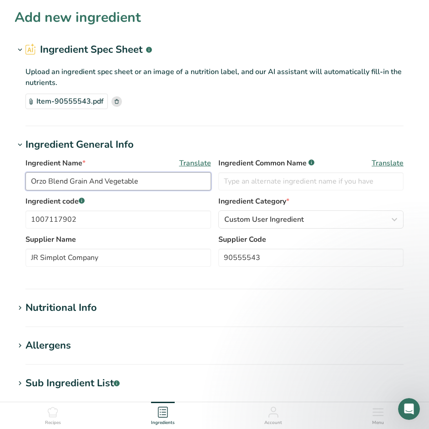
click at [193, 177] on input "Orzo Blend Grain And Vegetable" at bounding box center [118, 181] width 186 height 18
drag, startPoint x: 193, startPoint y: 177, endPoint x: 47, endPoint y: 186, distance: 146.2
click at [47, 186] on input "Orzo Blend Grain And Vegetable" at bounding box center [118, 181] width 186 height 18
type input "[PERSON_NAME] and Veggies"
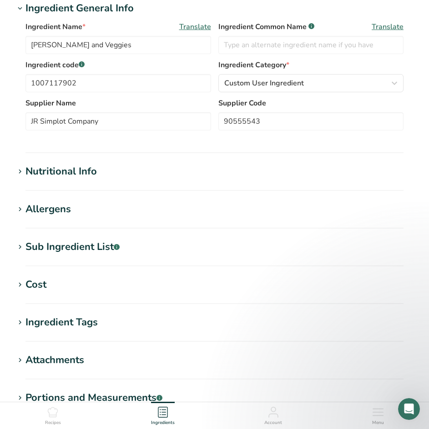
scroll to position [182, 0]
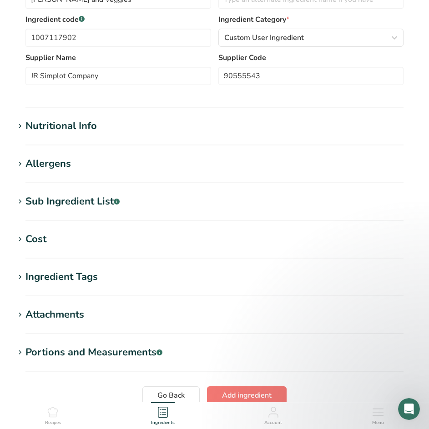
click at [156, 209] on h1 "Sub Ingredient List .a-a{fill:#347362;}.b-a{fill:#fff;}" at bounding box center [215, 201] width 400 height 15
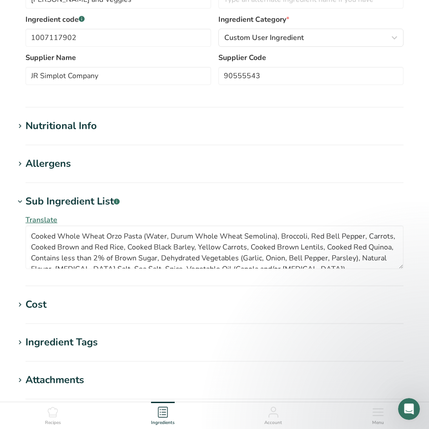
click at [43, 168] on div "Allergens" at bounding box center [47, 163] width 45 height 15
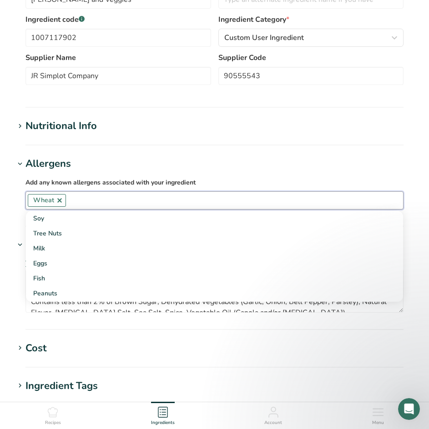
click at [104, 196] on input "text" at bounding box center [234, 200] width 337 height 14
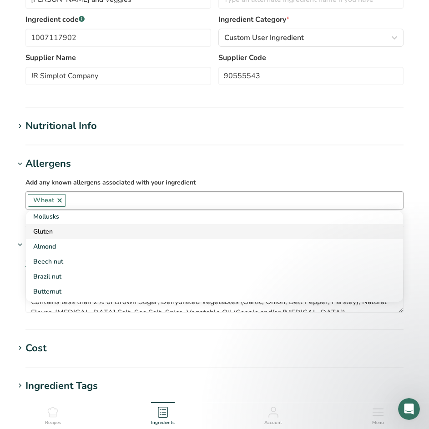
click at [50, 238] on link "Gluten" at bounding box center [214, 231] width 377 height 15
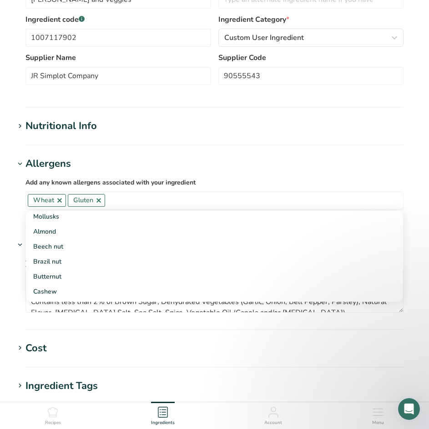
click at [279, 148] on section "Add new ingredient Ingredient Spec Sheet .a-a{fill:#347362;}.b-a{fill:#fff;} Up…" at bounding box center [214, 190] width 429 height 744
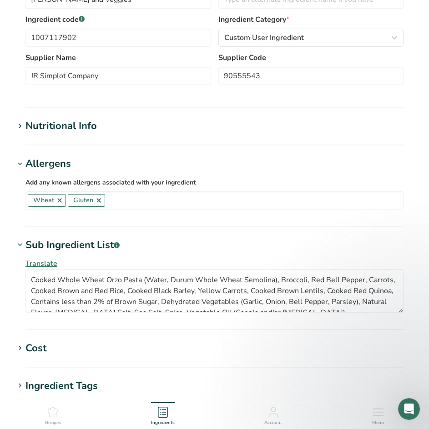
scroll to position [364, 0]
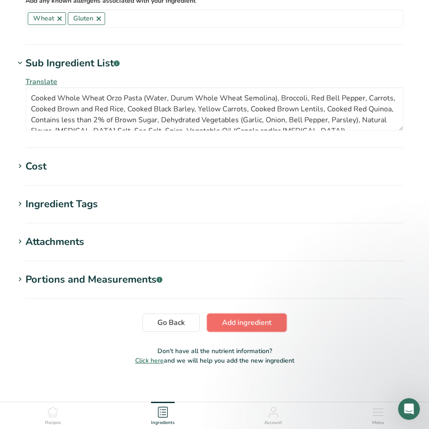
click at [257, 321] on span "Add ingredient" at bounding box center [247, 322] width 50 height 11
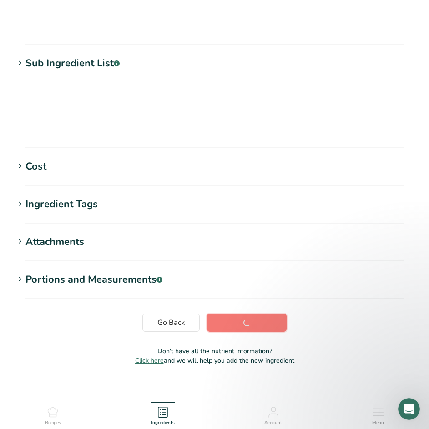
scroll to position [79, 0]
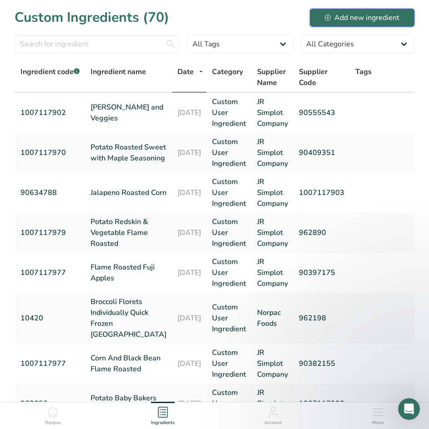
drag, startPoint x: 367, startPoint y: 12, endPoint x: 372, endPoint y: 13, distance: 4.6
click at [369, 13] on div "Add new ingredient" at bounding box center [362, 17] width 75 height 11
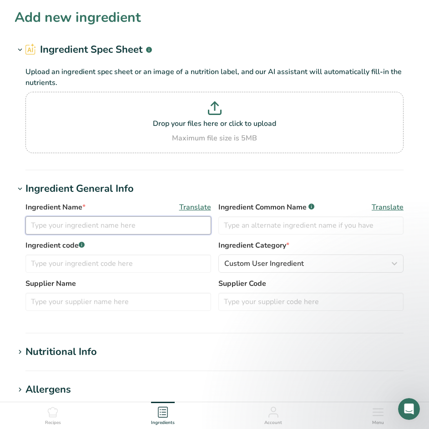
click at [103, 226] on input "text" at bounding box center [118, 225] width 186 height 18
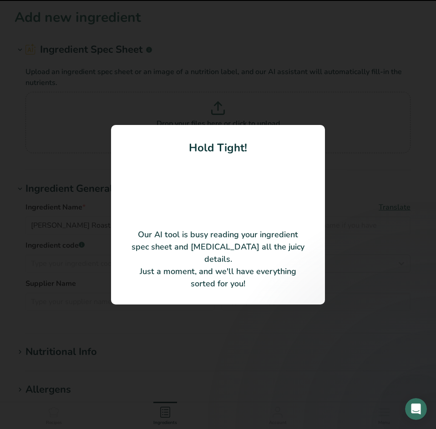
type input "Potato [PERSON_NAME] Roasted"
type input "962840"
type input "JR Simplot Company"
type input "1007117975"
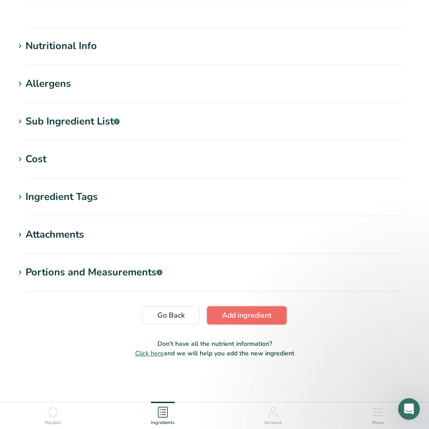
click at [236, 316] on span "Add ingredient" at bounding box center [247, 315] width 50 height 11
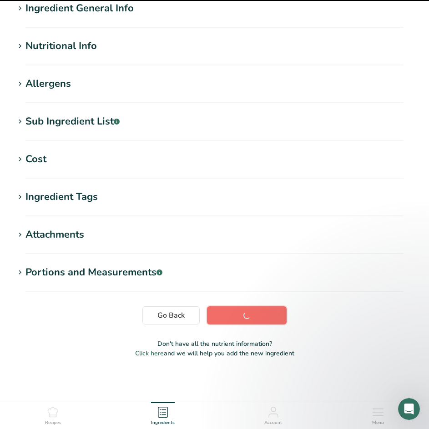
scroll to position [79, 0]
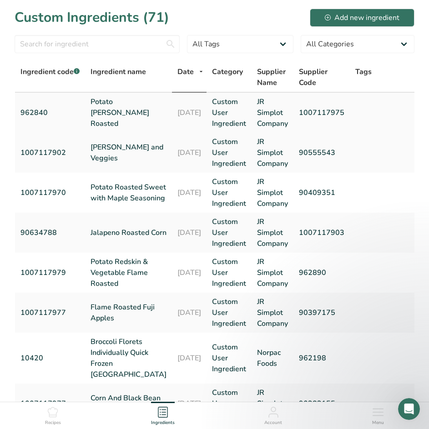
click at [95, 114] on link "Potato [PERSON_NAME] Roasted" at bounding box center [129, 112] width 76 height 33
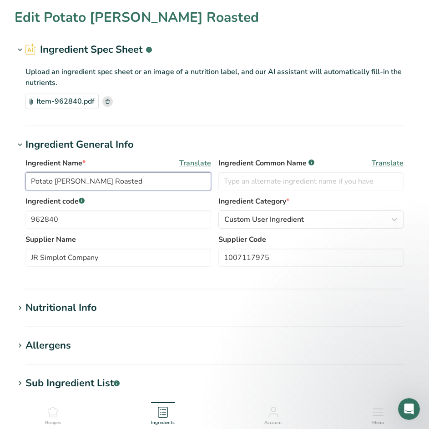
drag, startPoint x: 55, startPoint y: 180, endPoint x: 31, endPoint y: 176, distance: 24.1
click at [31, 176] on input "Potato [PERSON_NAME] Roasted" at bounding box center [118, 181] width 186 height 18
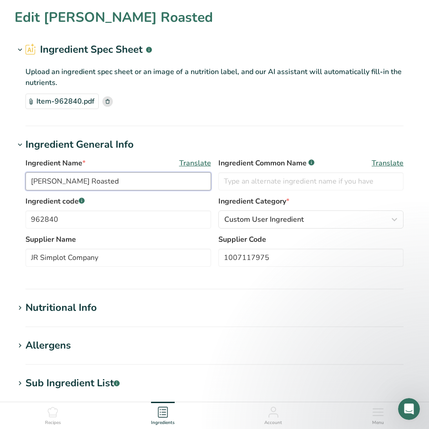
drag, startPoint x: 123, startPoint y: 180, endPoint x: 94, endPoint y: 180, distance: 28.7
click at [94, 180] on input "[PERSON_NAME] Roasted" at bounding box center [118, 181] width 186 height 18
click at [65, 183] on input "[PERSON_NAME]" at bounding box center [118, 181] width 186 height 18
paste input "Roasted"
click at [124, 183] on input "[PERSON_NAME] Roasted Redskin" at bounding box center [118, 181] width 186 height 18
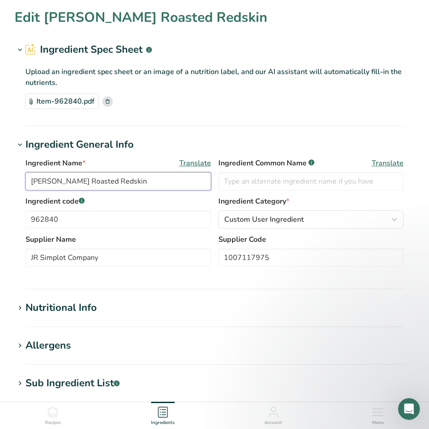
click at [121, 181] on input "[PERSON_NAME] Roasted Redskin" at bounding box center [118, 181] width 186 height 18
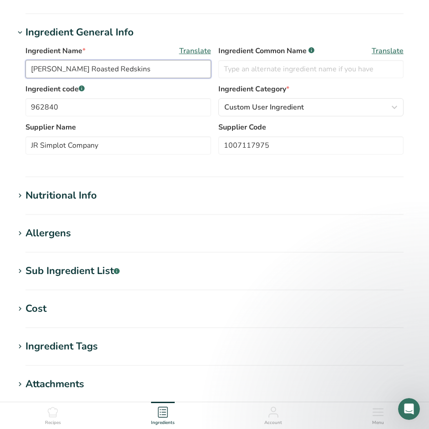
scroll to position [182, 0]
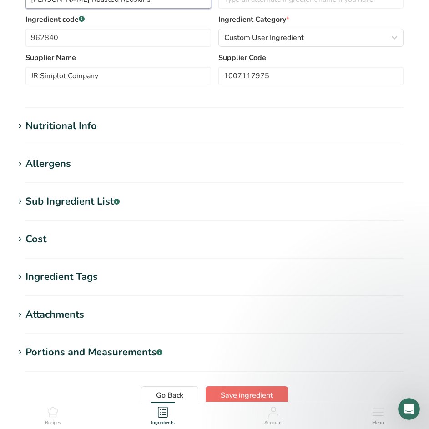
type input "[PERSON_NAME] Roasted Redskins"
click at [252, 394] on span "Save ingredient" at bounding box center [247, 395] width 52 height 11
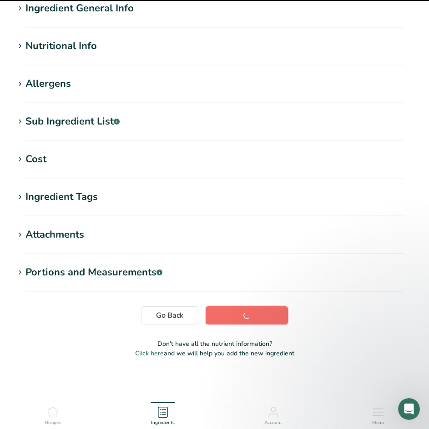
scroll to position [79, 0]
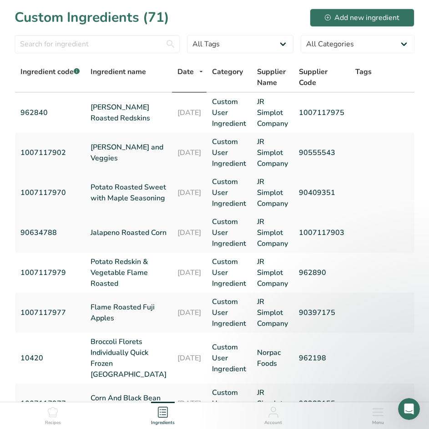
click at [113, 200] on link "Potato Roasted Sweet with Maple Seasoning" at bounding box center [129, 193] width 76 height 22
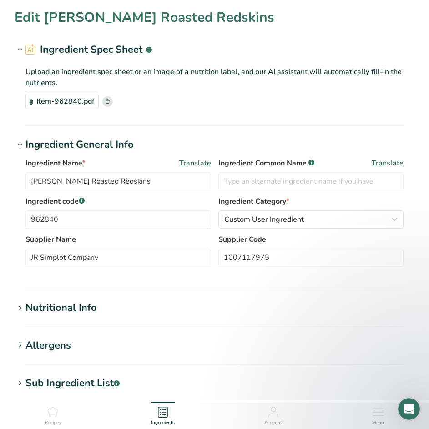
type input "Potato Roasted Sweet with Maple Seasoning"
type input "Maple Roasted Sweet Potatoes"
type input "1007117970"
type input "90409351"
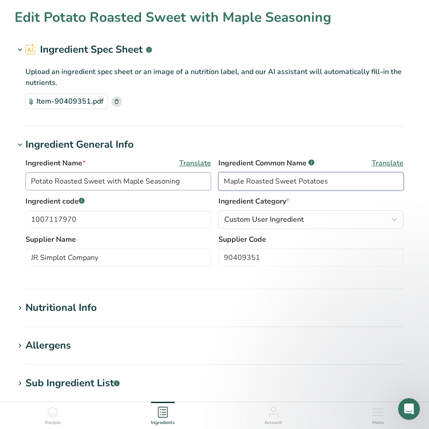
drag, startPoint x: 311, startPoint y: 179, endPoint x: 202, endPoint y: 180, distance: 109.2
click at [202, 180] on div "Ingredient Name * Translate Potato Roasted Sweet with Maple Seasoning Ingredien…" at bounding box center [214, 177] width 378 height 38
drag, startPoint x: 179, startPoint y: 181, endPoint x: -3, endPoint y: 177, distance: 182.4
click at [0, 177] on html "Edit Potato Roasted Sweet with Maple Seasoning Ingredient Spec Sheet .a-a{fill:…" at bounding box center [214, 345] width 429 height 691
paste input "Maple Roasted Sweet Potatoes"
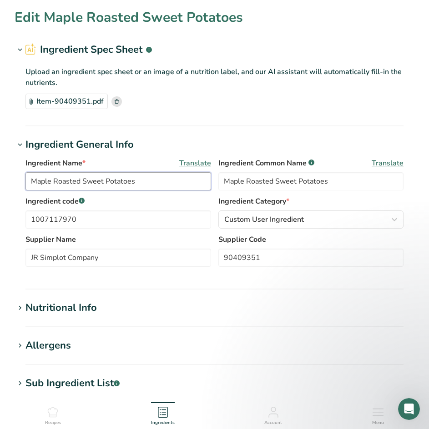
scroll to position [182, 0]
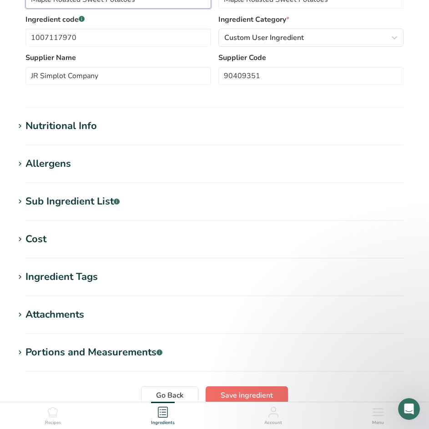
type input "Maple Roasted Sweet Potatoes"
click at [250, 395] on span "Save ingredient" at bounding box center [247, 395] width 52 height 11
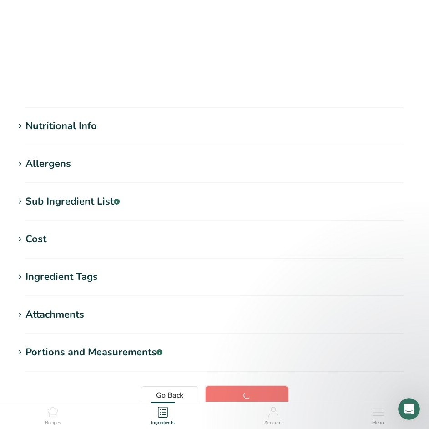
scroll to position [79, 0]
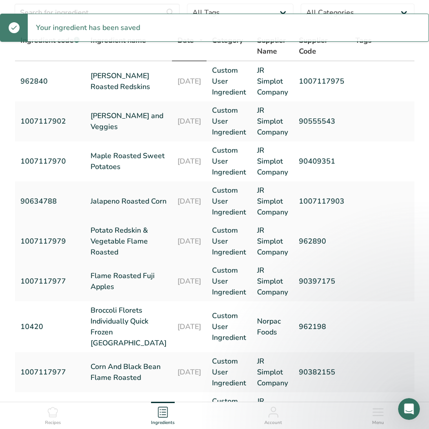
scroll to position [45, 0]
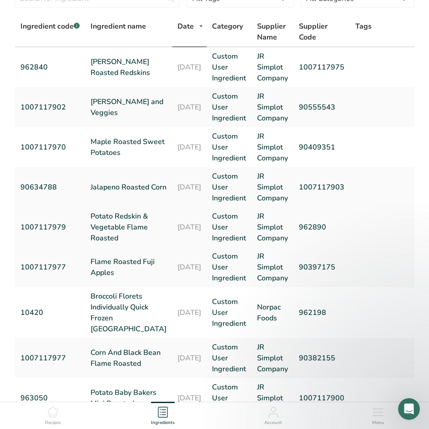
click at [110, 244] on link "Potato Redskin & Vegetable Flame Roasted" at bounding box center [129, 227] width 76 height 33
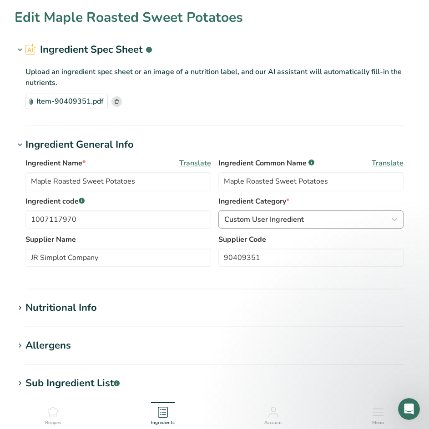
type input "Potato Redskin & Vegetable Flame Roasted"
type input "Flame Roasted Redskins and Veggies"
type input "1007117979"
type input "962890"
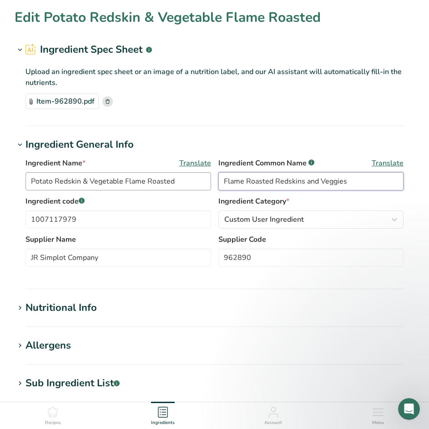
drag, startPoint x: 364, startPoint y: 184, endPoint x: 185, endPoint y: 184, distance: 179.7
click at [185, 184] on div "Ingredient Name * Translate Potato Redskin & Vegetable Flame Roasted Ingredient…" at bounding box center [214, 177] width 378 height 38
drag, startPoint x: 183, startPoint y: 180, endPoint x: -116, endPoint y: 184, distance: 298.4
click at [0, 184] on html "Edit Potato Redskin & Vegetable Flame Roasted Ingredient Spec Sheet .a-a{fill:#…" at bounding box center [214, 345] width 429 height 691
paste input "Flame Roasted Redskins and Veggies"
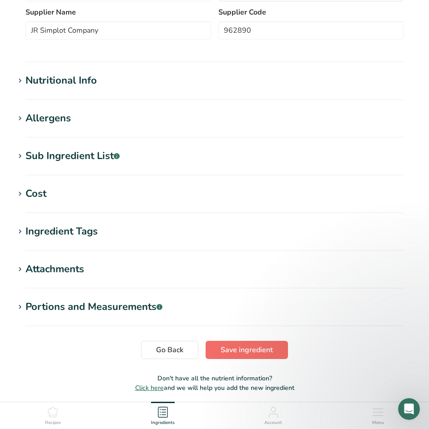
type input "Flame Roasted Redskins and Veggies"
click at [247, 353] on span "Save ingredient" at bounding box center [247, 350] width 52 height 11
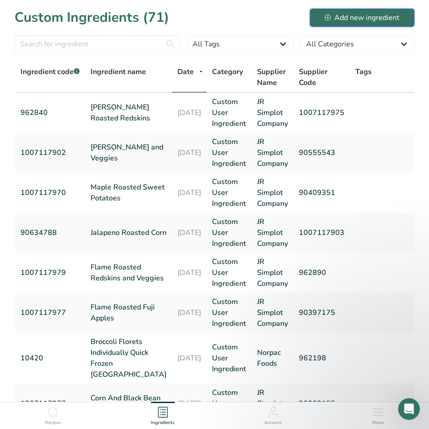
click at [355, 18] on div "Add new ingredient" at bounding box center [362, 17] width 75 height 11
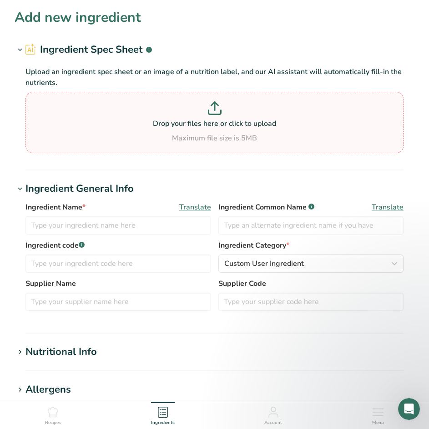
click at [212, 112] on icon at bounding box center [215, 108] width 14 height 14
click at [212, 112] on input "Drop your files here or click to upload Maximum file size is 5MB" at bounding box center [214, 122] width 378 height 61
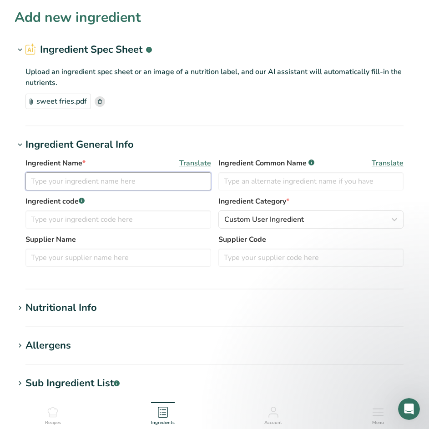
click at [63, 184] on input "text" at bounding box center [118, 181] width 186 height 18
type input "Sweet Potato Fries"
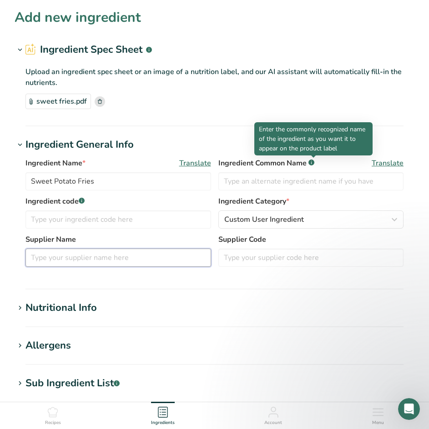
click at [86, 256] on input "text" at bounding box center [118, 258] width 186 height 18
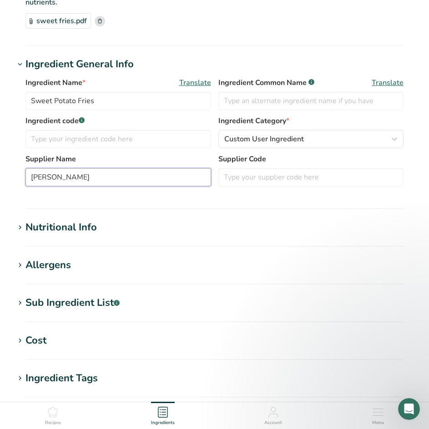
scroll to position [182, 0]
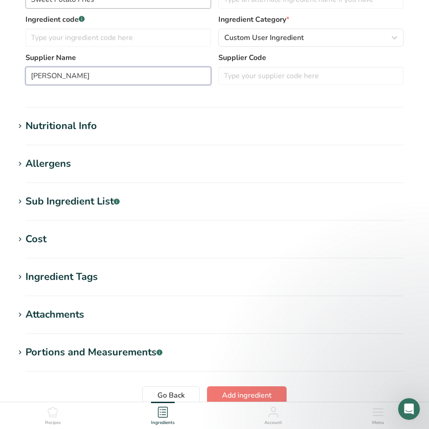
type input "[PERSON_NAME]"
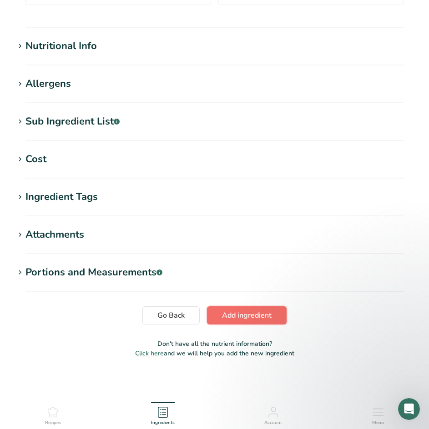
click at [250, 315] on span "Add ingredient" at bounding box center [247, 315] width 50 height 11
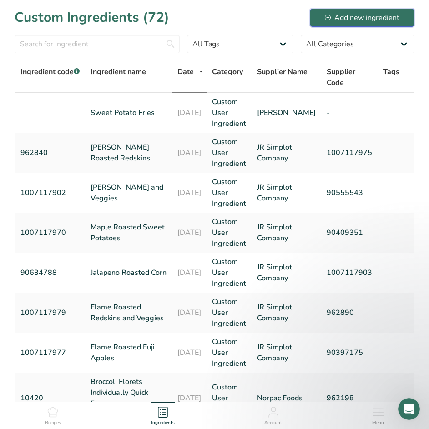
click at [354, 17] on div "Add new ingredient" at bounding box center [362, 17] width 75 height 11
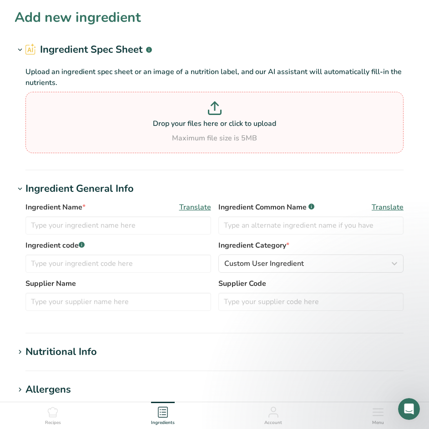
click at [193, 119] on p "Drop your files here or click to upload" at bounding box center [214, 123] width 373 height 11
click at [193, 119] on input "Drop your files here or click to upload Maximum file size is 5MB" at bounding box center [214, 122] width 378 height 61
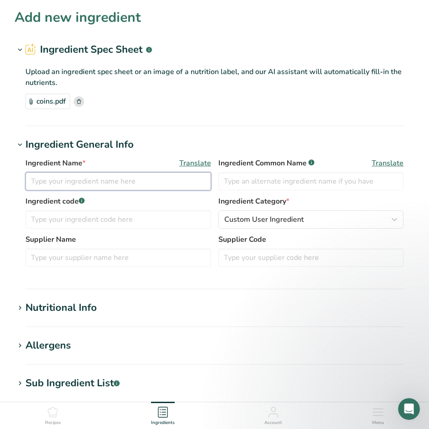
click at [86, 183] on input "text" at bounding box center [118, 181] width 186 height 18
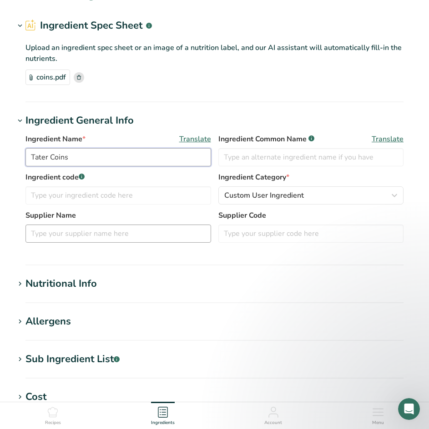
scroll to position [45, 0]
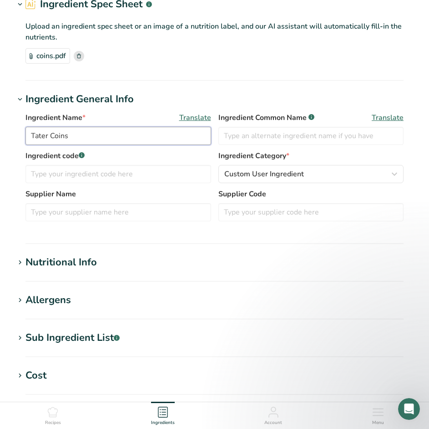
type input "Tater Coins"
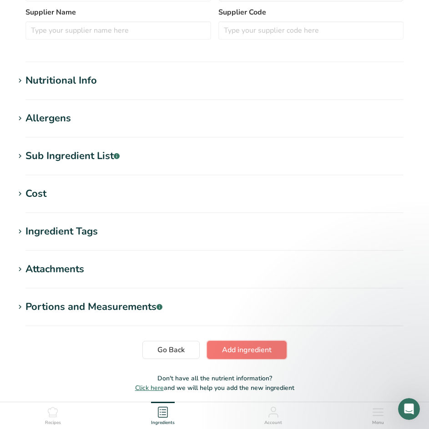
click at [249, 348] on span "Add ingredient" at bounding box center [247, 350] width 50 height 11
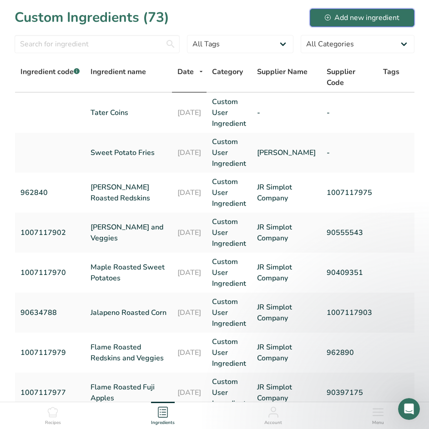
click at [347, 22] on div "Add new ingredient" at bounding box center [362, 17] width 75 height 11
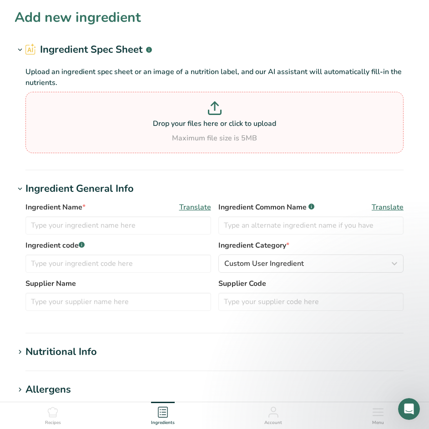
click at [160, 131] on div "Drop your files here or click to upload Maximum file size is 5MB" at bounding box center [214, 122] width 373 height 42
click at [160, 131] on input "Drop your files here or click to upload Maximum file size is 5MB" at bounding box center [214, 122] width 378 height 61
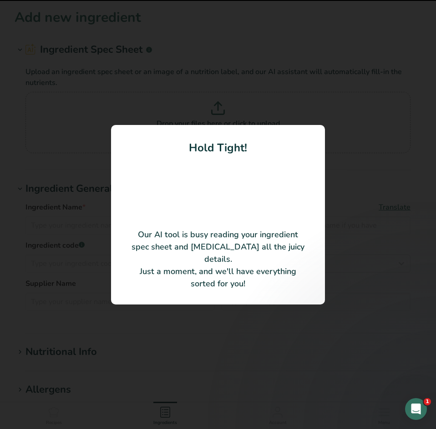
type input "Quinoa And Vegetable Thai Blend"
type input "90634789"
type input "Simplot Good Grains"
type input "1007117903"
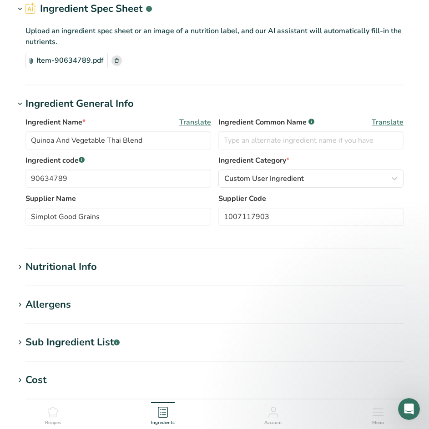
scroll to position [91, 0]
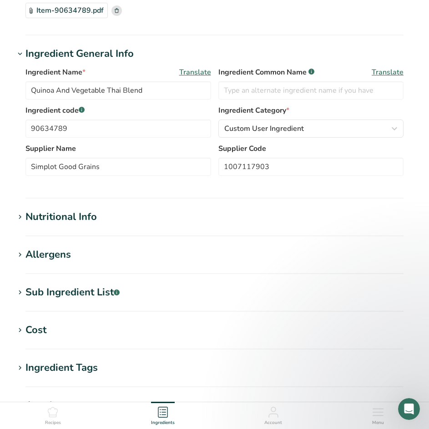
click at [22, 261] on icon at bounding box center [20, 255] width 8 height 13
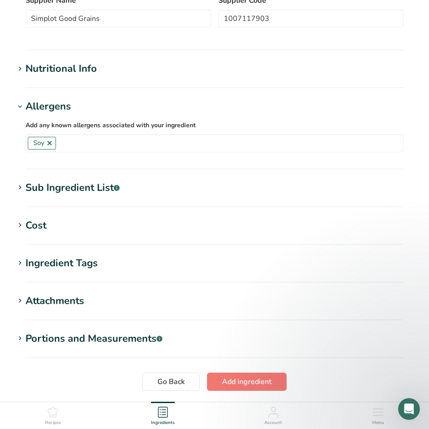
scroll to position [306, 0]
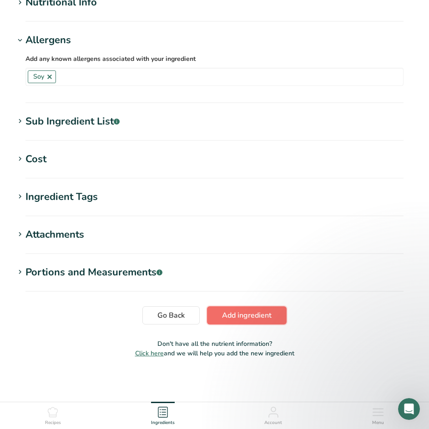
click at [234, 319] on span "Add ingredient" at bounding box center [247, 315] width 50 height 11
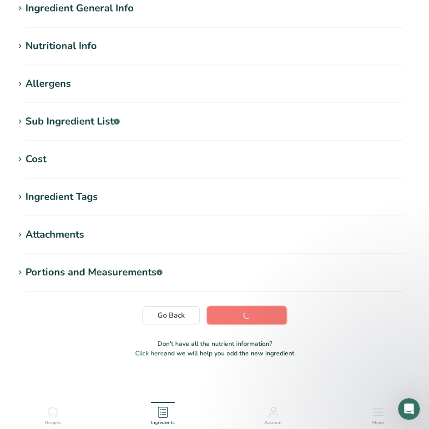
scroll to position [79, 0]
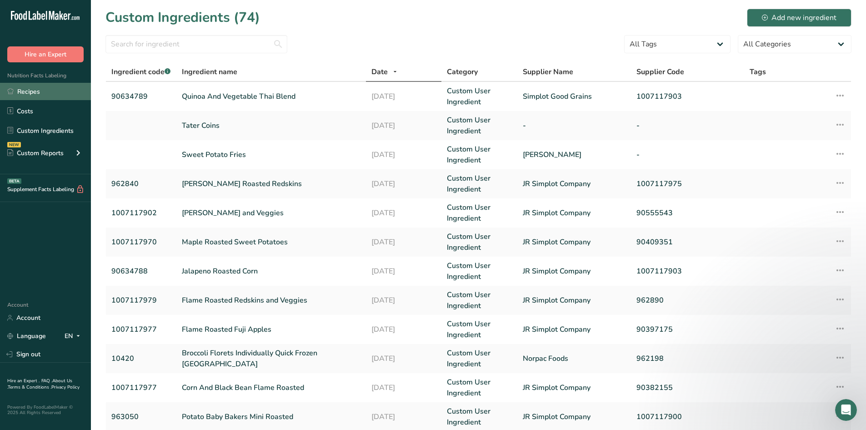
click at [34, 91] on link "Recipes" at bounding box center [45, 91] width 91 height 17
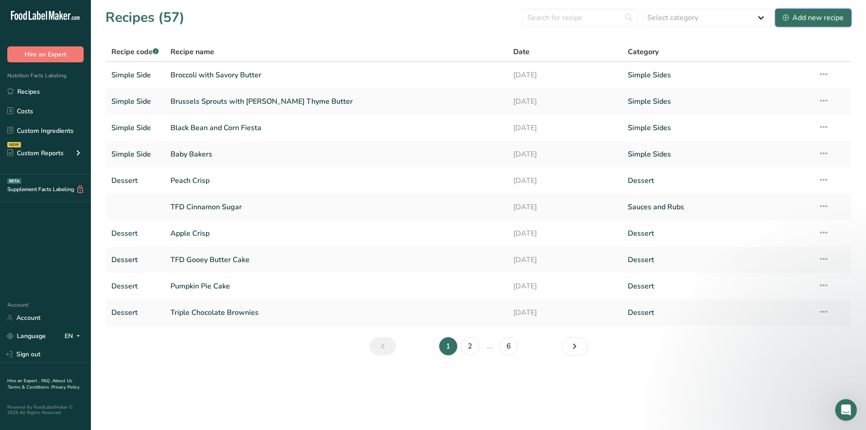
click at [428, 20] on div "Add new recipe" at bounding box center [813, 17] width 61 height 11
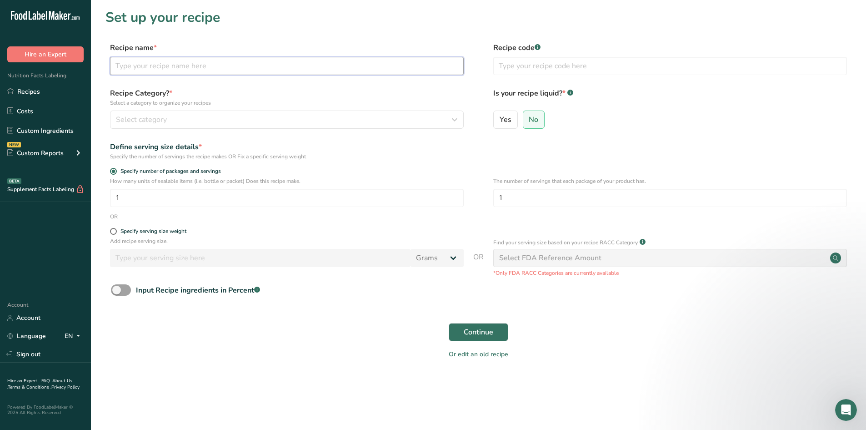
click at [208, 70] on input "text" at bounding box center [287, 66] width 354 height 18
type input "TFD [PERSON_NAME] Thyme Butter"
click at [428, 65] on input "text" at bounding box center [670, 66] width 354 height 18
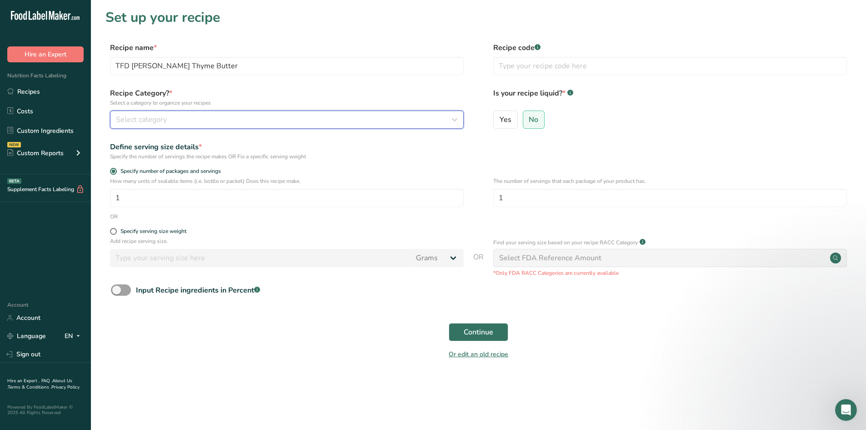
click at [381, 123] on div "Select category" at bounding box center [284, 119] width 337 height 11
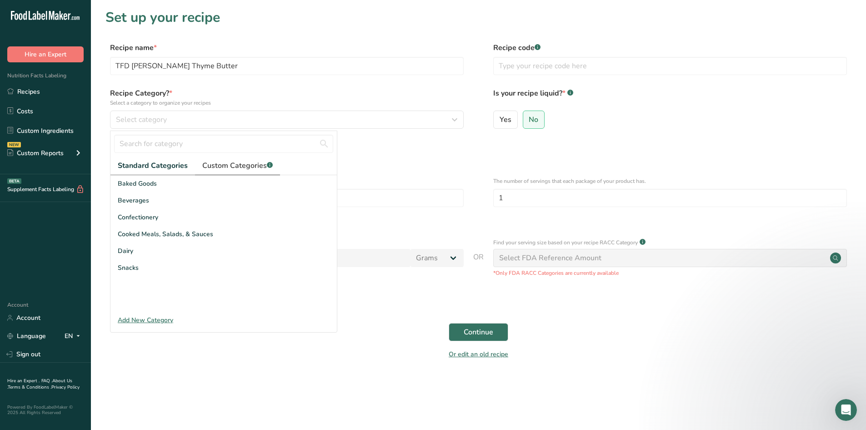
click at [247, 169] on span "Custom Categories .a-a{fill:#347362;}.b-a{fill:#fff;}" at bounding box center [237, 165] width 70 height 11
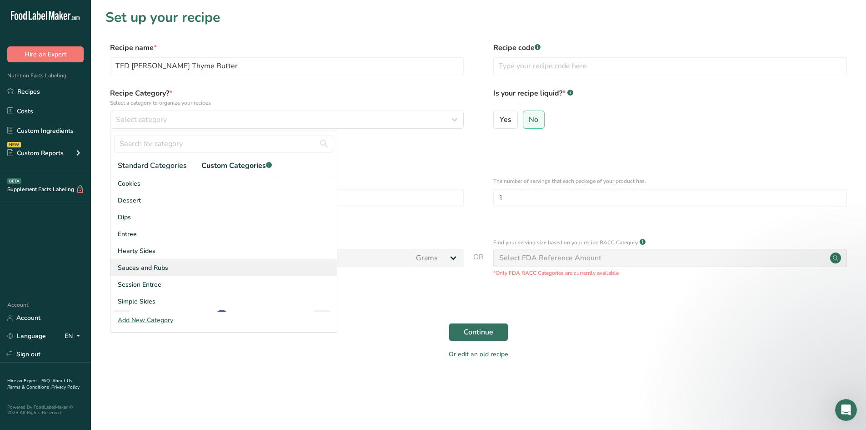
click at [156, 269] on span "Sauces and Rubs" at bounding box center [143, 268] width 50 height 10
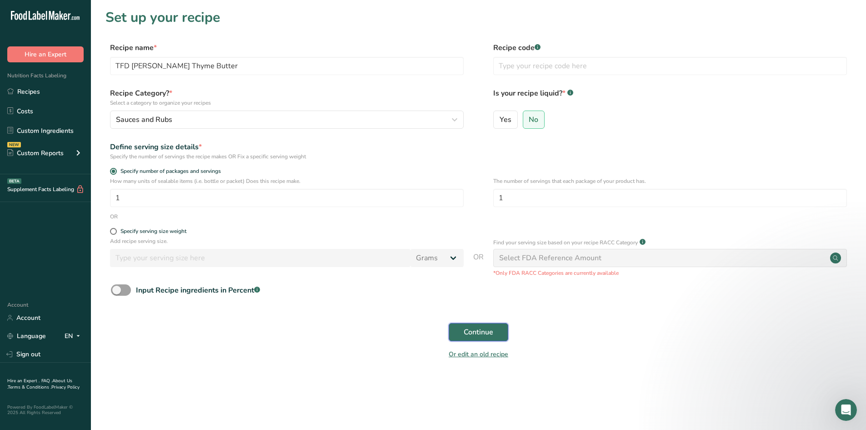
click at [428, 332] on span "Continue" at bounding box center [479, 332] width 30 height 11
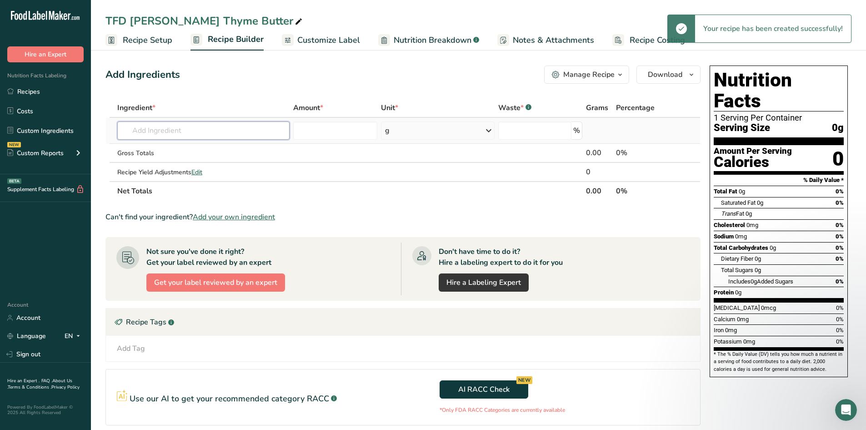
click at [201, 129] on input "text" at bounding box center [203, 130] width 172 height 18
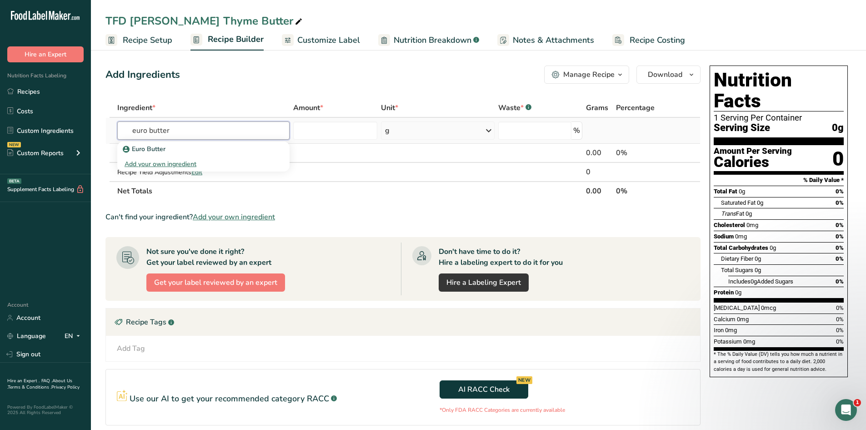
type input "euro butter"
click at [181, 135] on input "text" at bounding box center [203, 130] width 172 height 18
type input "Euro bu"
click at [149, 150] on p "Euro Butter" at bounding box center [145, 149] width 41 height 10
type input "Euro Butter"
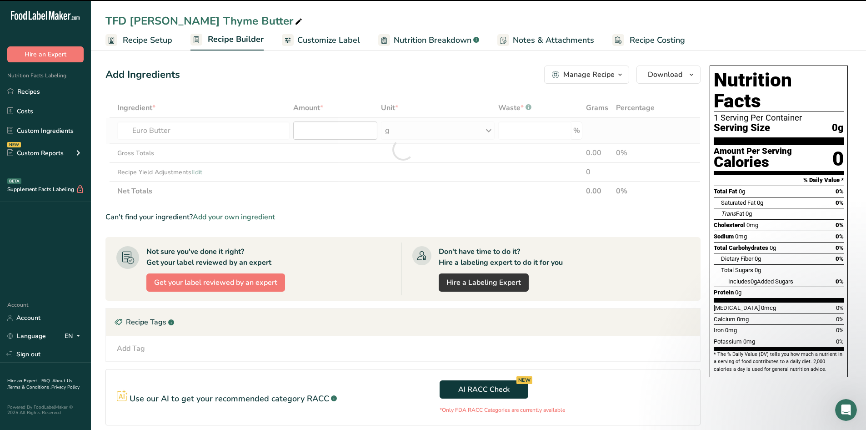
type input "0"
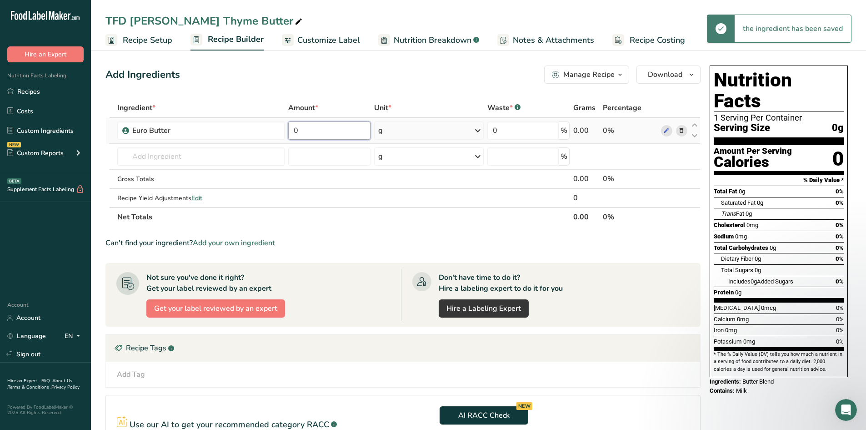
click at [337, 132] on input "0" at bounding box center [329, 130] width 82 height 18
type input "2"
click at [421, 129] on div "Ingredient * Amount * Unit * Waste * .a-a{fill:#347362;}.b-a{fill:#fff;} Grams …" at bounding box center [403, 162] width 595 height 128
click at [425, 133] on div "g" at bounding box center [429, 130] width 110 height 18
click at [409, 203] on div "See more" at bounding box center [418, 203] width 76 height 10
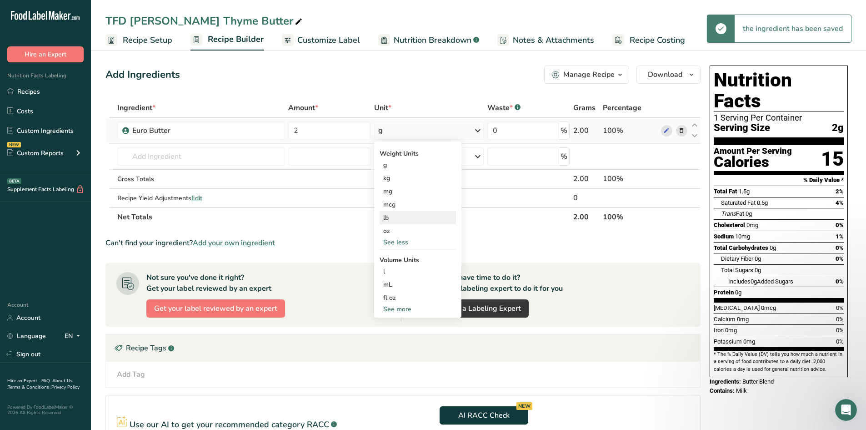
click at [398, 218] on div "lb" at bounding box center [418, 217] width 76 height 13
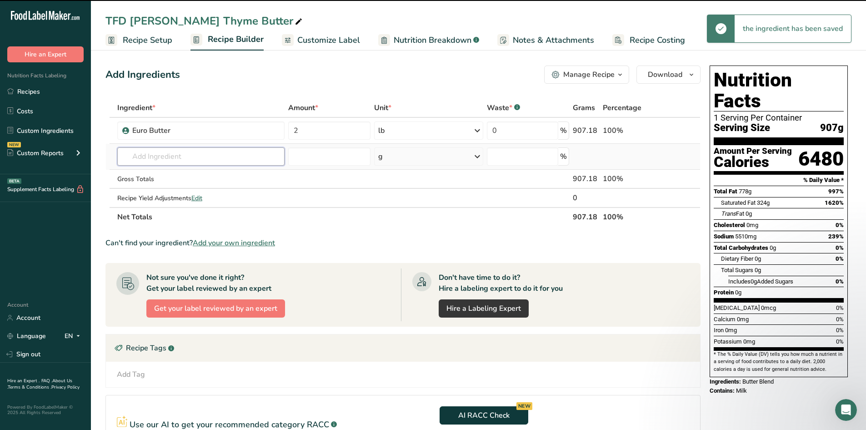
click at [158, 161] on input "text" at bounding box center [200, 156] width 167 height 18
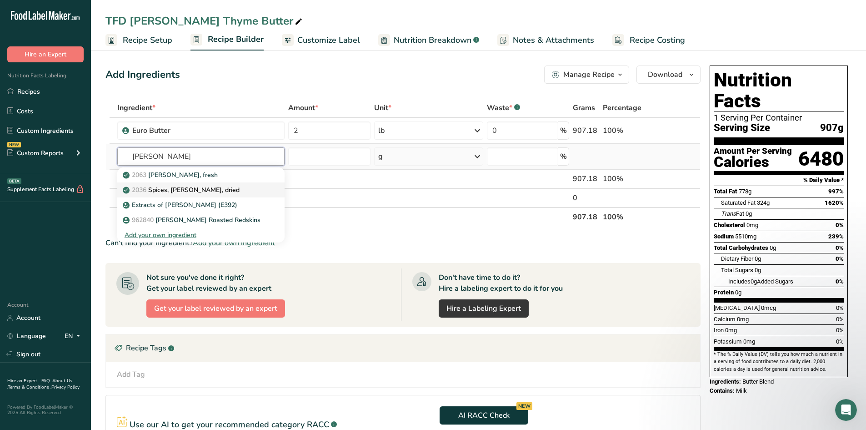
type input "[PERSON_NAME]"
click at [171, 188] on p "2036 Spices, [PERSON_NAME], dried" at bounding box center [182, 190] width 115 height 10
type input "Spices, [PERSON_NAME], dried"
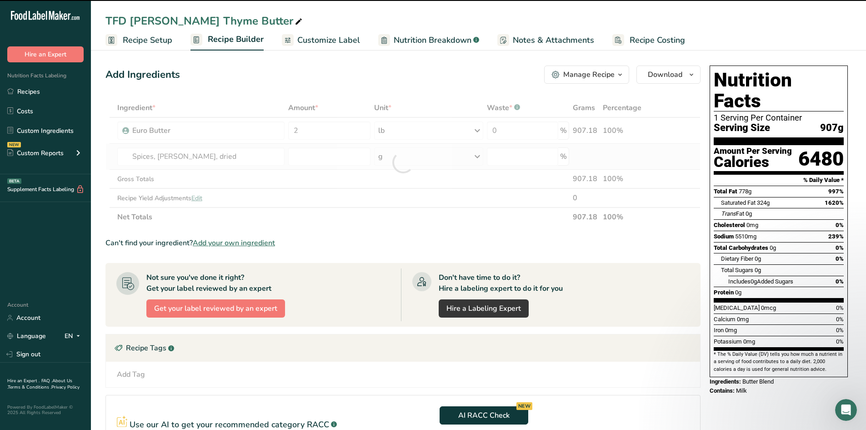
type input "0"
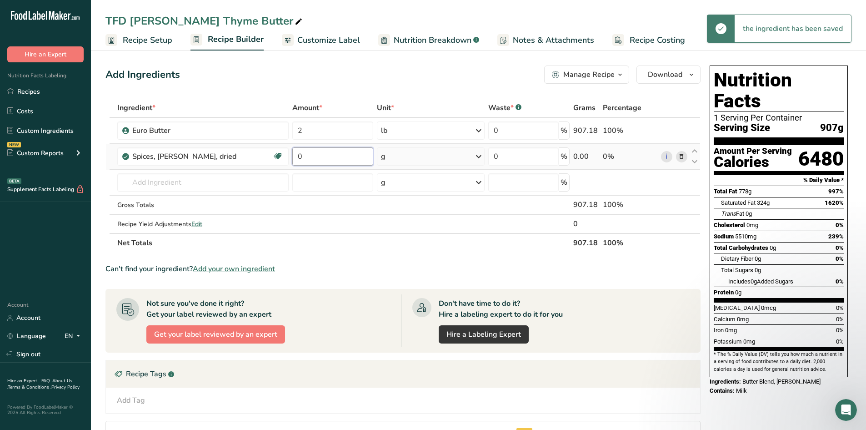
click at [313, 157] on input "0" at bounding box center [332, 156] width 81 height 18
type input "4"
click at [411, 157] on div "Ingredient * Amount * Unit * Waste * .a-a{fill:#347362;}.b-a{fill:#fff;} Grams …" at bounding box center [403, 175] width 595 height 154
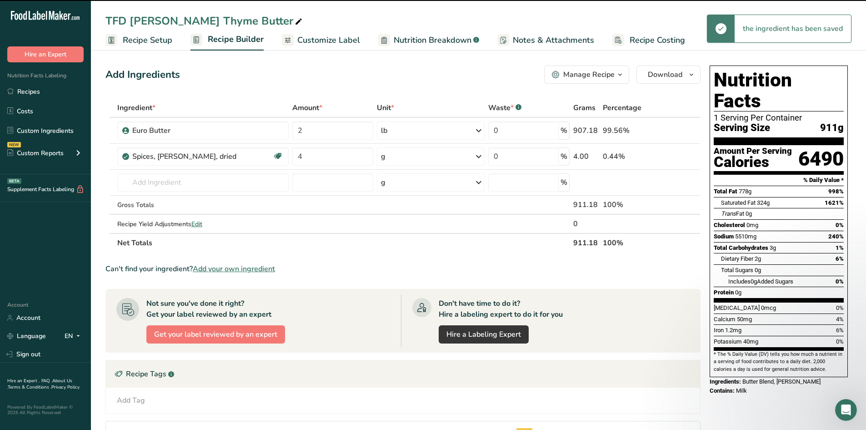
click at [412, 157] on div "g" at bounding box center [431, 156] width 108 height 18
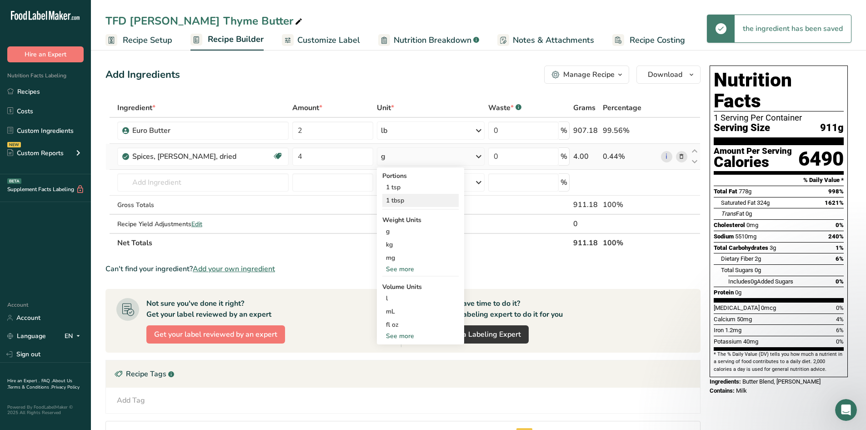
click at [406, 201] on div "1 tbsp" at bounding box center [420, 200] width 76 height 13
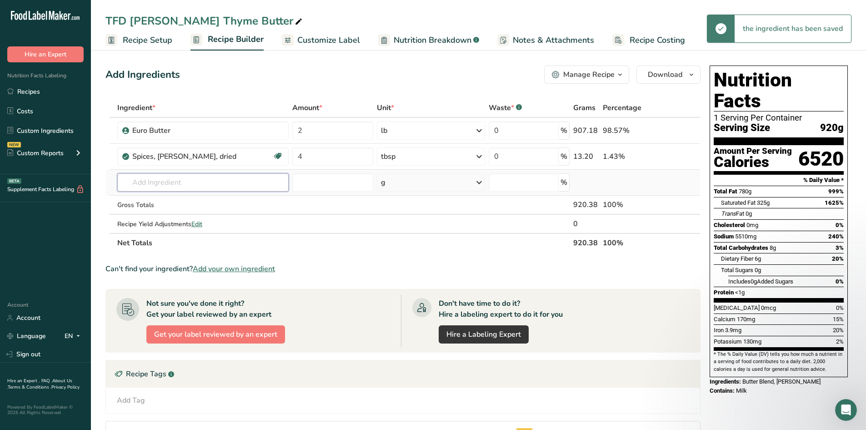
click at [205, 189] on input "text" at bounding box center [202, 182] width 171 height 18
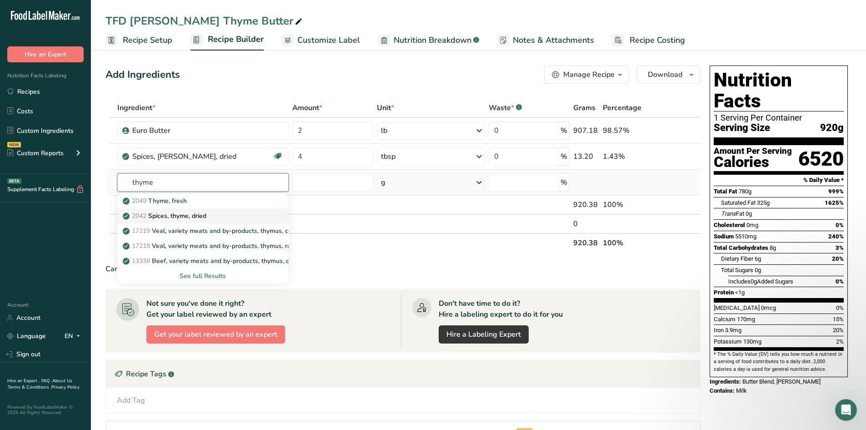
type input "thyme"
click at [206, 212] on p "2042 Spices, thyme, dried" at bounding box center [166, 216] width 82 height 10
type input "Spices, thyme, dried"
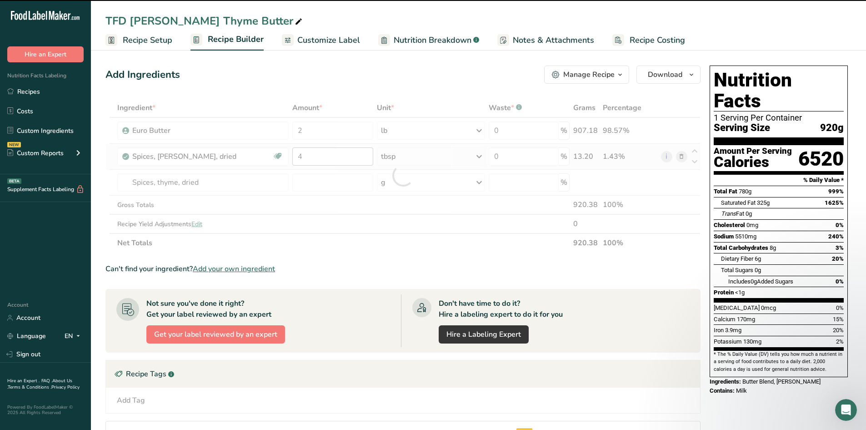
type input "0"
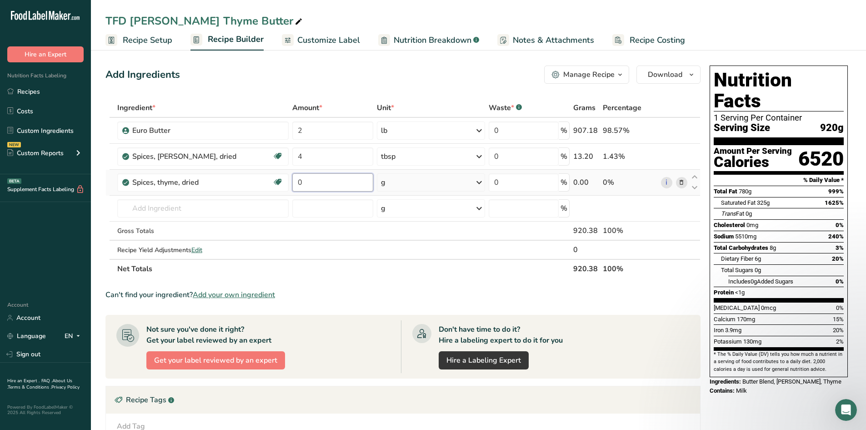
click at [311, 185] on input "0" at bounding box center [332, 182] width 81 height 18
type input "4"
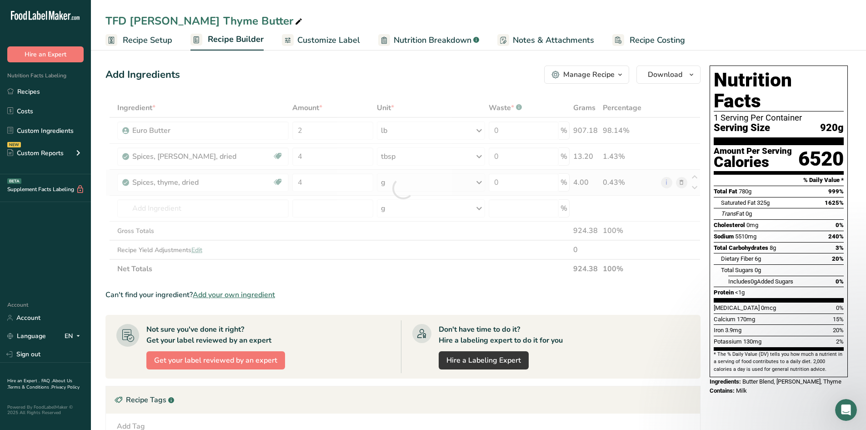
click at [397, 186] on div "Ingredient * Amount * Unit * Waste * .a-a{fill:#347362;}.b-a{fill:#fff;} Grams …" at bounding box center [403, 188] width 595 height 180
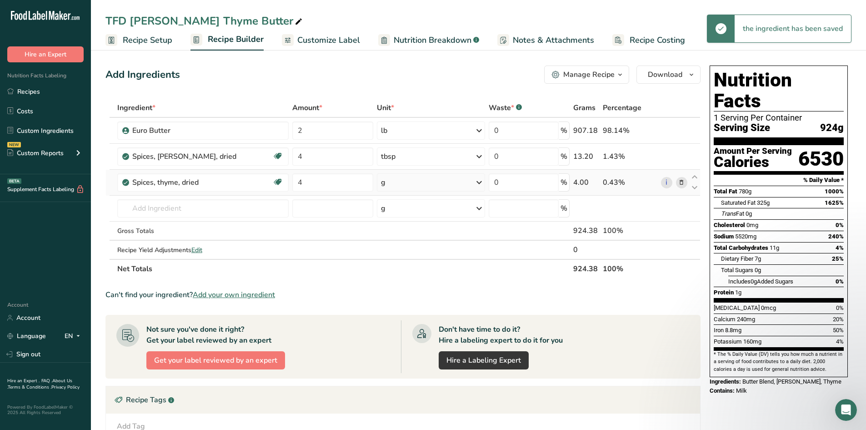
drag, startPoint x: 400, startPoint y: 187, endPoint x: 413, endPoint y: 178, distance: 15.6
click at [407, 182] on div "g" at bounding box center [431, 182] width 108 height 18
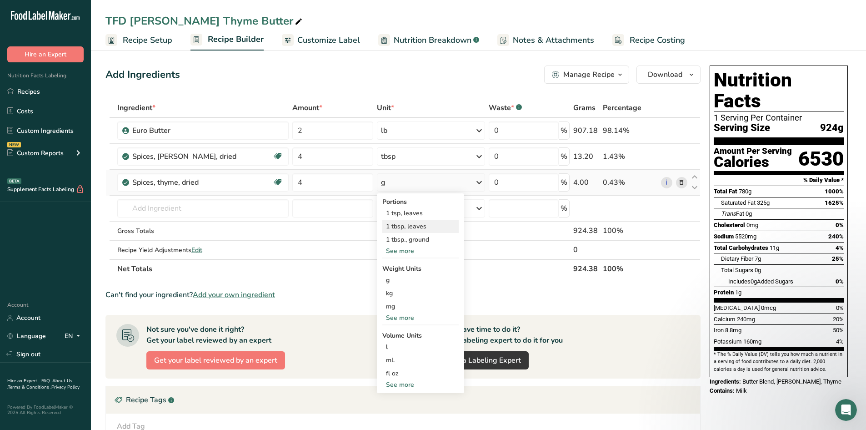
click at [414, 227] on div "1 tbsp, leaves" at bounding box center [420, 226] width 76 height 13
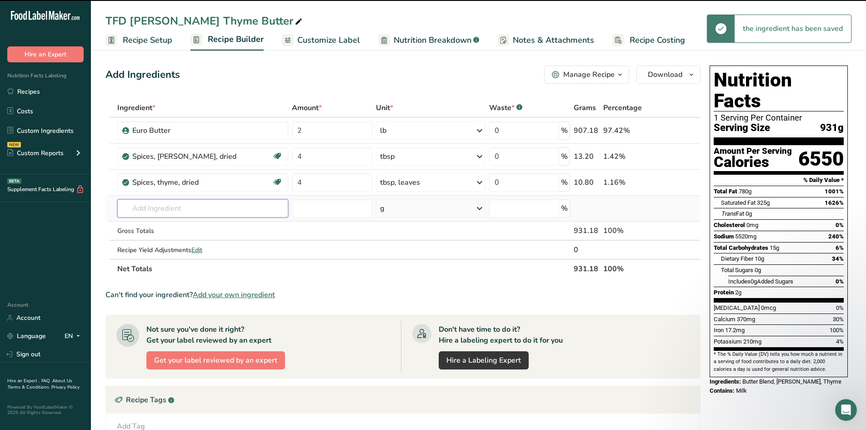
click at [205, 211] on input "text" at bounding box center [202, 208] width 171 height 18
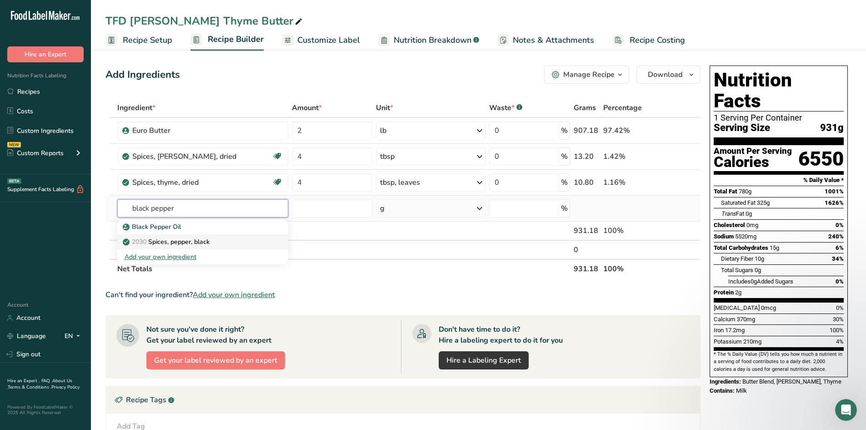
type input "black pepper"
click at [206, 237] on link "2030 Spices, pepper, black" at bounding box center [202, 241] width 171 height 15
type input "Spices, pepper, black"
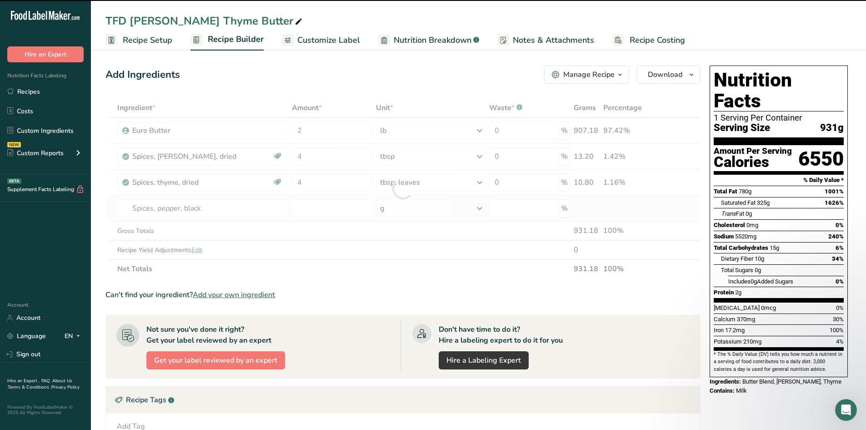
type input "0"
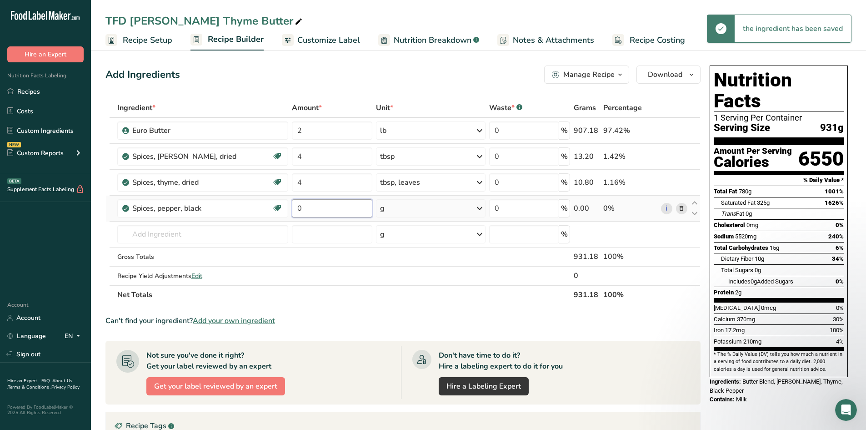
click at [317, 208] on input "0" at bounding box center [332, 208] width 81 height 18
type input "3"
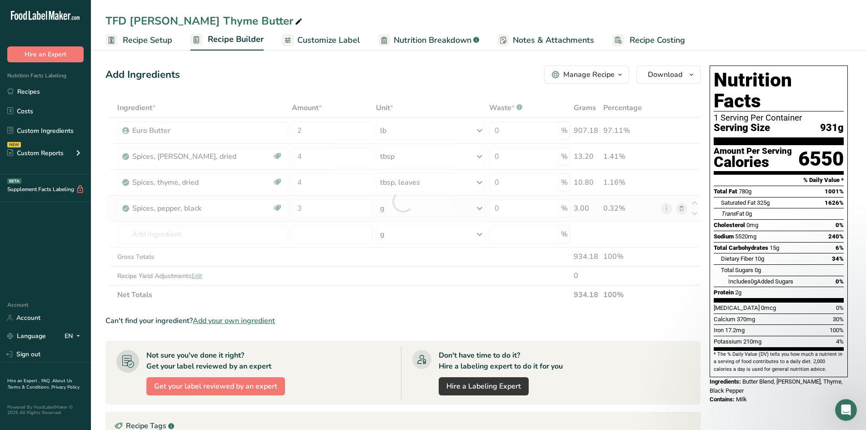
click at [394, 208] on div "Ingredient * Amount * Unit * Waste * .a-a{fill:#347362;}.b-a{fill:#fff;} Grams …" at bounding box center [403, 201] width 595 height 206
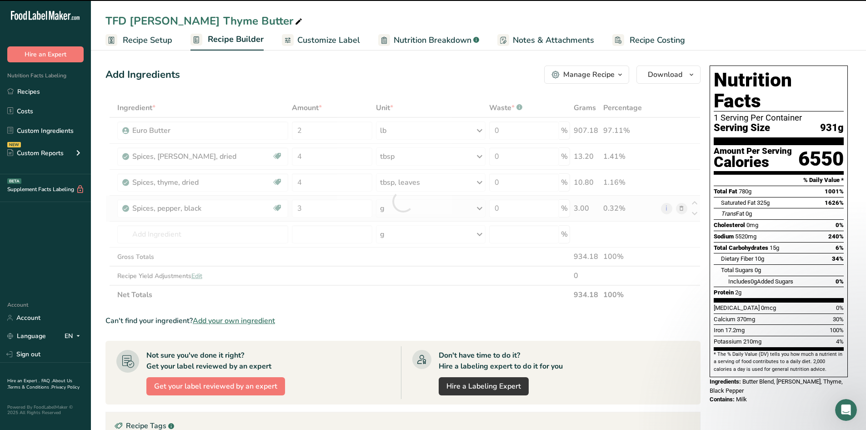
click at [394, 208] on div "g" at bounding box center [431, 208] width 110 height 18
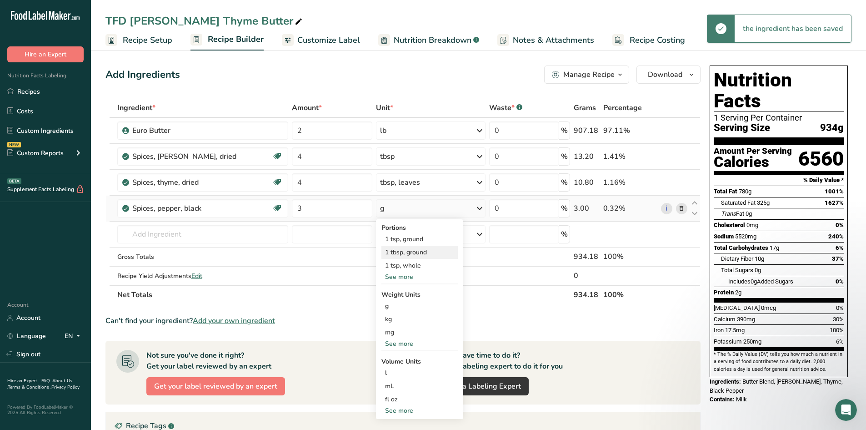
click at [396, 252] on div "1 tbsp, ground" at bounding box center [420, 252] width 76 height 13
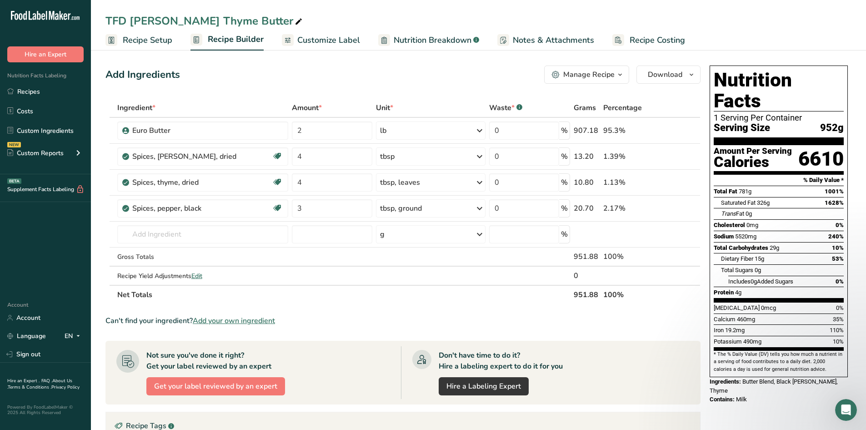
click at [428, 377] on div "Ingredients: Butter Blend, Black [PERSON_NAME], Thyme" at bounding box center [779, 386] width 138 height 18
click at [140, 41] on span "Recipe Setup" at bounding box center [148, 40] width 50 height 12
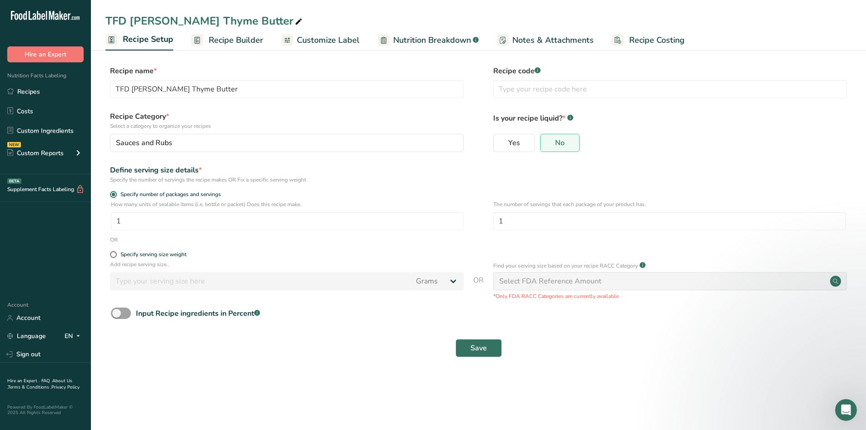
click at [216, 44] on span "Recipe Builder" at bounding box center [236, 40] width 55 height 12
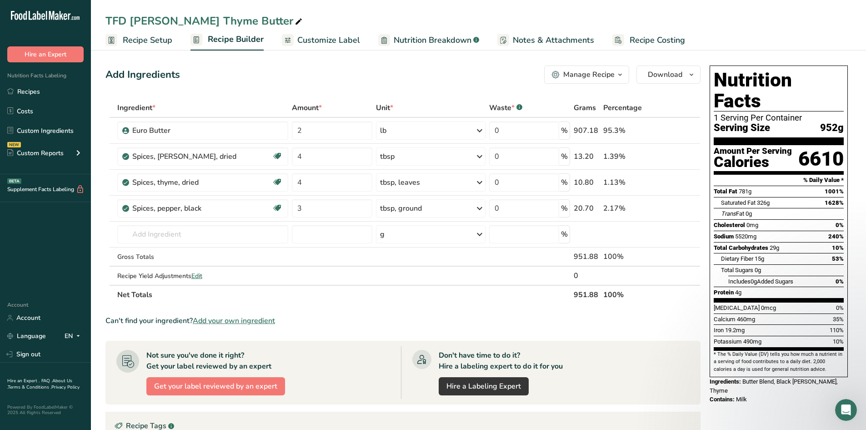
click at [428, 78] on div "Manage Recipe" at bounding box center [589, 74] width 51 height 11
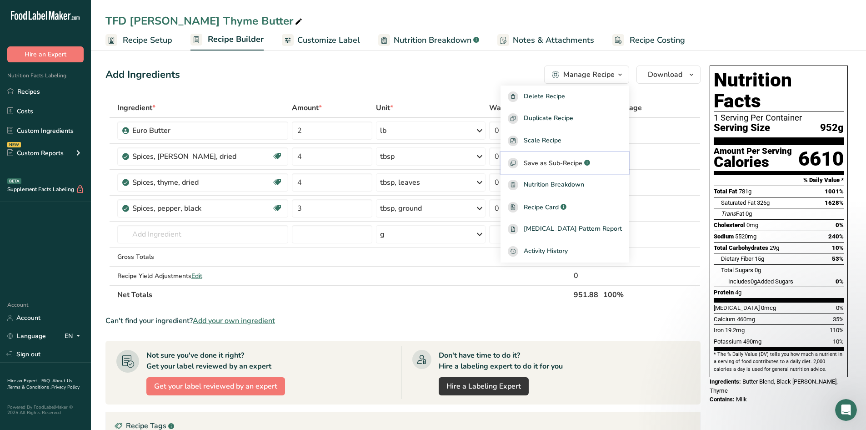
click at [428, 159] on span "Save as Sub-Recipe" at bounding box center [553, 163] width 59 height 10
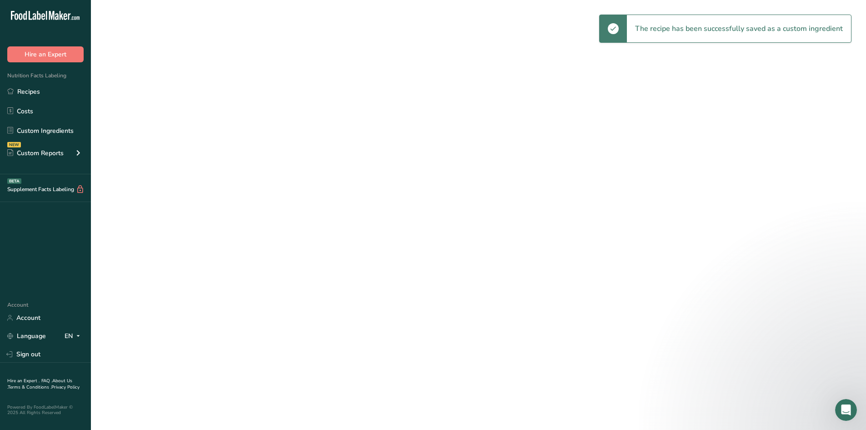
select select "30"
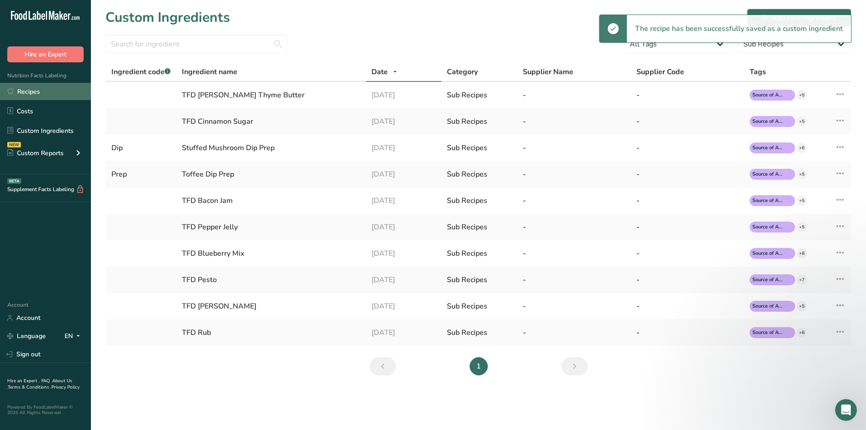
click at [44, 96] on link "Recipes" at bounding box center [45, 91] width 91 height 17
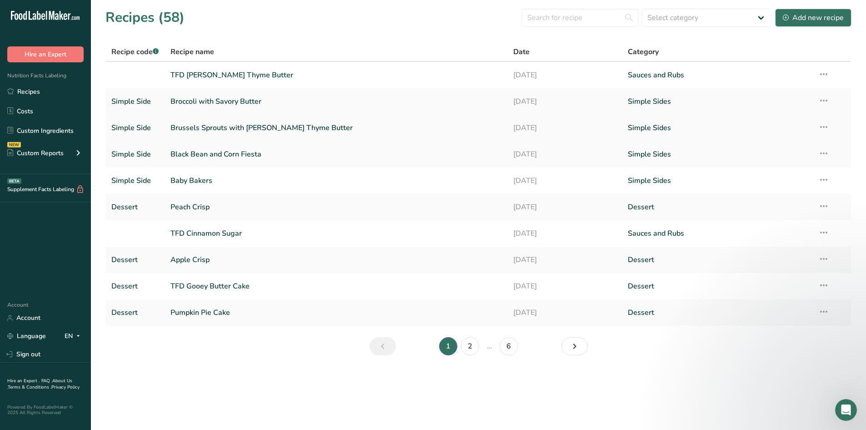
click at [242, 130] on link "Brussels Sprouts with [PERSON_NAME] Thyme Butter" at bounding box center [337, 127] width 332 height 19
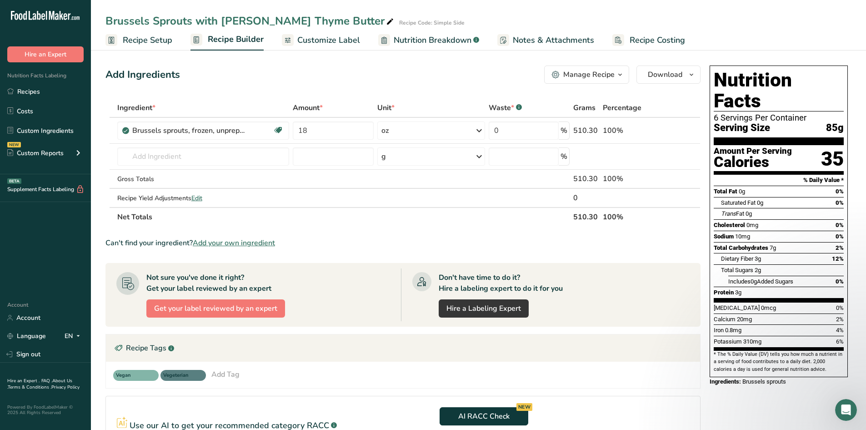
click at [338, 40] on span "Customize Label" at bounding box center [328, 40] width 63 height 12
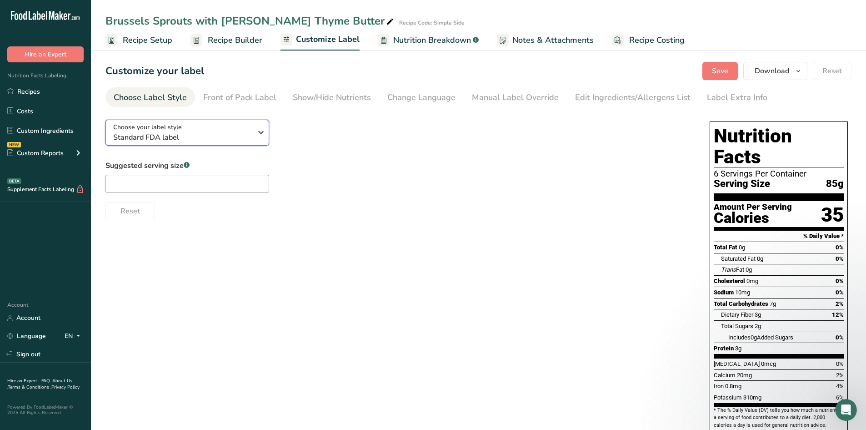
click at [206, 127] on div "Choose your label style Standard FDA label" at bounding box center [182, 132] width 139 height 20
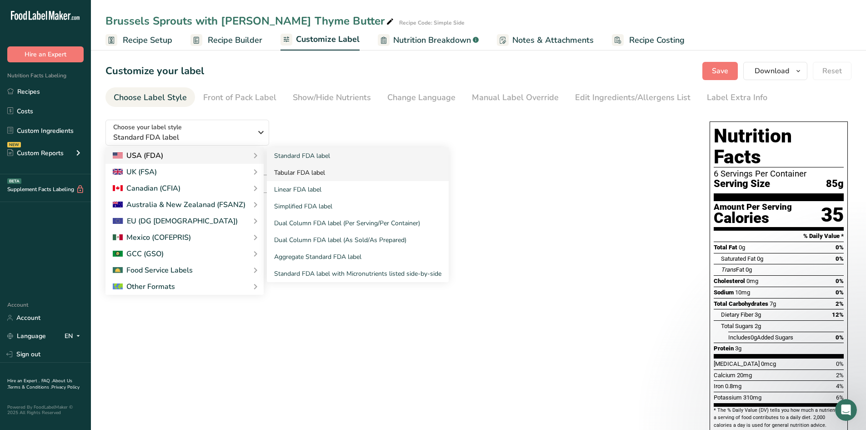
click at [279, 173] on link "Tabular FDA label" at bounding box center [358, 172] width 182 height 17
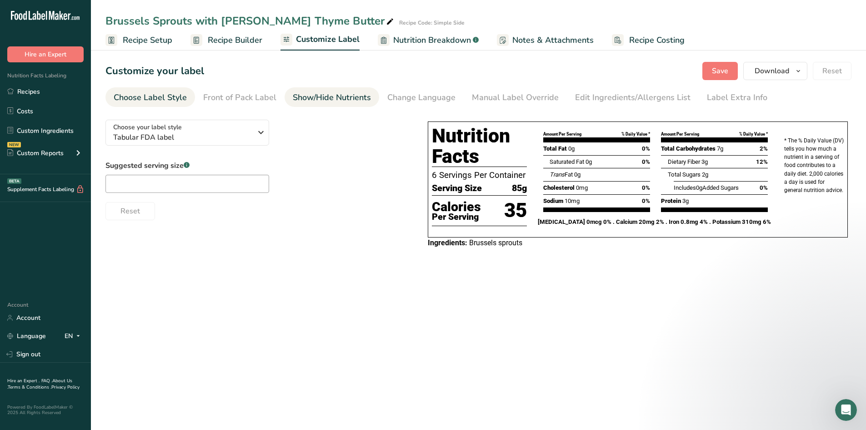
click at [327, 102] on div "Show/Hide Nutrients" at bounding box center [332, 97] width 78 height 12
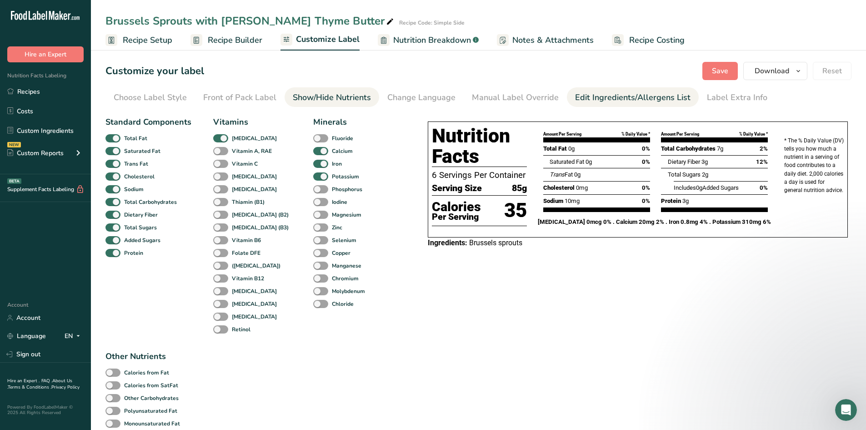
click at [428, 94] on div "Edit Ingredients/Allergens List" at bounding box center [633, 97] width 116 height 12
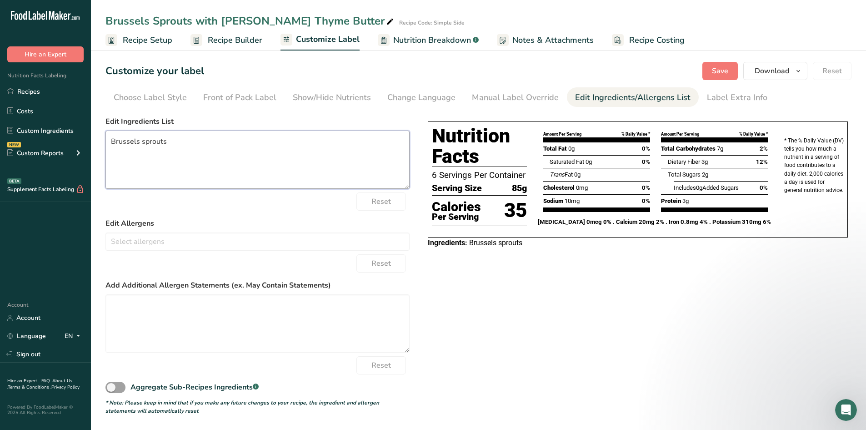
click at [170, 146] on textarea "Brussels sprouts" at bounding box center [258, 160] width 304 height 58
drag, startPoint x: 209, startPoint y: 141, endPoint x: 168, endPoint y: 136, distance: 41.6
click at [168, 136] on textarea "Brussels sprouts, [PERSON_NAME]" at bounding box center [258, 160] width 304 height 58
click at [143, 137] on textarea "Brussels sprouts," at bounding box center [258, 160] width 304 height 58
click at [201, 143] on textarea "Brussels Sprouts," at bounding box center [258, 160] width 304 height 58
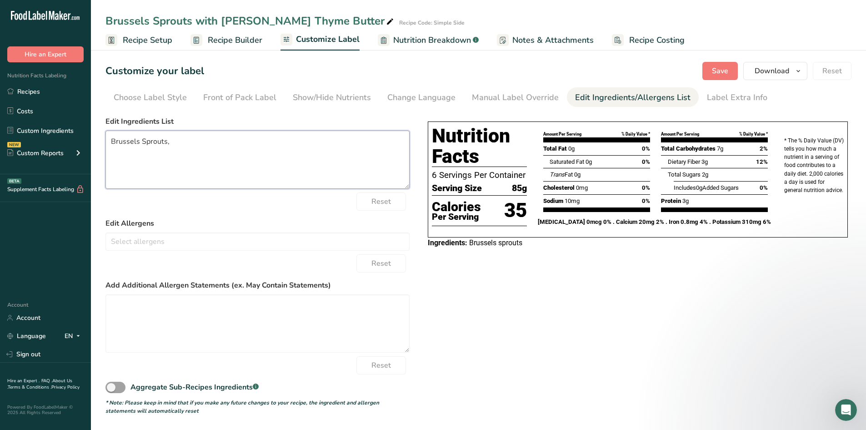
type textarea "Brussels Sprouts,"
click at [208, 40] on span "Recipe Builder" at bounding box center [235, 40] width 55 height 12
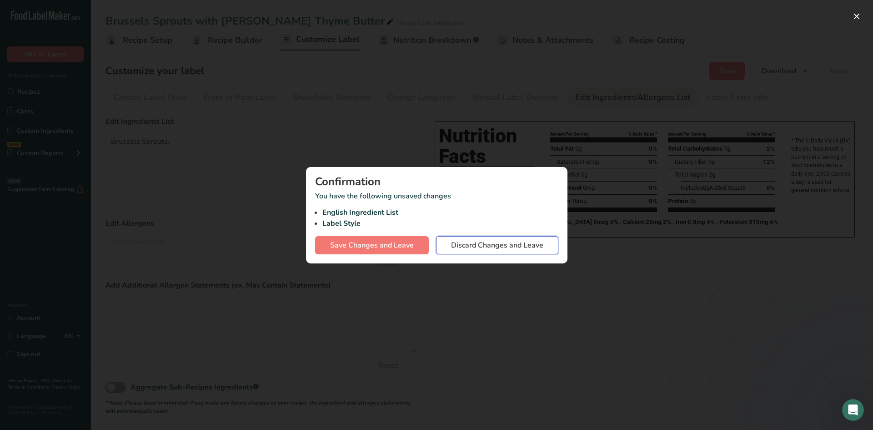
click at [428, 247] on span "Discard Changes and Leave" at bounding box center [497, 245] width 92 height 11
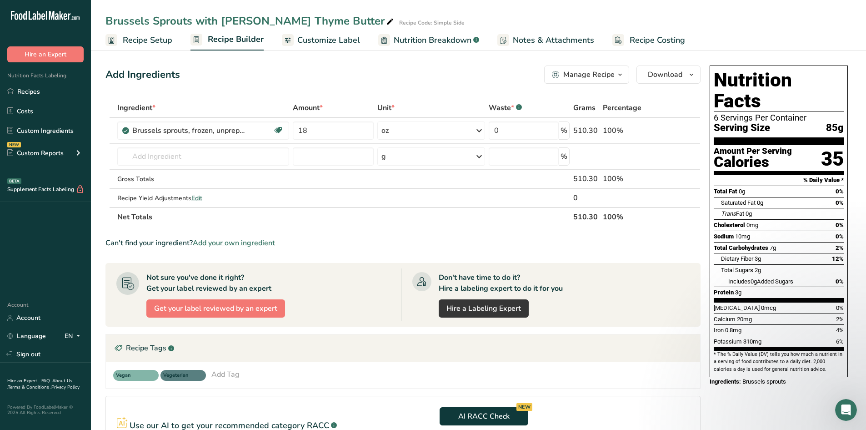
click at [134, 39] on span "Recipe Setup" at bounding box center [148, 40] width 50 height 12
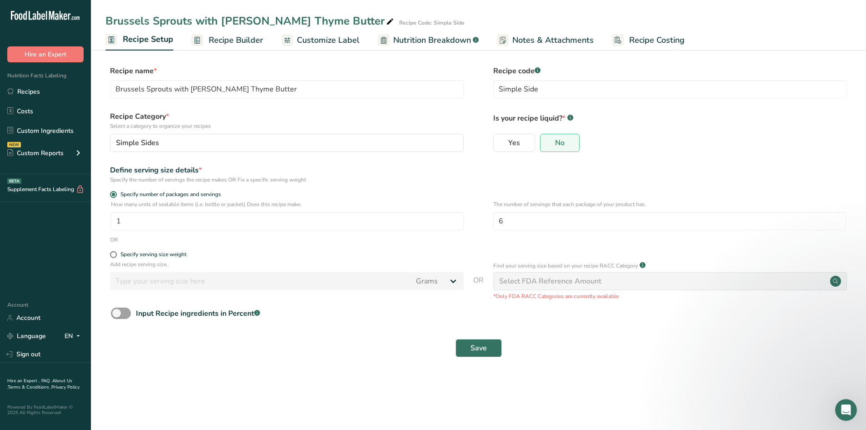
click at [219, 39] on span "Recipe Builder" at bounding box center [236, 40] width 55 height 12
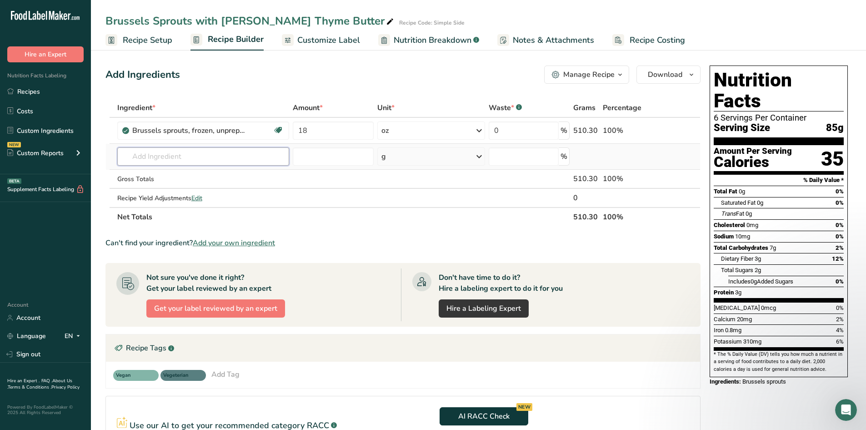
click at [202, 155] on input "text" at bounding box center [203, 156] width 172 height 18
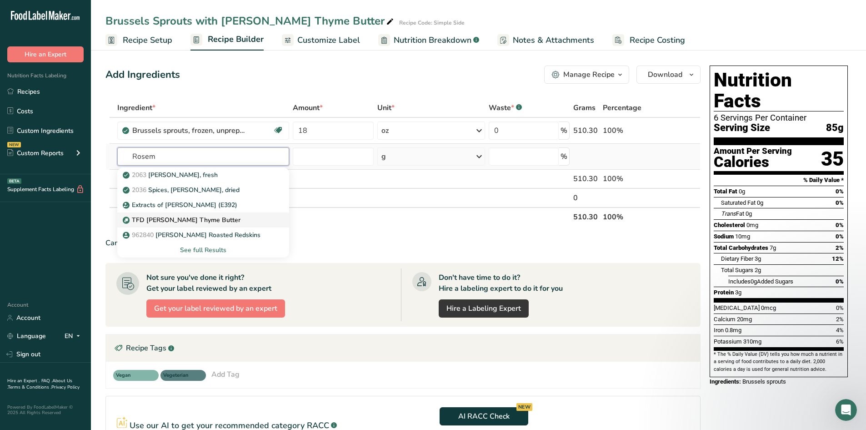
type input "Rosem"
click at [205, 220] on p "TFD [PERSON_NAME] Thyme Butter" at bounding box center [183, 220] width 116 height 10
type input "TFD [PERSON_NAME] Thyme Butter"
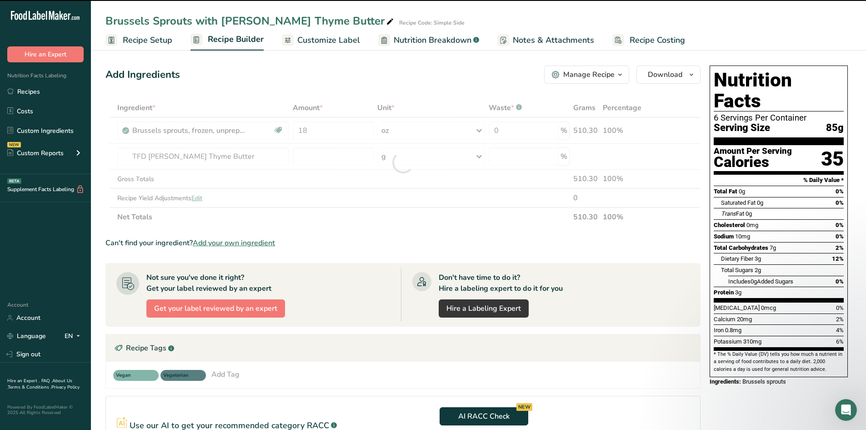
type input "0"
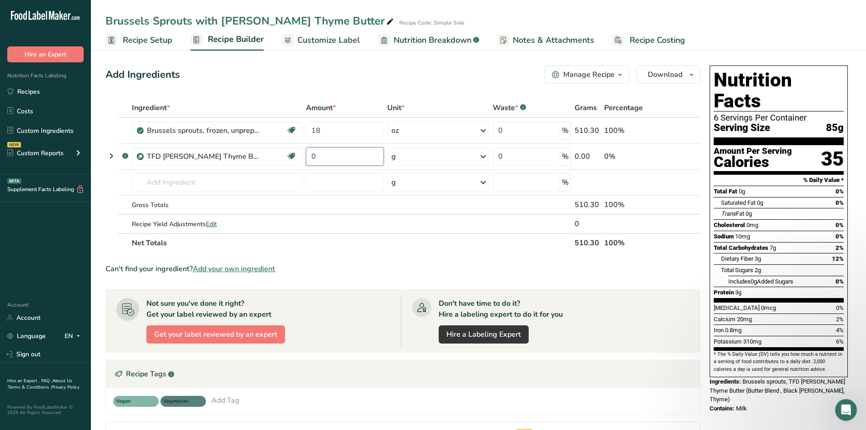
click at [324, 156] on input "0" at bounding box center [345, 156] width 78 height 18
type input "3"
click at [428, 160] on div "g" at bounding box center [438, 156] width 102 height 18
click at [418, 293] on div "See more" at bounding box center [431, 296] width 76 height 10
select select "22"
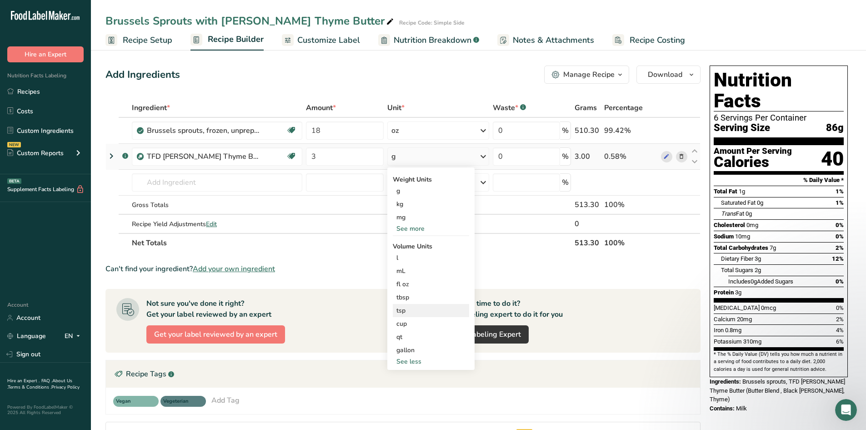
click at [408, 310] on div "tsp" at bounding box center [431, 311] width 69 height 10
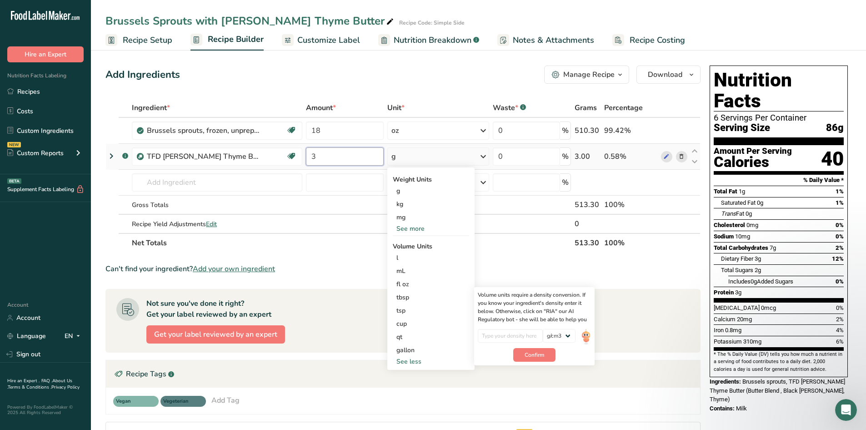
drag, startPoint x: 339, startPoint y: 157, endPoint x: 307, endPoint y: 156, distance: 32.3
click at [307, 156] on input "3" at bounding box center [345, 156] width 78 height 18
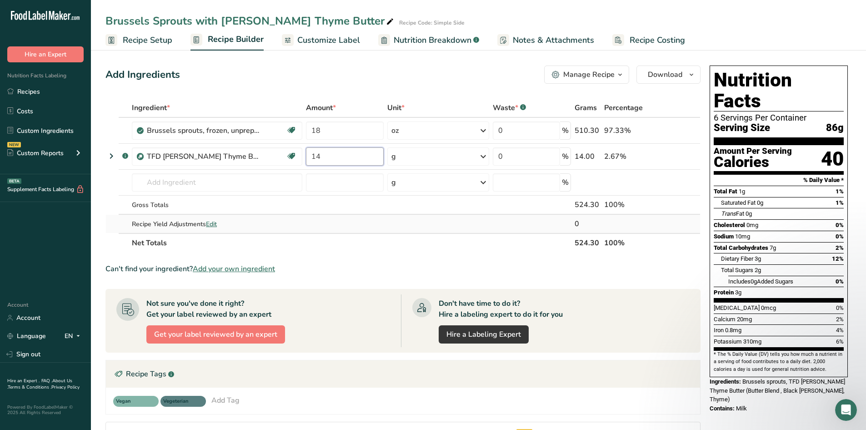
type input "14"
click at [428, 217] on div "Ingredient * Amount * Unit * Waste * .a-a{fill:#347362;}.b-a{fill:#fff;} Grams …" at bounding box center [403, 175] width 595 height 154
drag, startPoint x: 791, startPoint y: 361, endPoint x: 810, endPoint y: 377, distance: 25.5
click at [428, 377] on div "Ingredients: Brussels sprouts, TFD [PERSON_NAME] Thyme Butter (Butter Blend , B…" at bounding box center [779, 390] width 138 height 27
copy span "TFD [PERSON_NAME] Thyme Butter (Butter Blend , Black [PERSON_NAME], Thyme)"
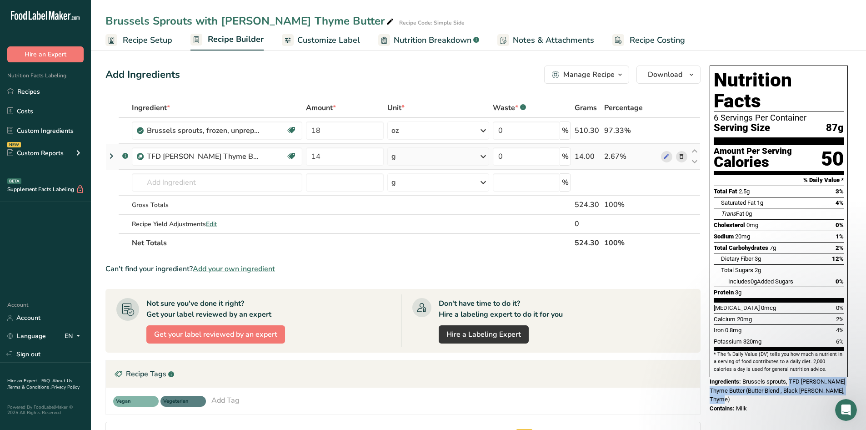
click at [428, 158] on icon at bounding box center [682, 157] width 6 height 10
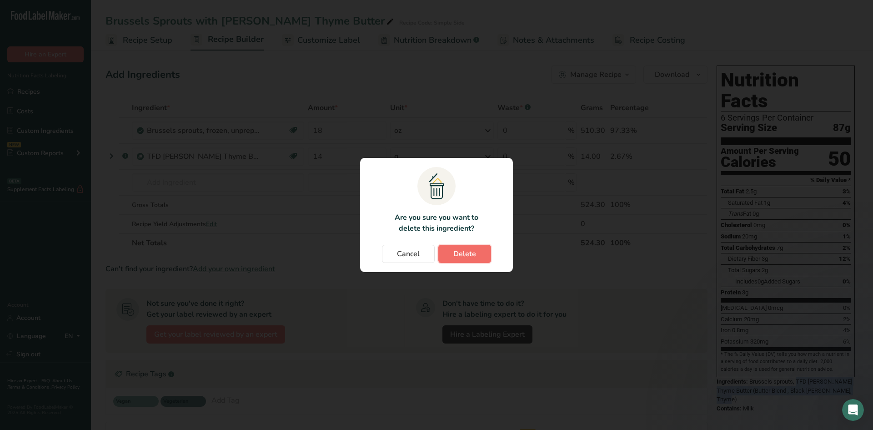
click at [428, 252] on span "Delete" at bounding box center [464, 253] width 23 height 11
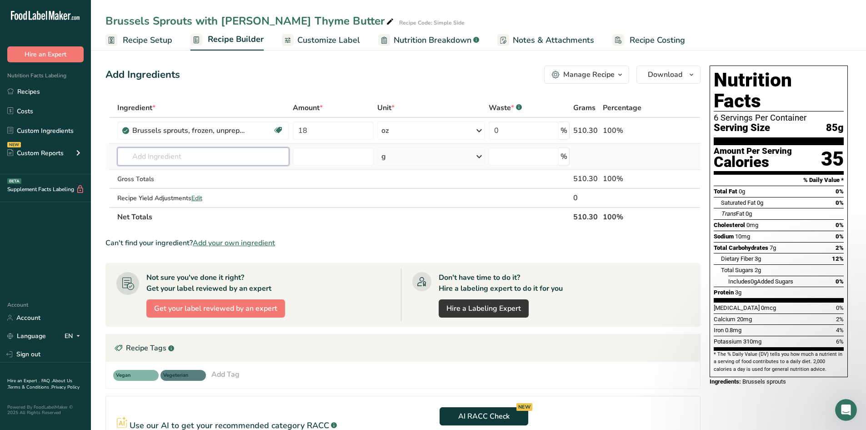
click at [168, 157] on input "text" at bounding box center [203, 156] width 172 height 18
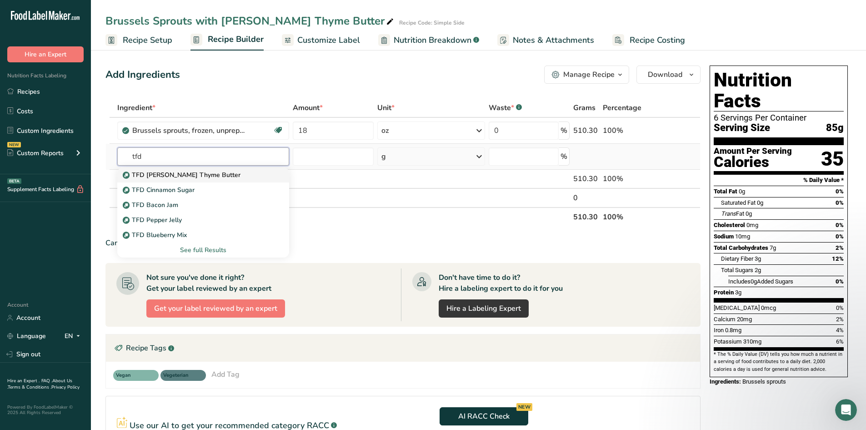
type input "tfd"
click at [171, 177] on p "TFD [PERSON_NAME] Thyme Butter" at bounding box center [183, 175] width 116 height 10
type input "TFD [PERSON_NAME] Thyme Butter"
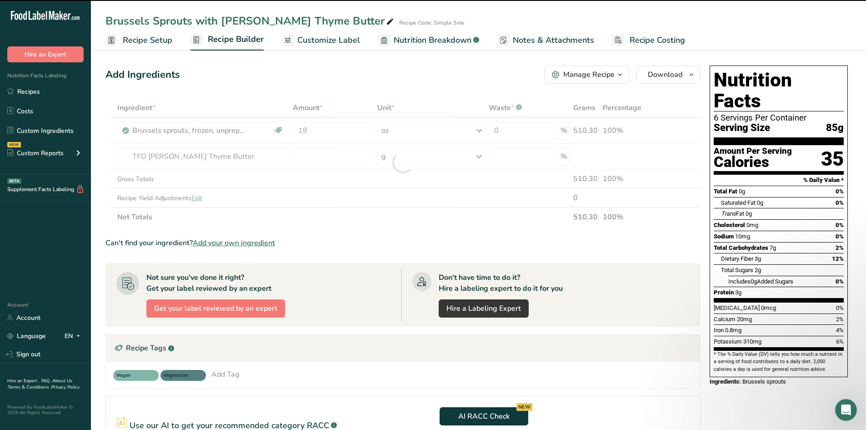
type input "0"
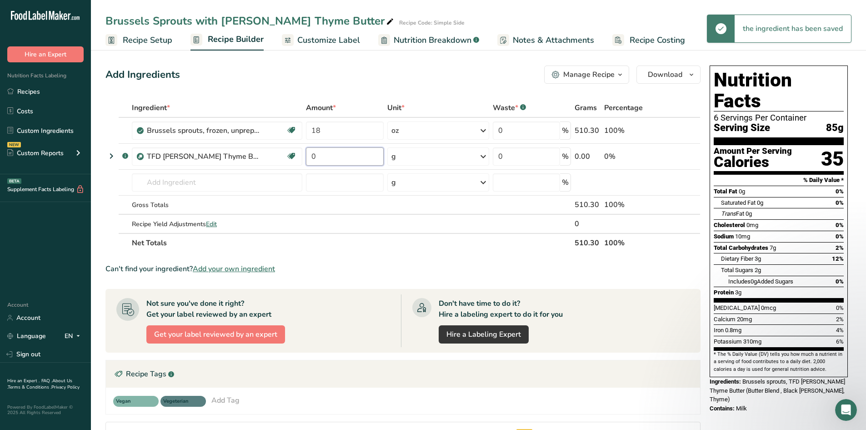
click at [325, 156] on input "0" at bounding box center [345, 156] width 78 height 18
type input "14"
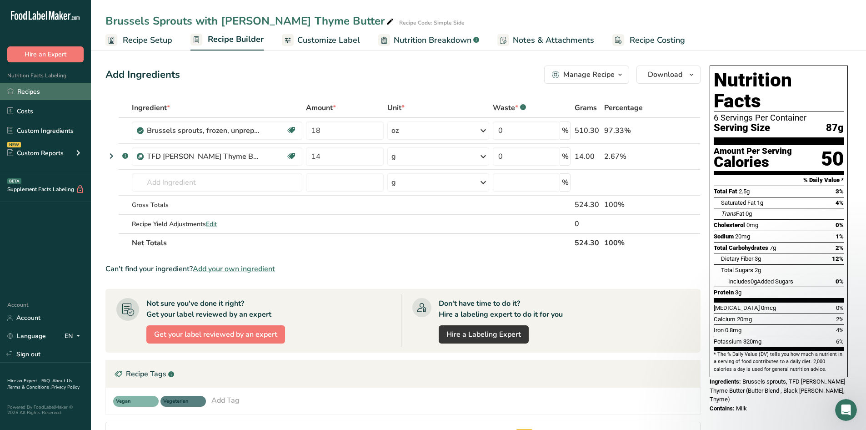
click at [38, 97] on link "Recipes" at bounding box center [45, 91] width 91 height 17
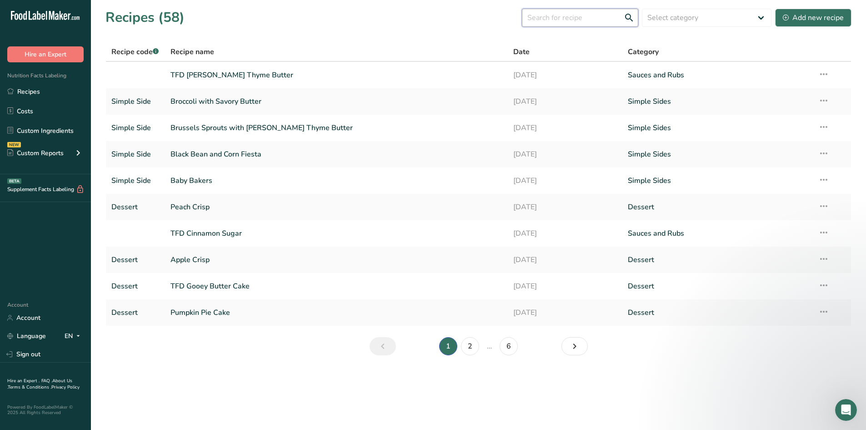
click at [428, 20] on input "text" at bounding box center [580, 18] width 116 height 18
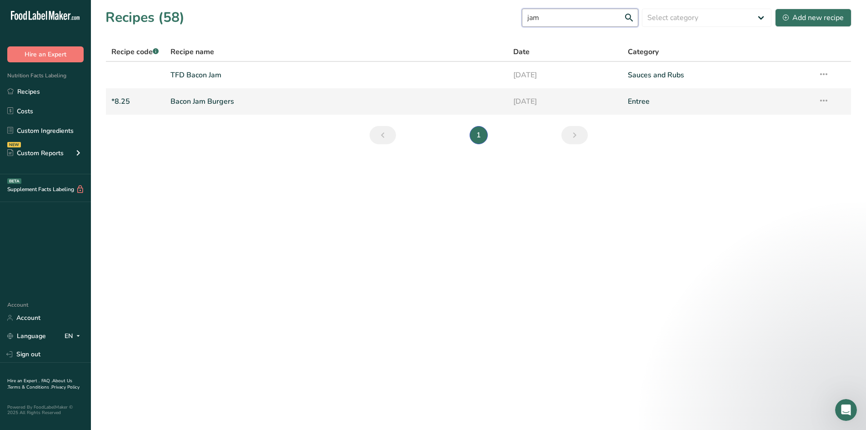
type input "jam"
click at [204, 101] on link "Bacon Jam Burgers" at bounding box center [337, 101] width 332 height 19
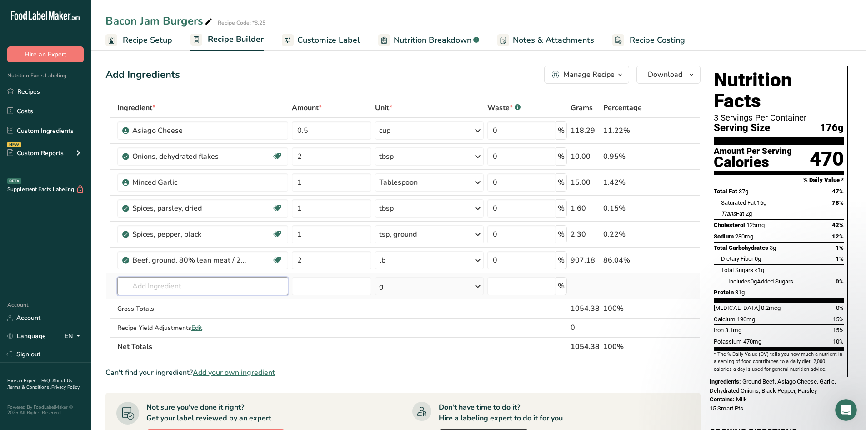
click at [247, 288] on input "text" at bounding box center [202, 286] width 171 height 18
type input "[PERSON_NAME]"
click at [180, 303] on div "TFD Bacon Jam" at bounding box center [196, 305] width 142 height 10
type input "TFD Bacon Jam"
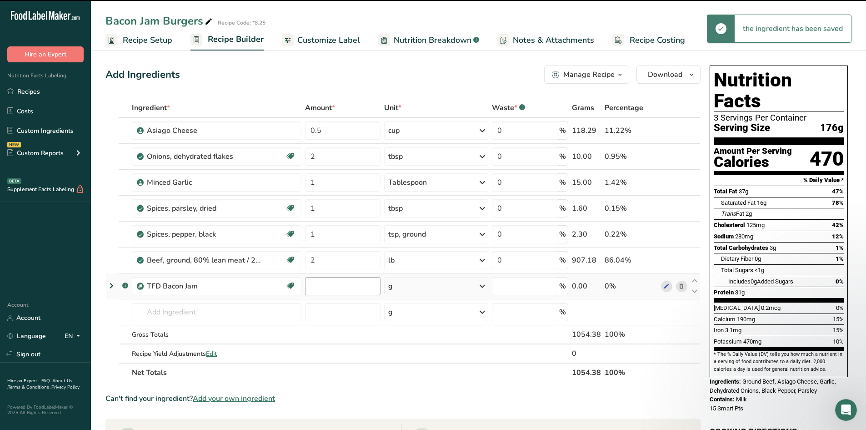
type input "0"
click at [351, 290] on input "0" at bounding box center [342, 286] width 75 height 18
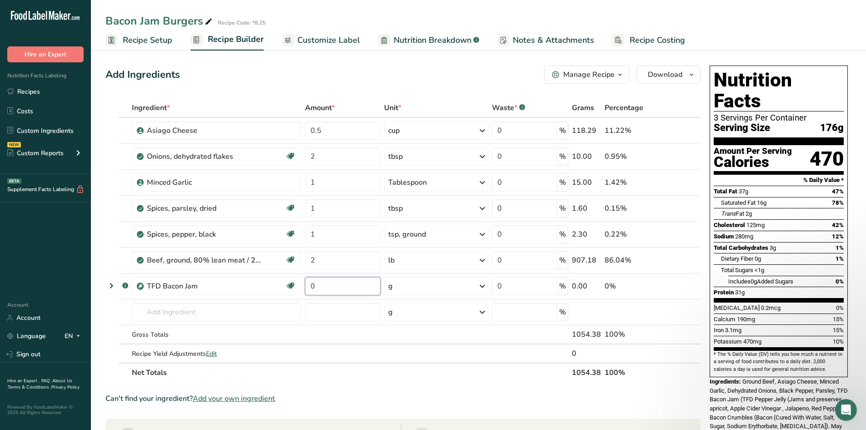
scroll to position [45, 0]
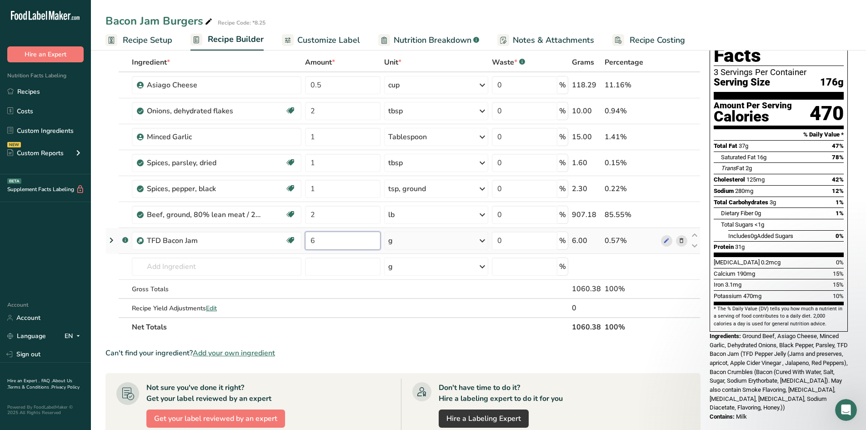
type input "6"
click at [428, 241] on div "Ingredient * Amount * Unit * Waste * .a-a{fill:#347362;}.b-a{fill:#fff;} Grams …" at bounding box center [403, 195] width 595 height 284
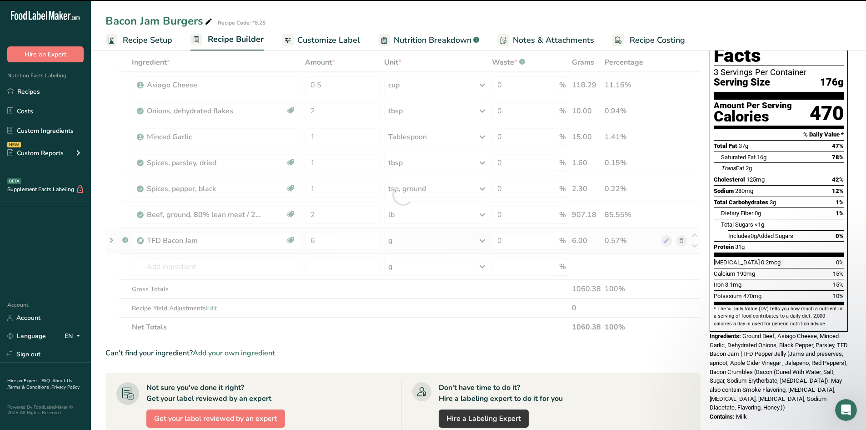
click at [428, 241] on div "g" at bounding box center [436, 240] width 105 height 18
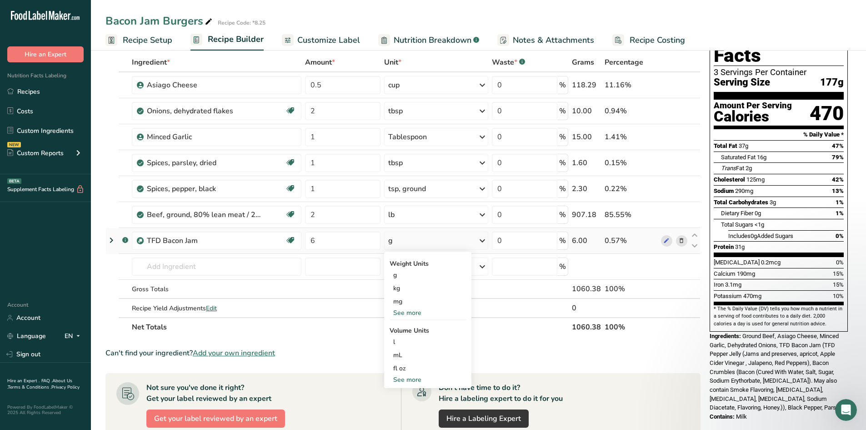
click at [425, 313] on div "See more" at bounding box center [428, 313] width 76 height 10
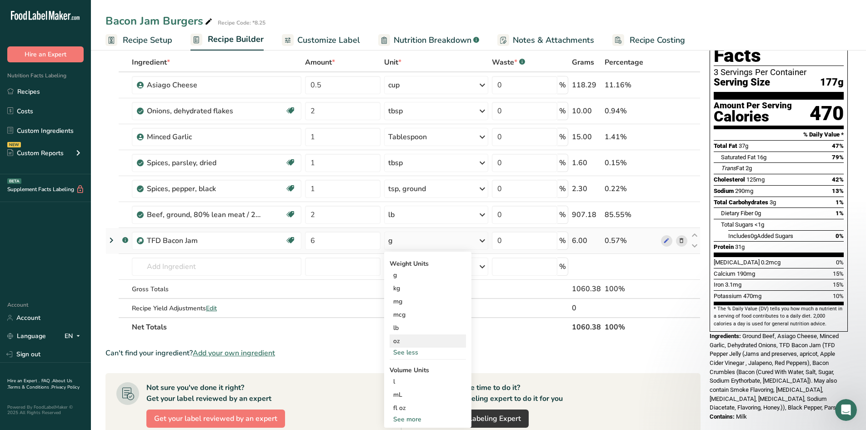
click at [400, 342] on div "oz" at bounding box center [428, 340] width 76 height 13
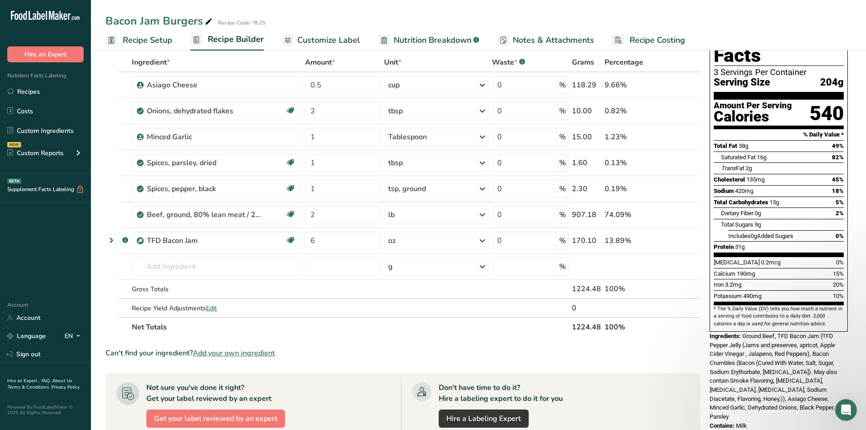
click at [332, 39] on span "Customize Label" at bounding box center [328, 40] width 63 height 12
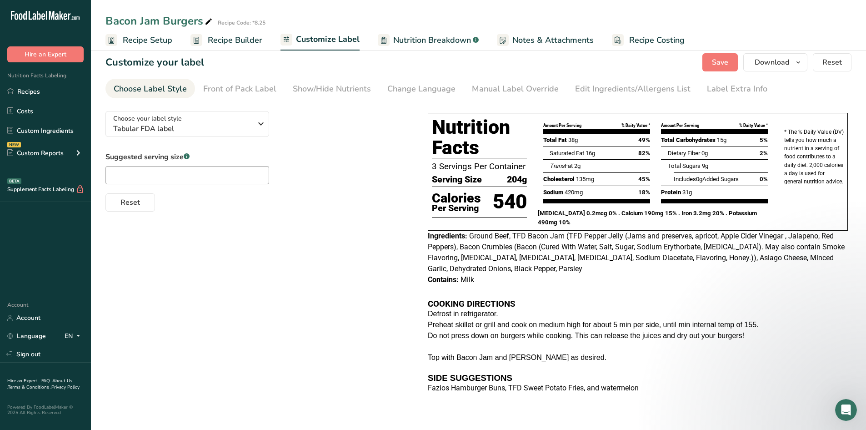
scroll to position [6, 0]
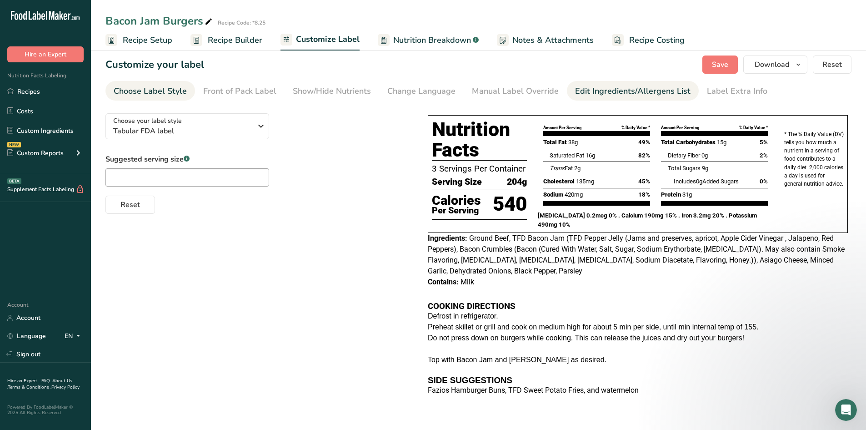
click at [428, 92] on div "Edit Ingredients/Allergens List" at bounding box center [633, 91] width 116 height 12
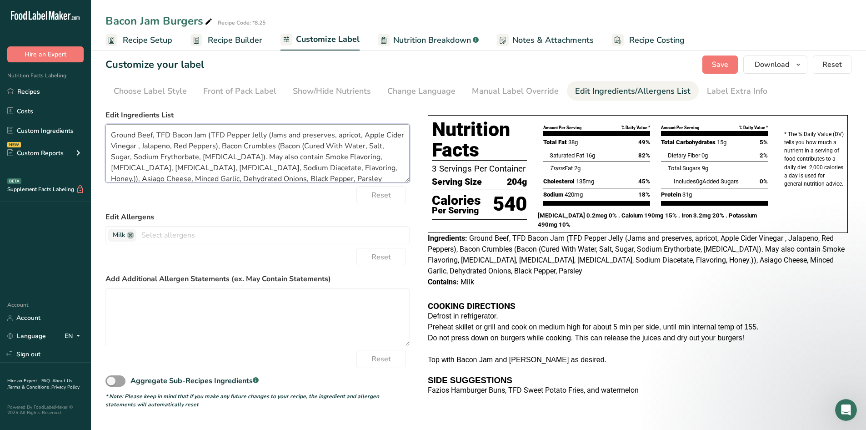
click at [172, 134] on textarea "Ground Beef, TFD Bacon Jam (TFD Pepper Jelly (Jams and preserves, apricot, Appl…" at bounding box center [258, 153] width 304 height 58
drag, startPoint x: 191, startPoint y: 136, endPoint x: 221, endPoint y: 148, distance: 32.9
click at [221, 148] on textarea "Ground Beef, Bacon Jam (TFD Pepper Jelly (Jams and preserves, apricot, Apple Ci…" at bounding box center [258, 153] width 304 height 58
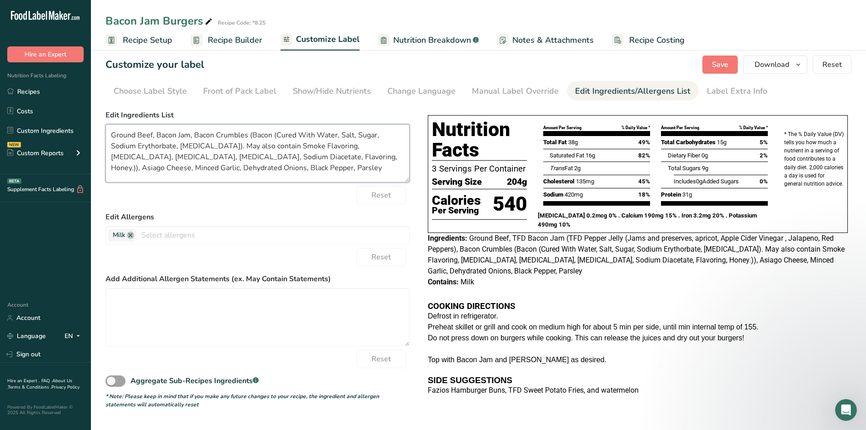
drag, startPoint x: 216, startPoint y: 135, endPoint x: 337, endPoint y: 158, distance: 124.0
click at [337, 158] on textarea "Ground Beef, Bacon Jam, Bacon Crumbles (Bacon (Cured With Water, Salt, Sugar, S…" at bounding box center [258, 153] width 304 height 58
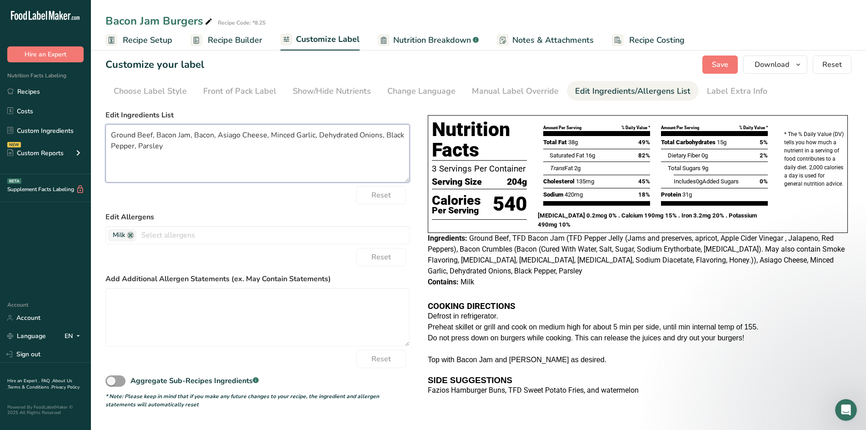
click at [316, 150] on textarea "Ground Beef, Bacon Jam, Bacon, Asiago Cheese, Minced Garlic, Dehydrated Onions,…" at bounding box center [258, 153] width 304 height 58
type textarea "Ground Beef, Bacon Jam, Bacon, Asiago Cheese, Minced Garlic, Dehydrated Onions,…"
click at [428, 65] on div "Customize your label Save Download Choose what to show on your downloaded label…" at bounding box center [479, 64] width 746 height 18
click at [428, 66] on span "Save" at bounding box center [720, 64] width 16 height 11
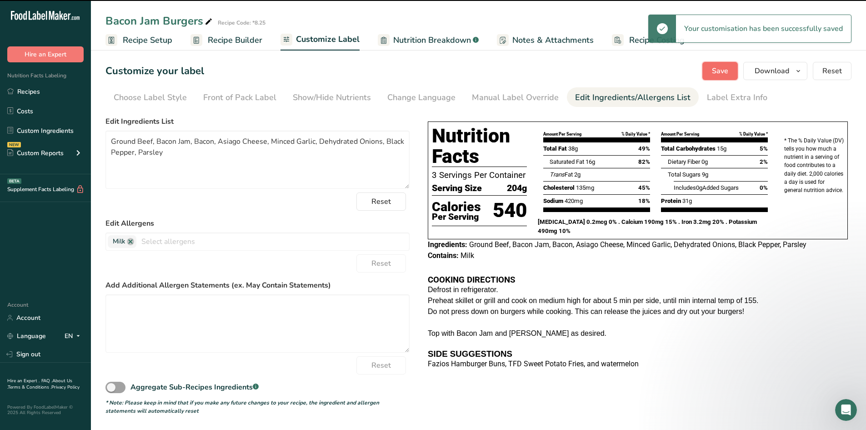
scroll to position [0, 0]
